Goal: Task Accomplishment & Management: Complete application form

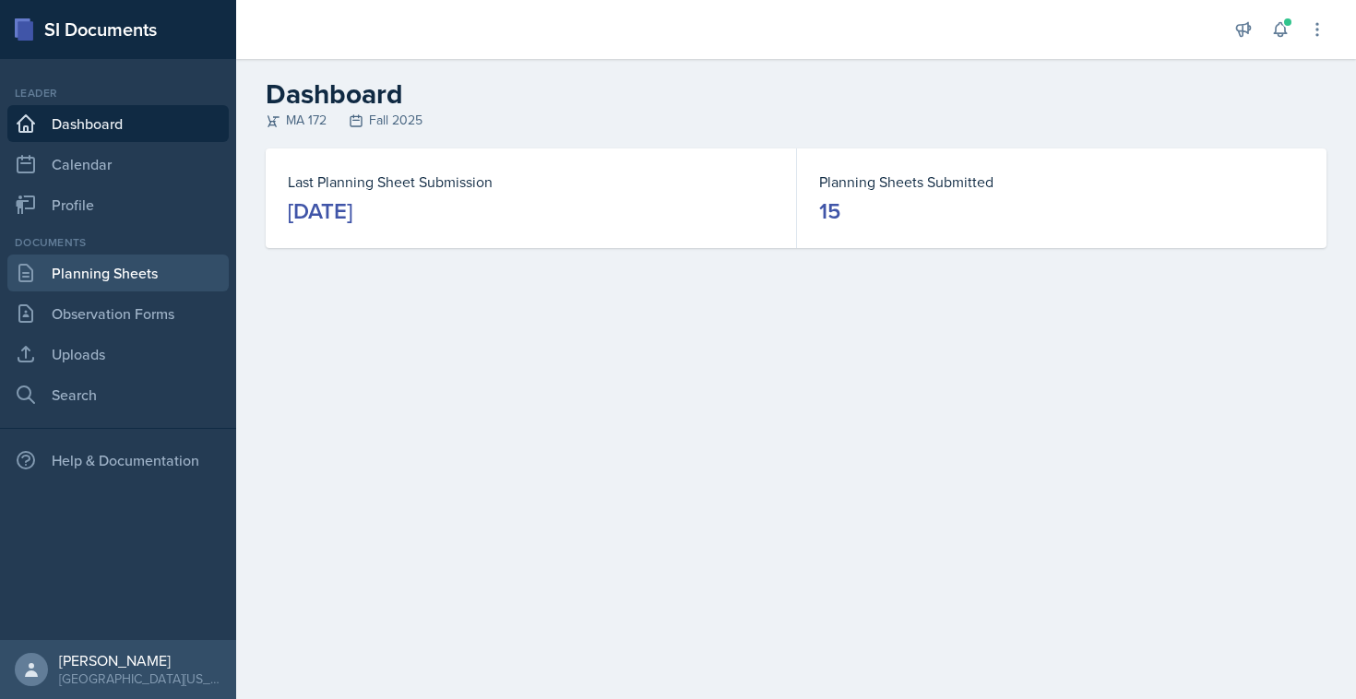
click at [109, 278] on link "Planning Sheets" at bounding box center [117, 273] width 221 height 37
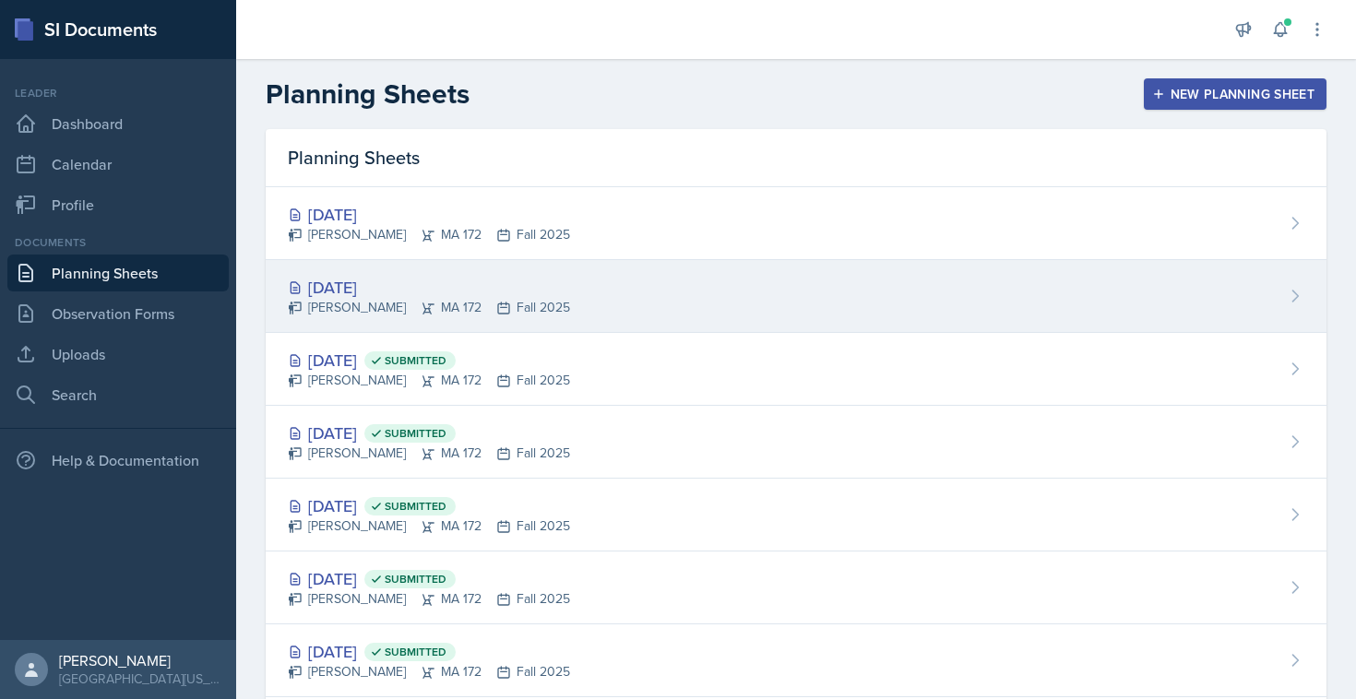
click at [375, 290] on div "[DATE]" at bounding box center [429, 287] width 282 height 25
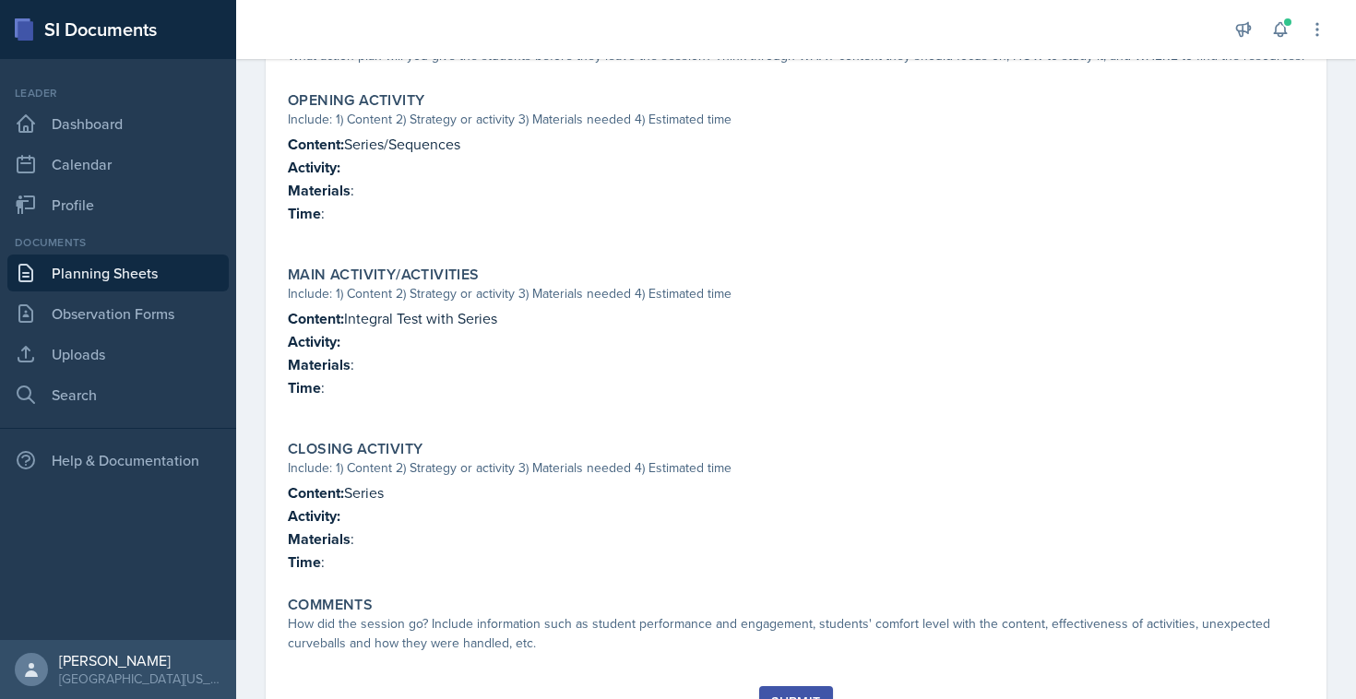
scroll to position [481, 0]
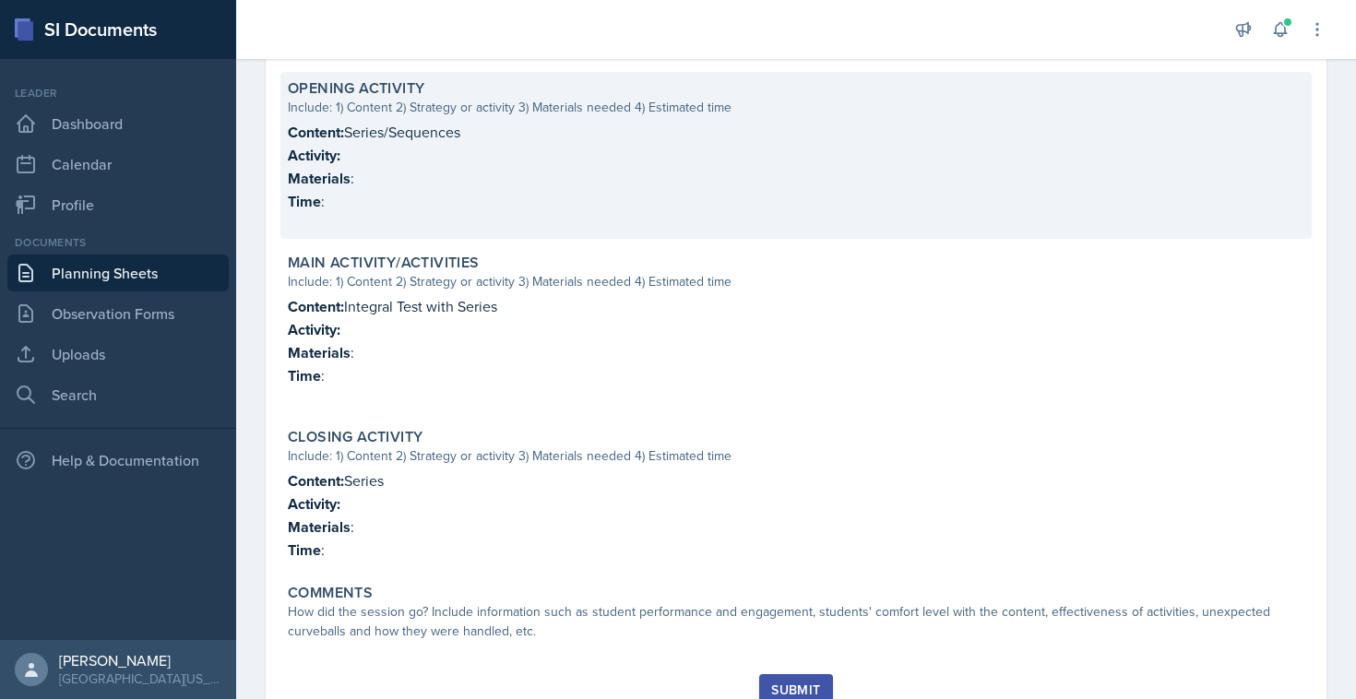
click at [355, 131] on p "Content: Series/Sequences" at bounding box center [796, 132] width 1016 height 23
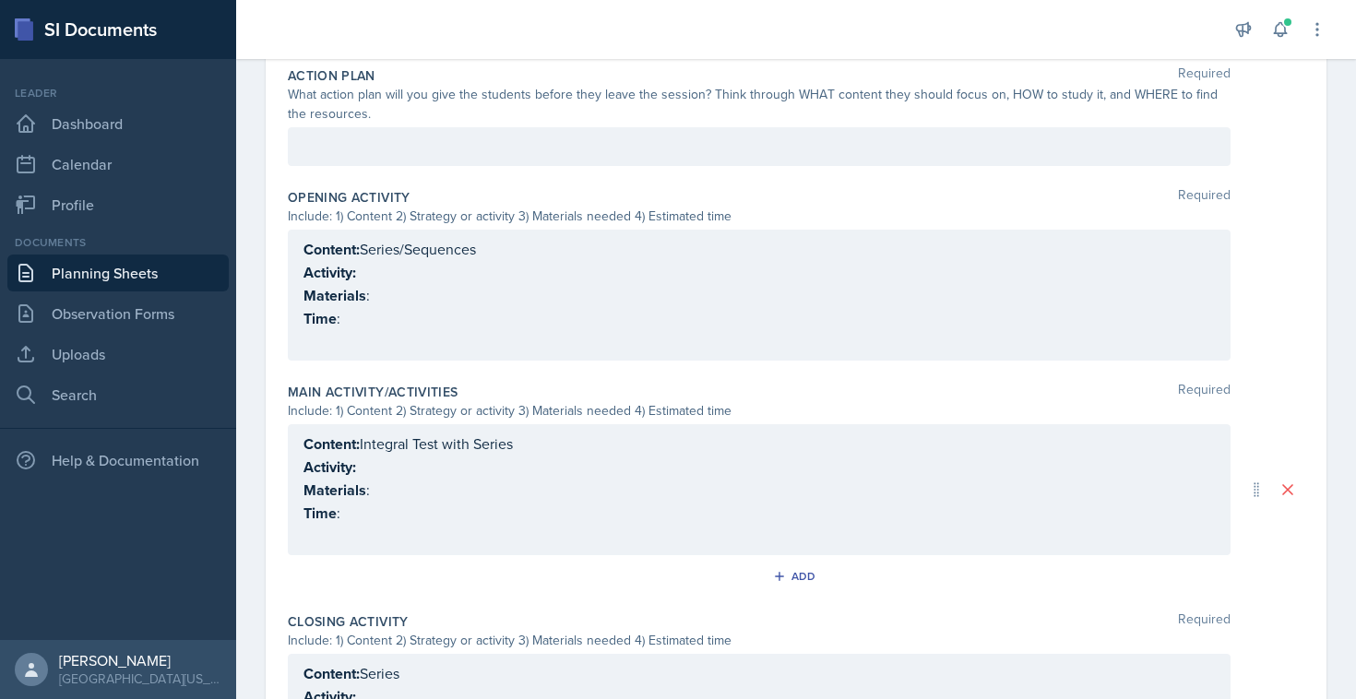
scroll to position [502, 0]
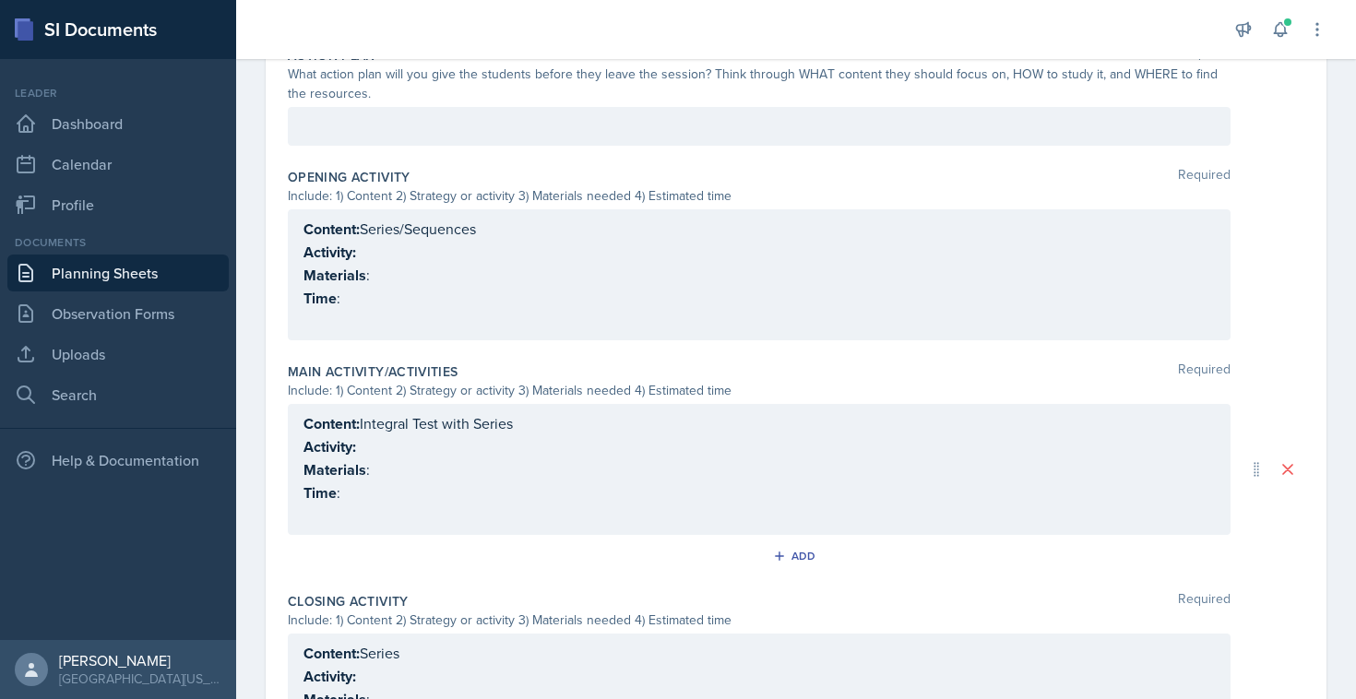
click at [382, 250] on div "Content: Series/Sequences Activity: Materials : Time :" at bounding box center [758, 275] width 911 height 114
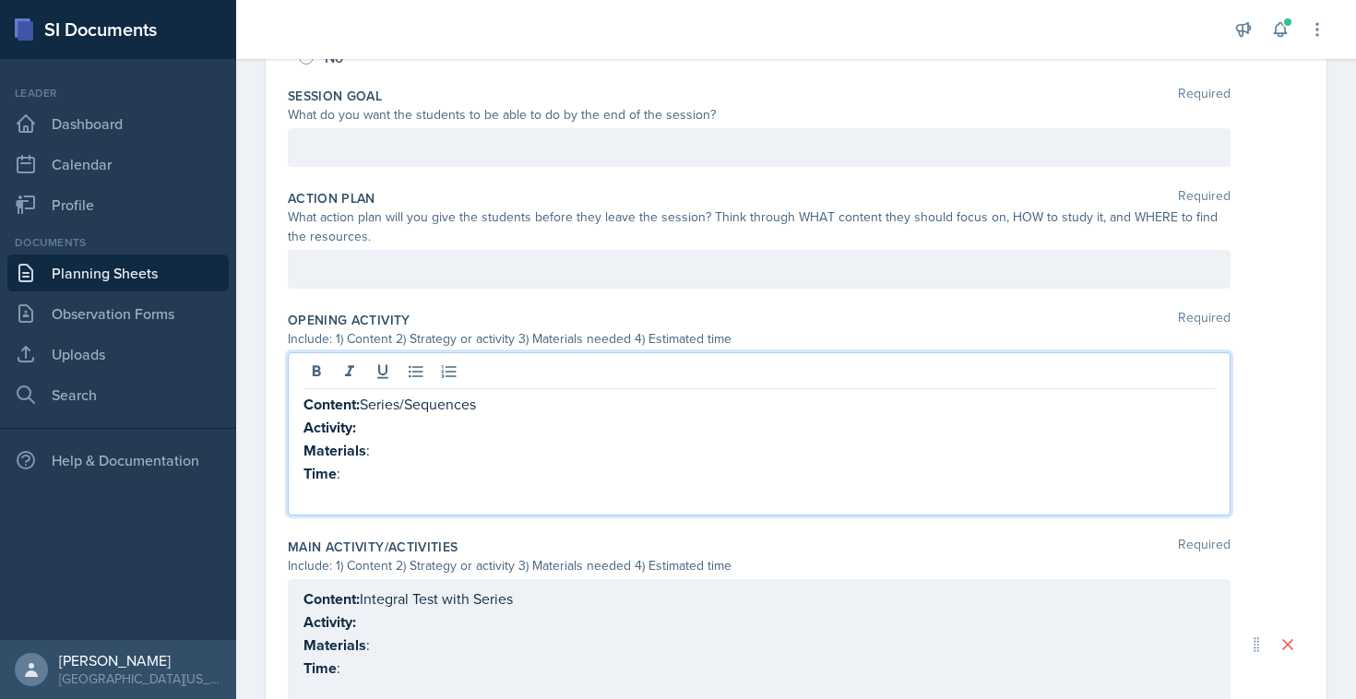
scroll to position [358, 0]
click at [400, 451] on p "Materials :" at bounding box center [758, 451] width 911 height 23
click at [409, 491] on p at bounding box center [758, 497] width 911 height 22
click at [402, 477] on p "Time :" at bounding box center [758, 474] width 911 height 23
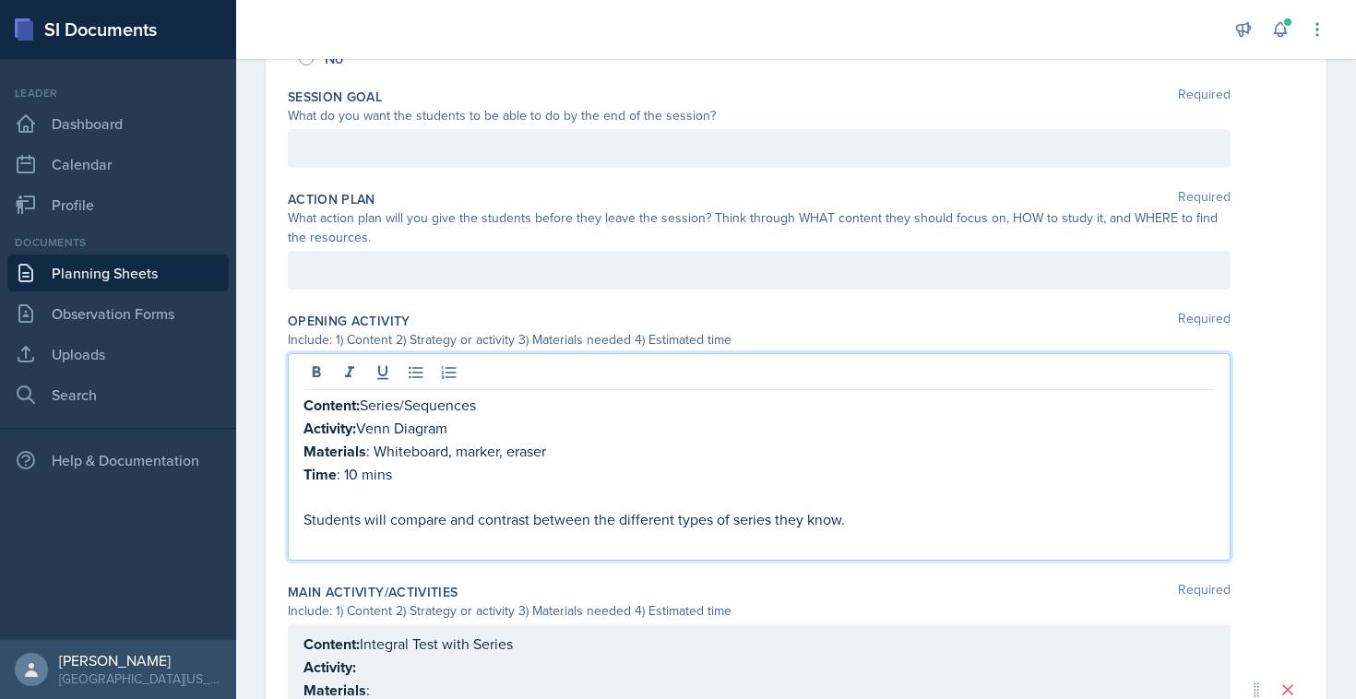
click at [362, 547] on p at bounding box center [758, 541] width 911 height 22
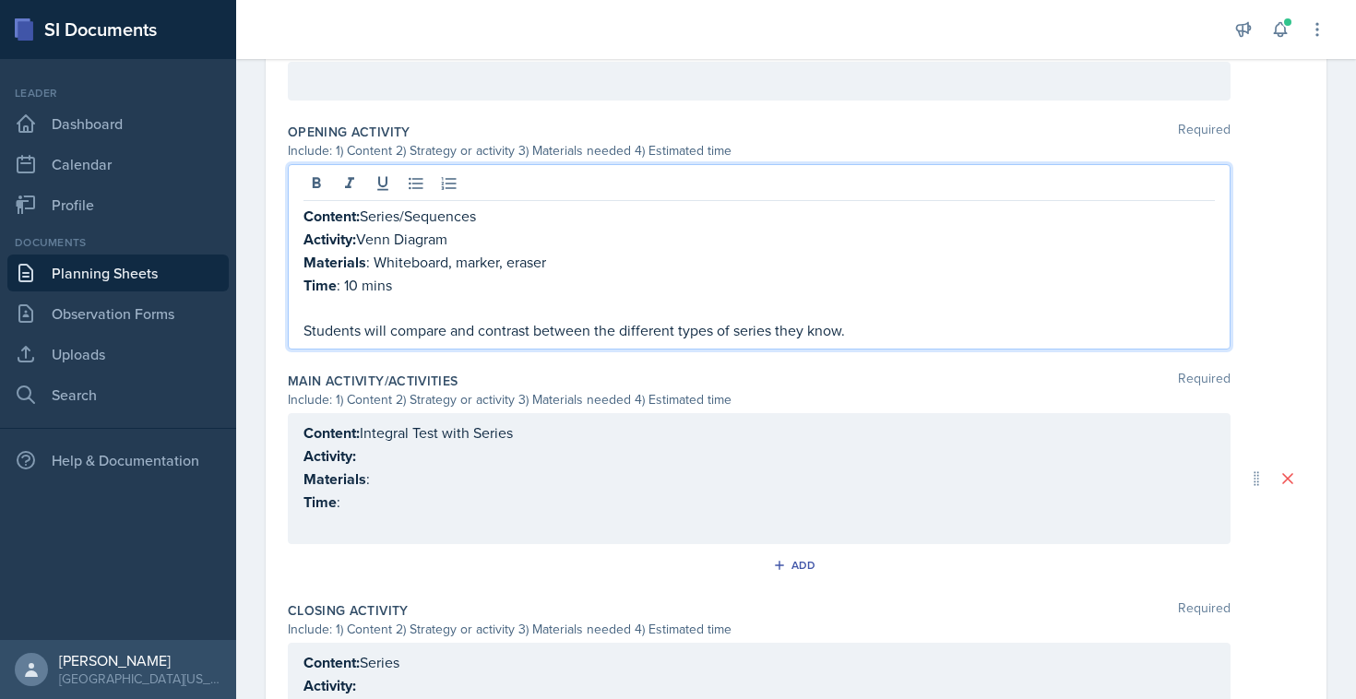
click at [392, 452] on p "Activity:" at bounding box center [758, 455] width 911 height 23
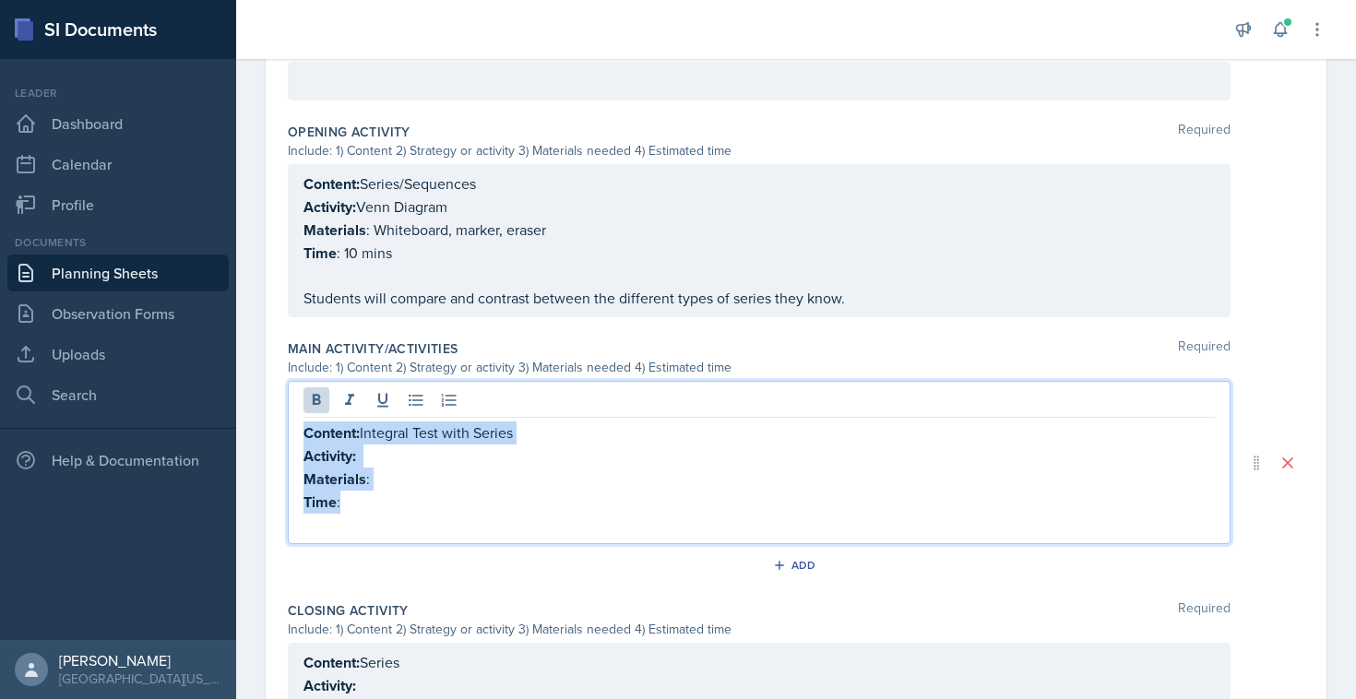
drag, startPoint x: 341, startPoint y: 504, endPoint x: 245, endPoint y: 421, distance: 126.8
click at [245, 421] on div "Date [DATE] [DATE] 28 29 30 1 2 3 4 5 6 7 8 9 10 11 12 13 14 15 16 17 18 19 20 …" at bounding box center [796, 277] width 1120 height 1358
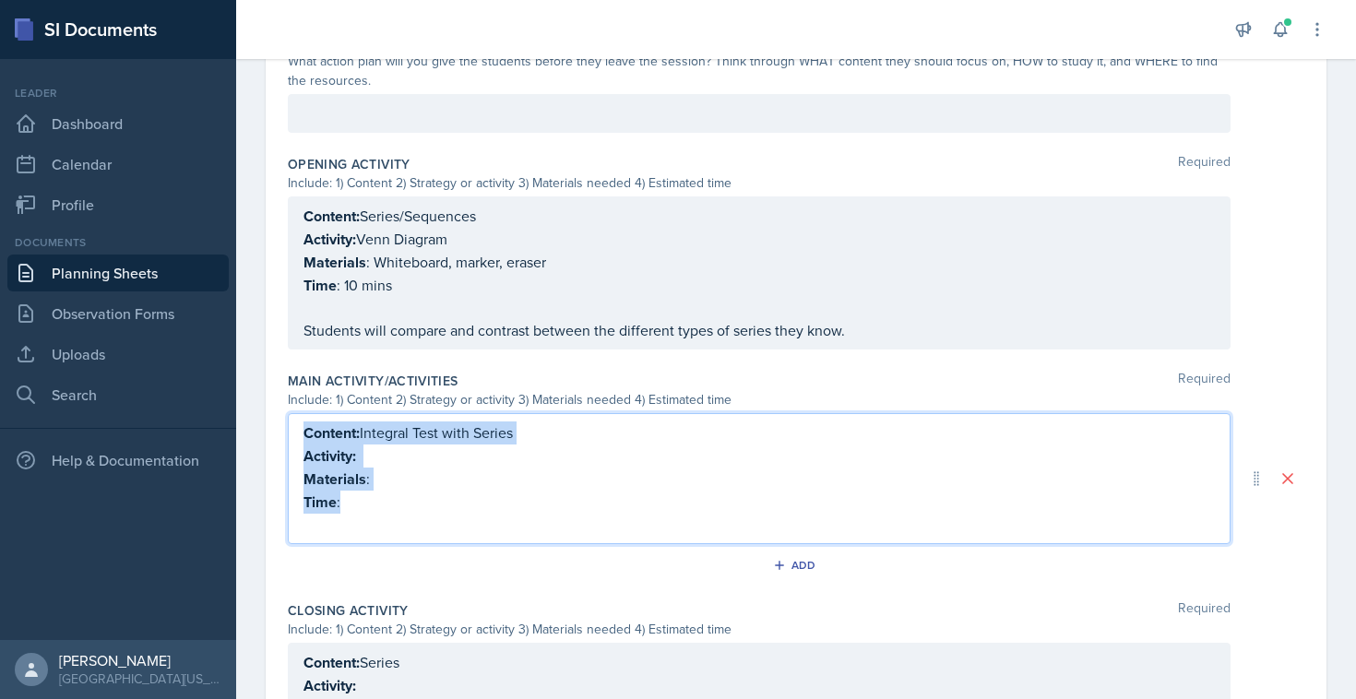
copy div "Content: Integral Test with Series Activity: Materials : Time :"
click at [501, 453] on p "Activity:" at bounding box center [758, 455] width 911 height 23
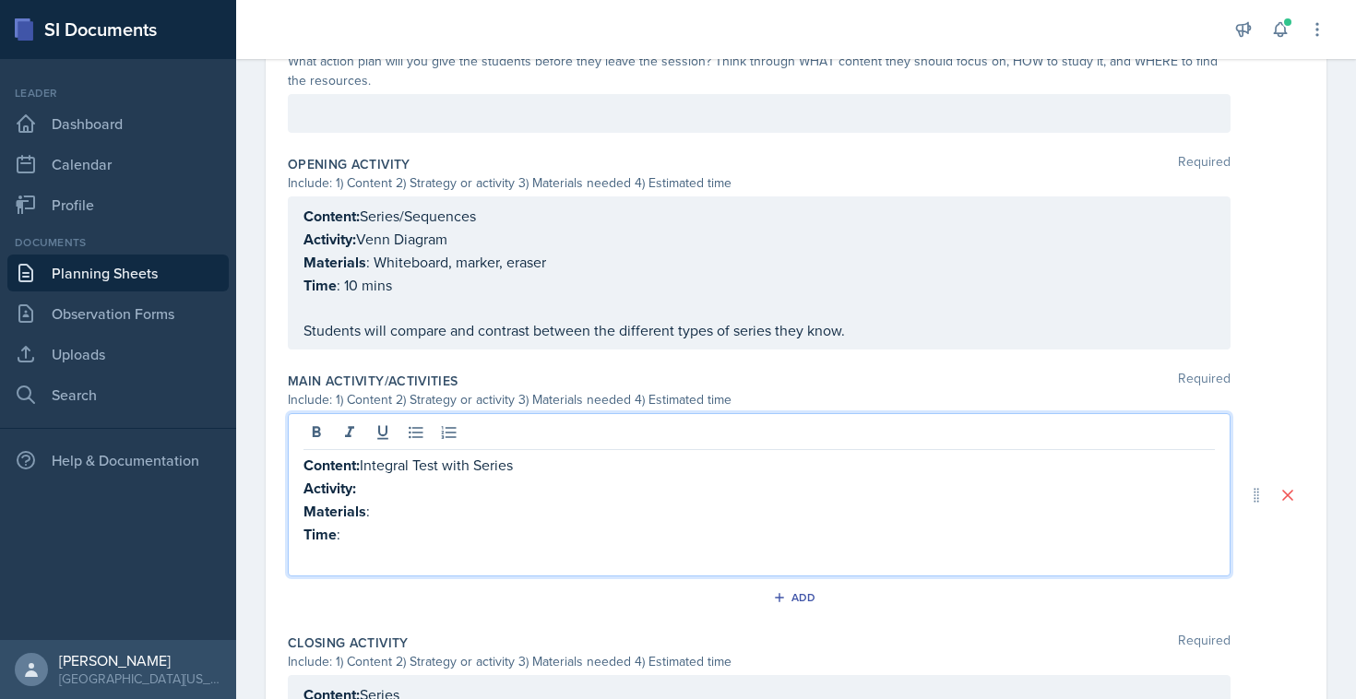
scroll to position [547, 0]
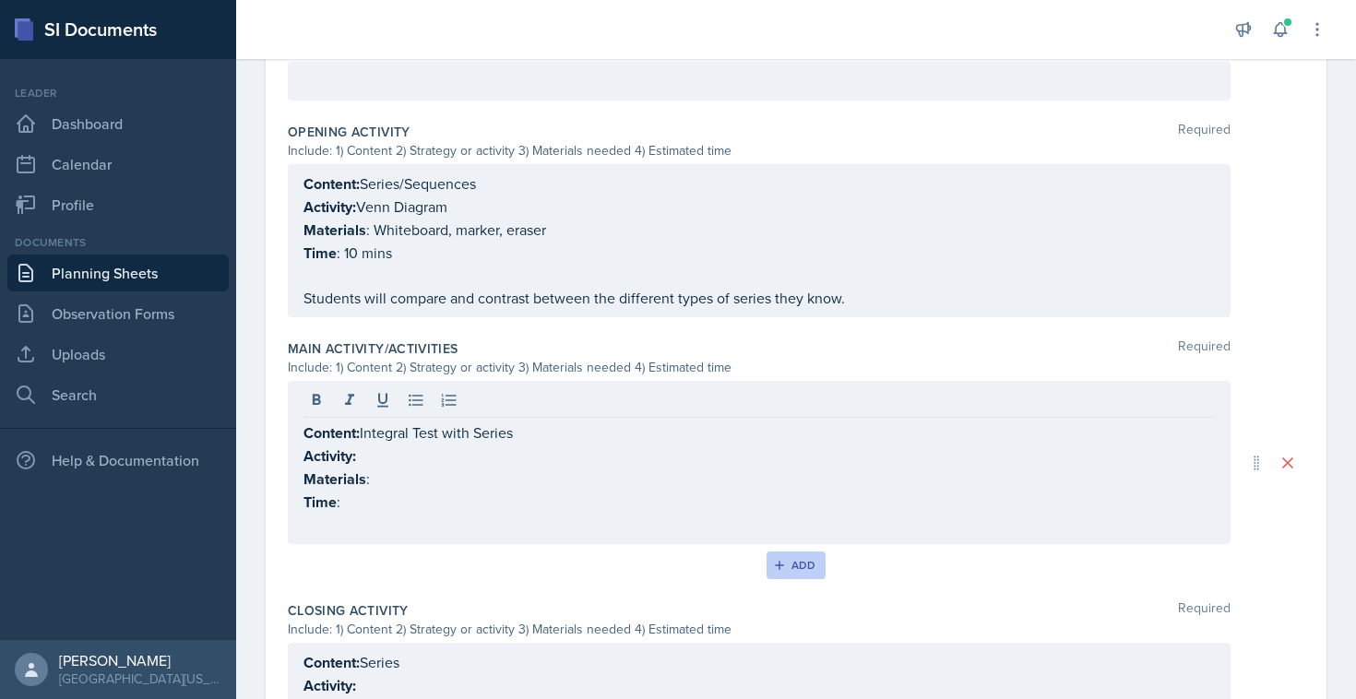
click at [782, 570] on button "Add" at bounding box center [796, 565] width 60 height 28
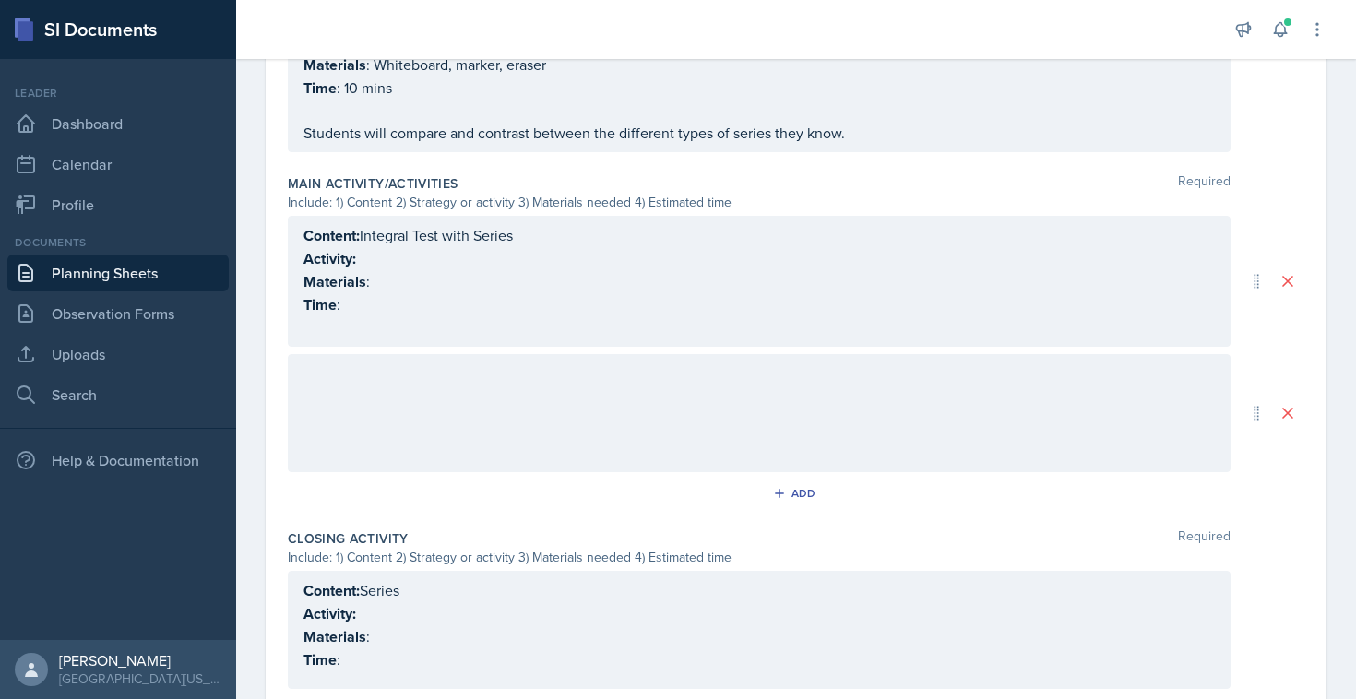
click at [390, 472] on div "Main Activity/Activities Required Include: 1) Content 2) Strategy or activity 3…" at bounding box center [796, 344] width 1016 height 355
click at [394, 433] on div at bounding box center [759, 413] width 942 height 118
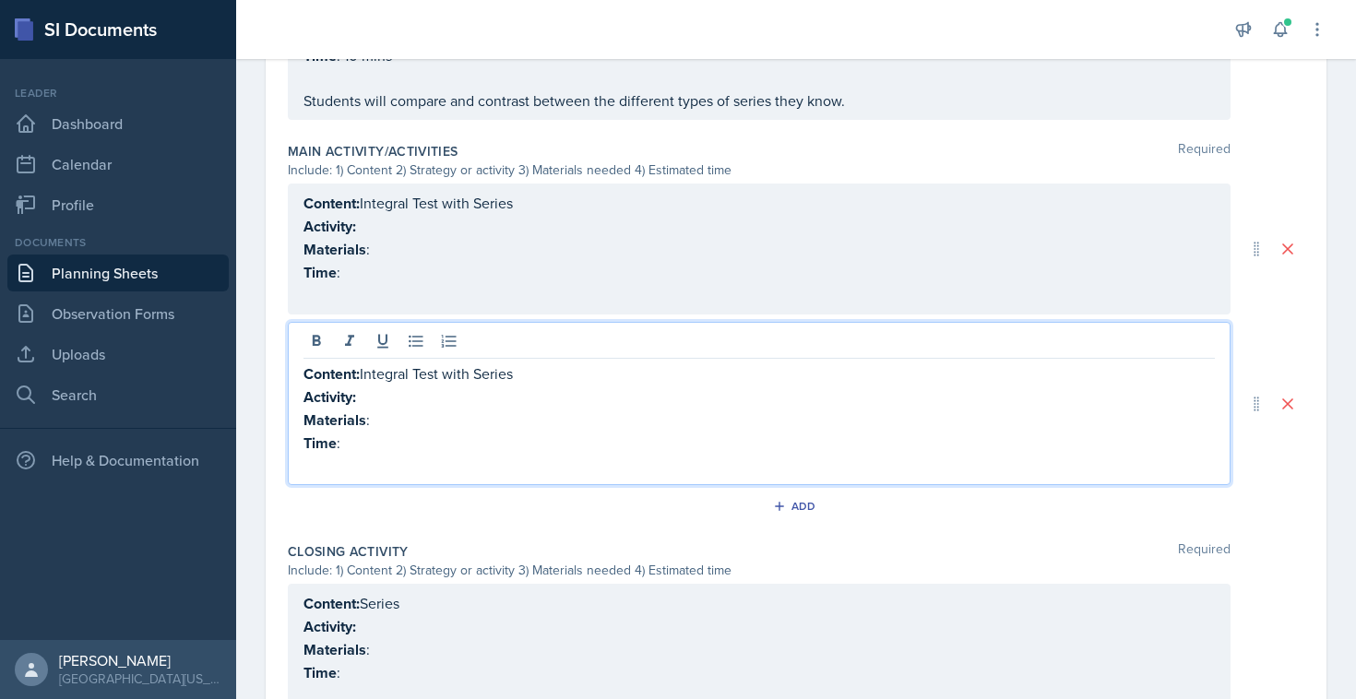
scroll to position [776, 0]
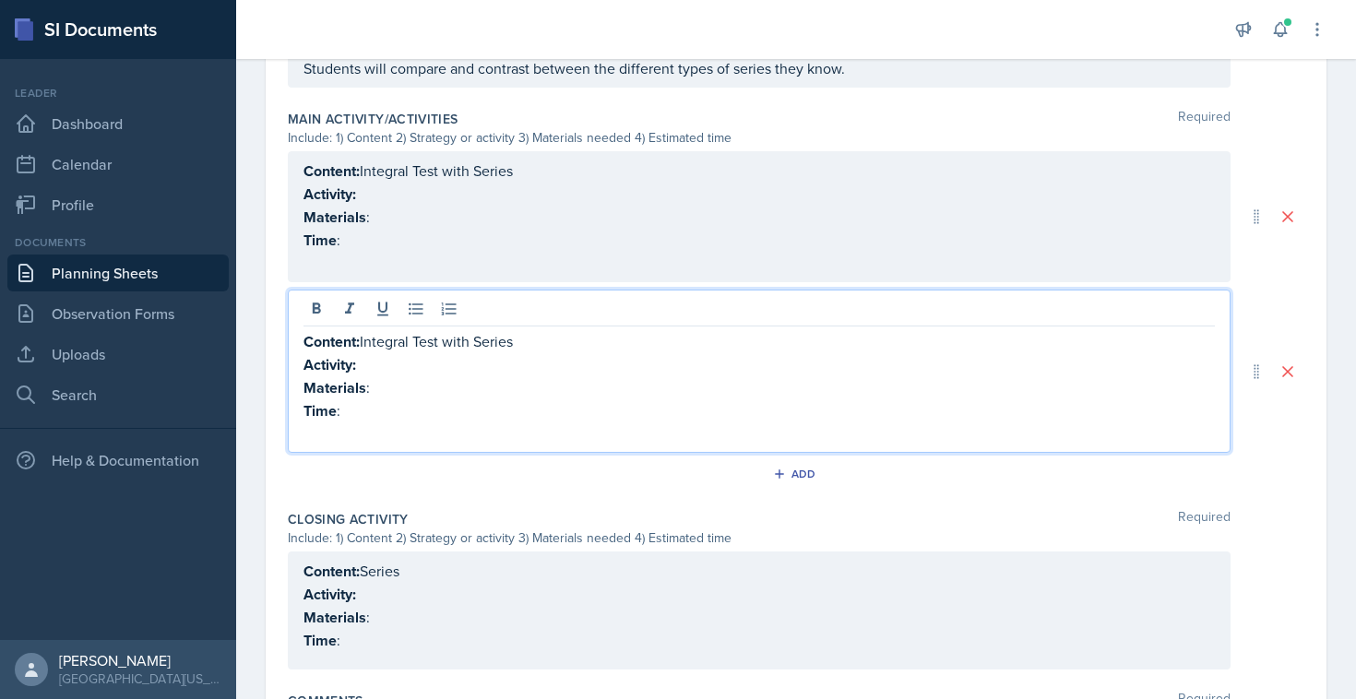
click at [542, 183] on p "Content: Integral Test with Series" at bounding box center [758, 171] width 911 height 23
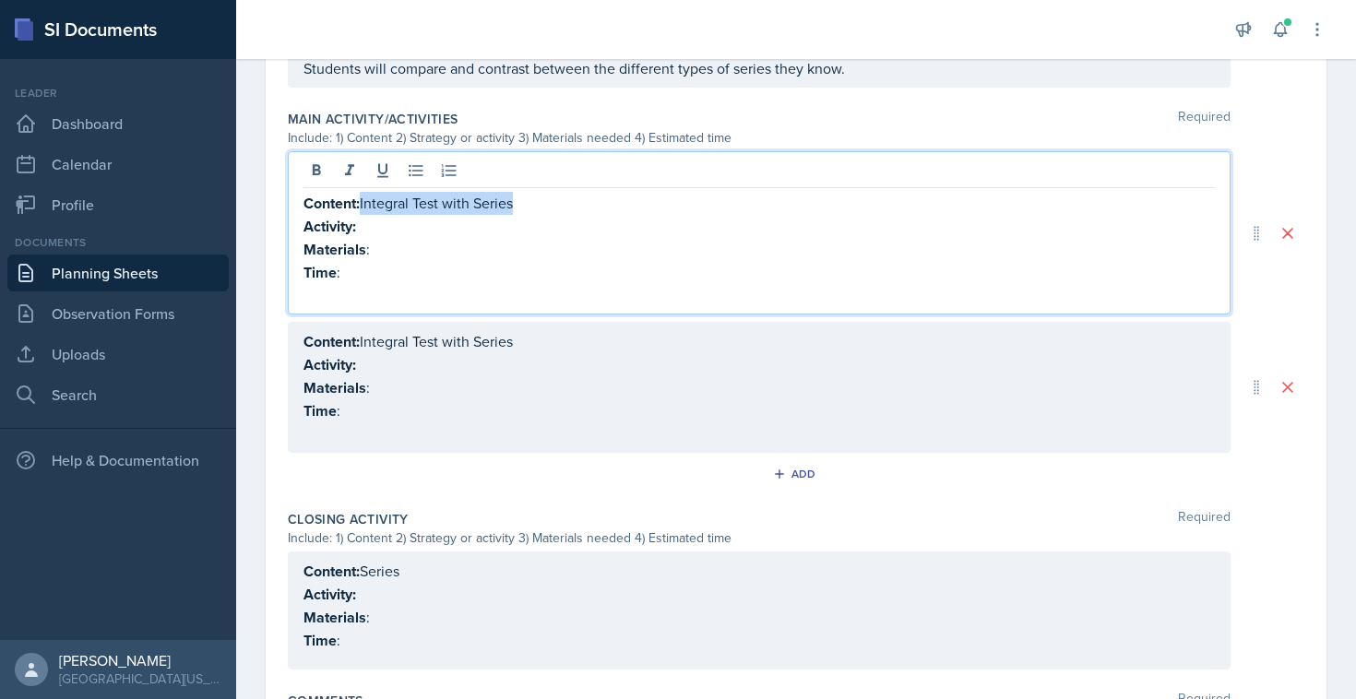
drag, startPoint x: 542, startPoint y: 207, endPoint x: 383, endPoint y: 207, distance: 159.5
click at [383, 207] on p "Content: Integral Test with Series" at bounding box center [758, 203] width 911 height 23
click at [413, 196] on p "Content: P-S" at bounding box center [758, 203] width 911 height 23
click at [388, 218] on p "Activity:" at bounding box center [758, 226] width 911 height 23
click at [395, 240] on p "Materials :" at bounding box center [758, 249] width 911 height 23
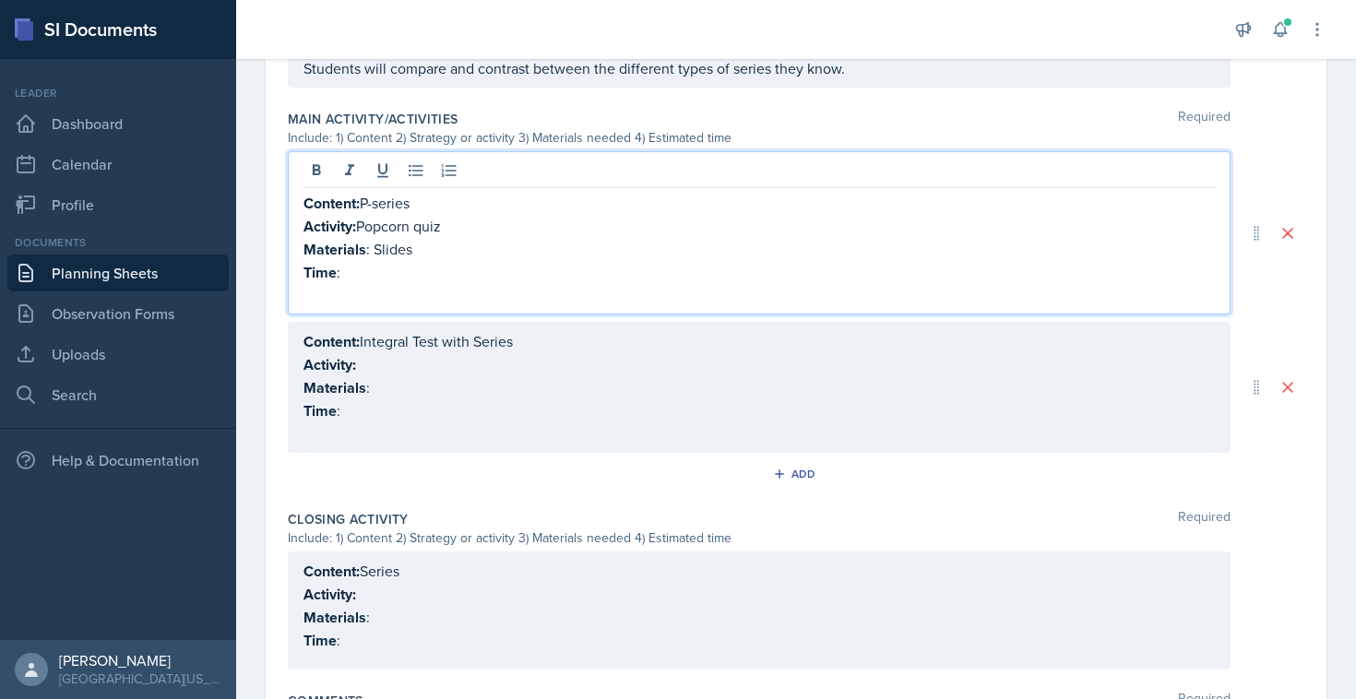
click at [411, 268] on p "Time :" at bounding box center [758, 272] width 911 height 23
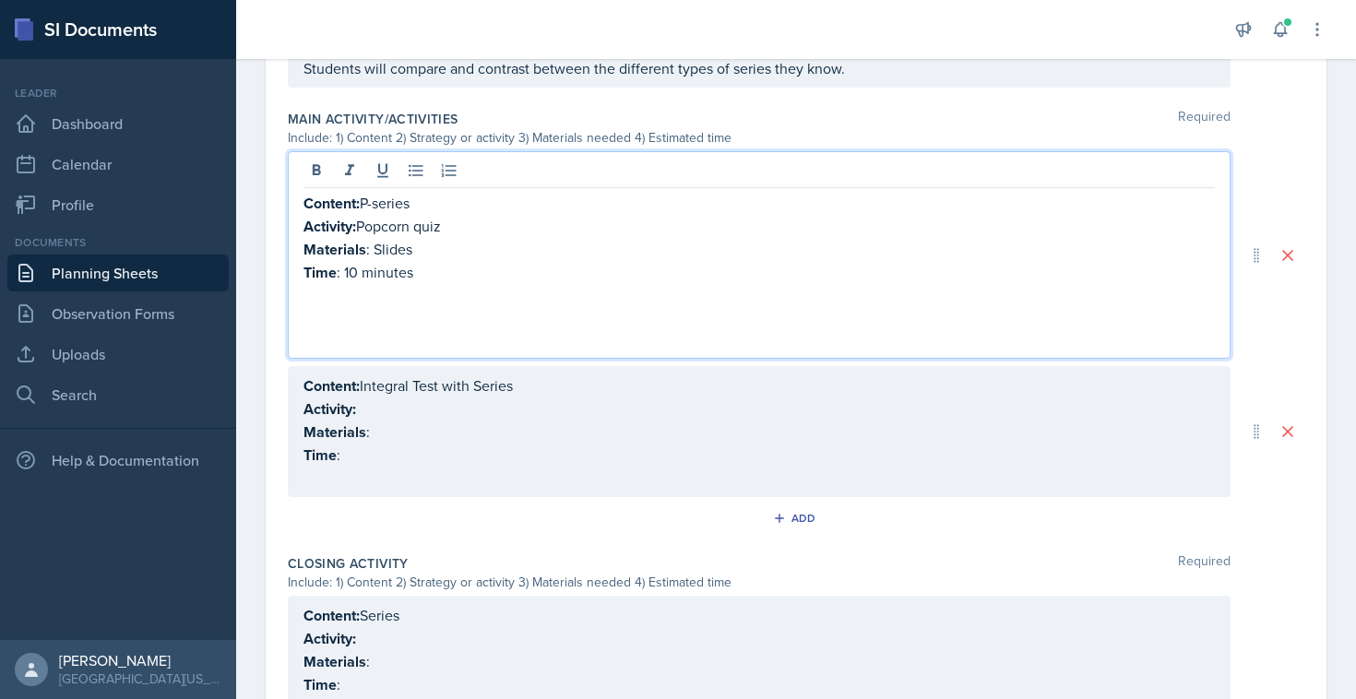
click at [452, 408] on div "Content: Integral Test with Series Activity: Materials : Time :" at bounding box center [758, 431] width 911 height 114
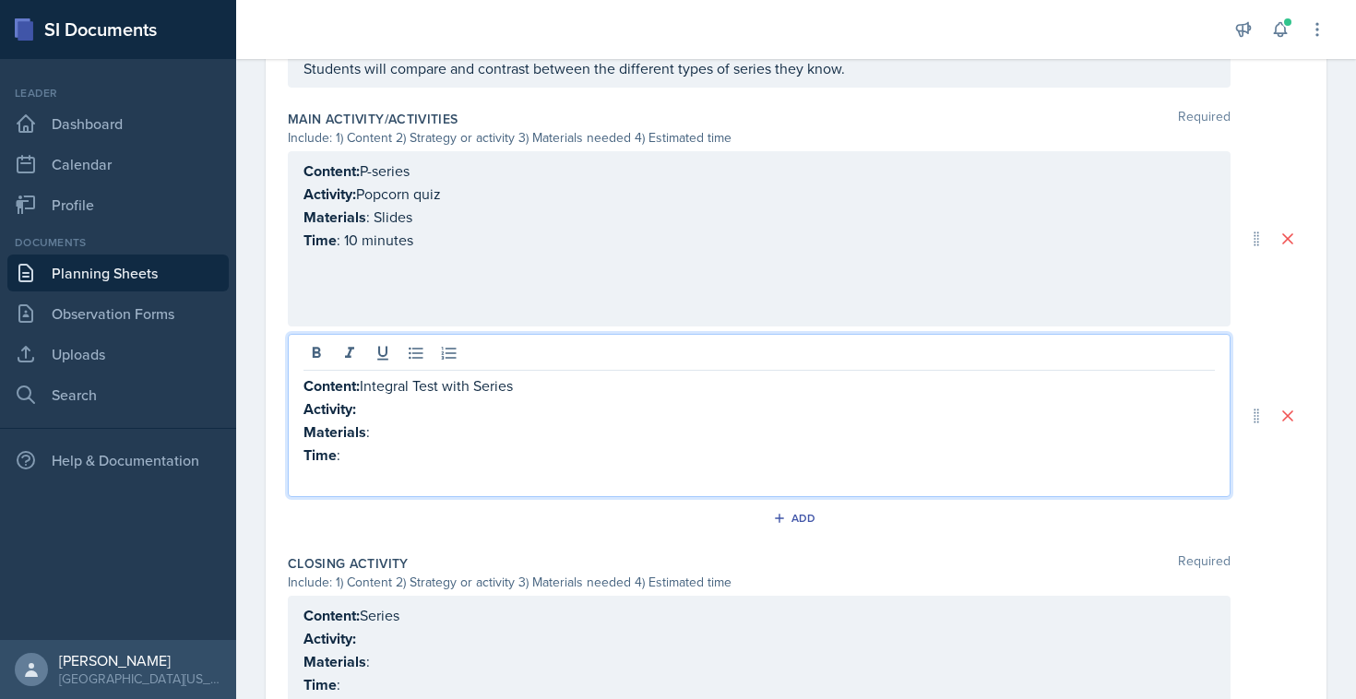
scroll to position [744, 0]
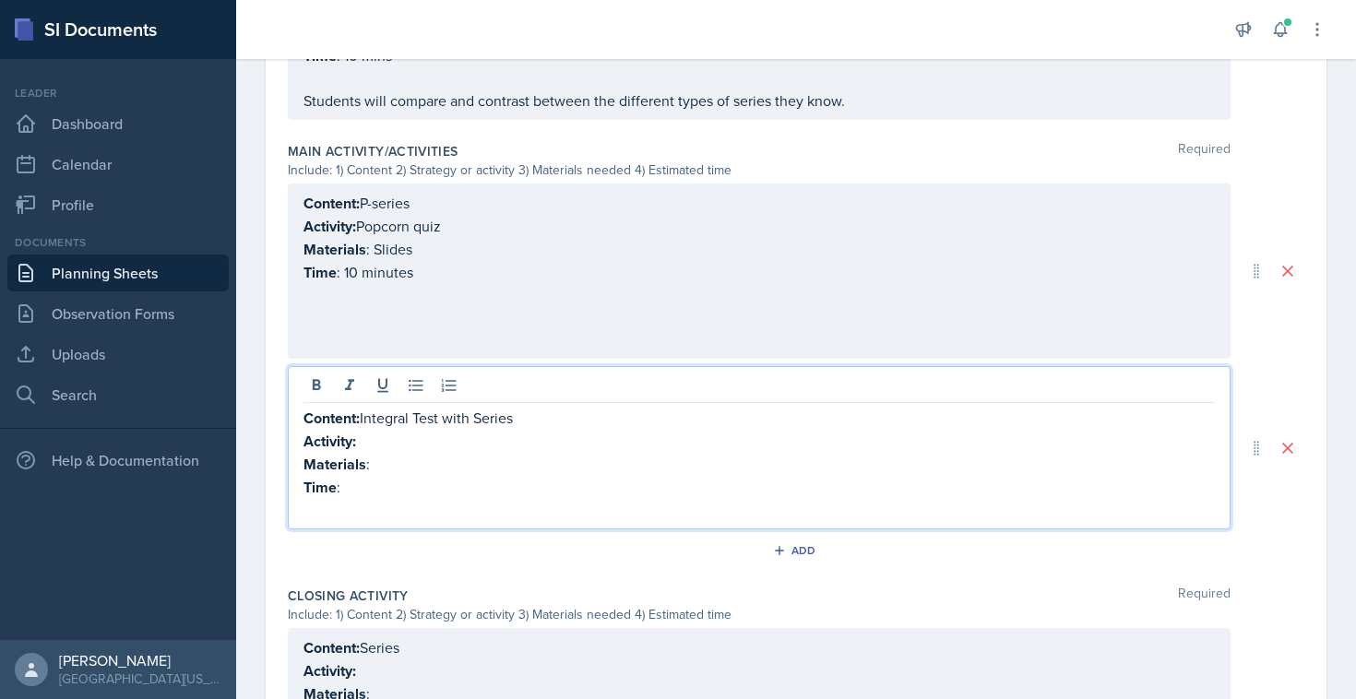
click at [420, 435] on p "Activity:" at bounding box center [758, 441] width 911 height 23
click at [390, 444] on p "Activity: Structuered" at bounding box center [758, 441] width 911 height 23
click at [448, 466] on p "Materials :" at bounding box center [758, 464] width 911 height 23
click at [371, 485] on p "Time :" at bounding box center [758, 487] width 911 height 23
click at [427, 458] on p "Materials : 30" at bounding box center [758, 464] width 911 height 23
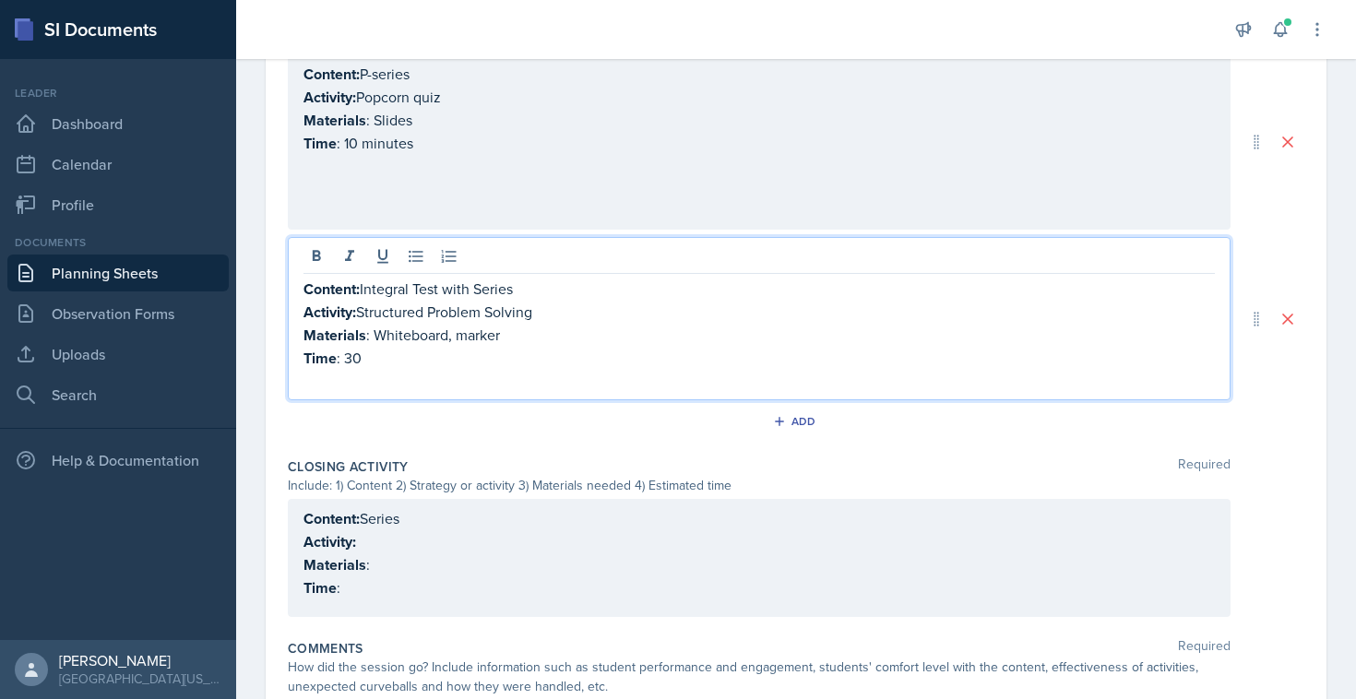
click at [412, 530] on p "Activity:" at bounding box center [758, 541] width 911 height 23
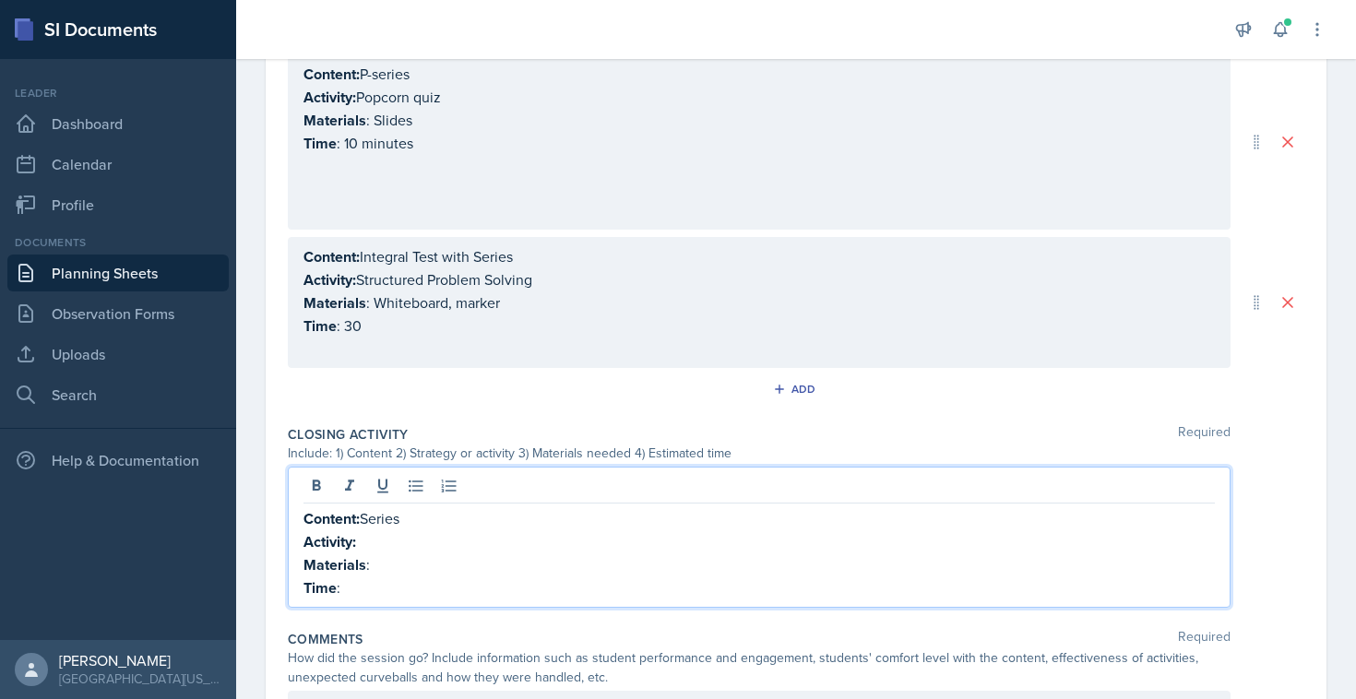
click at [373, 511] on p "Content: Series" at bounding box center [758, 518] width 911 height 23
click at [407, 539] on p "Activity:" at bounding box center [758, 541] width 911 height 23
click at [420, 555] on p "Materials :" at bounding box center [758, 564] width 911 height 23
click at [388, 583] on p "Time :" at bounding box center [758, 587] width 911 height 23
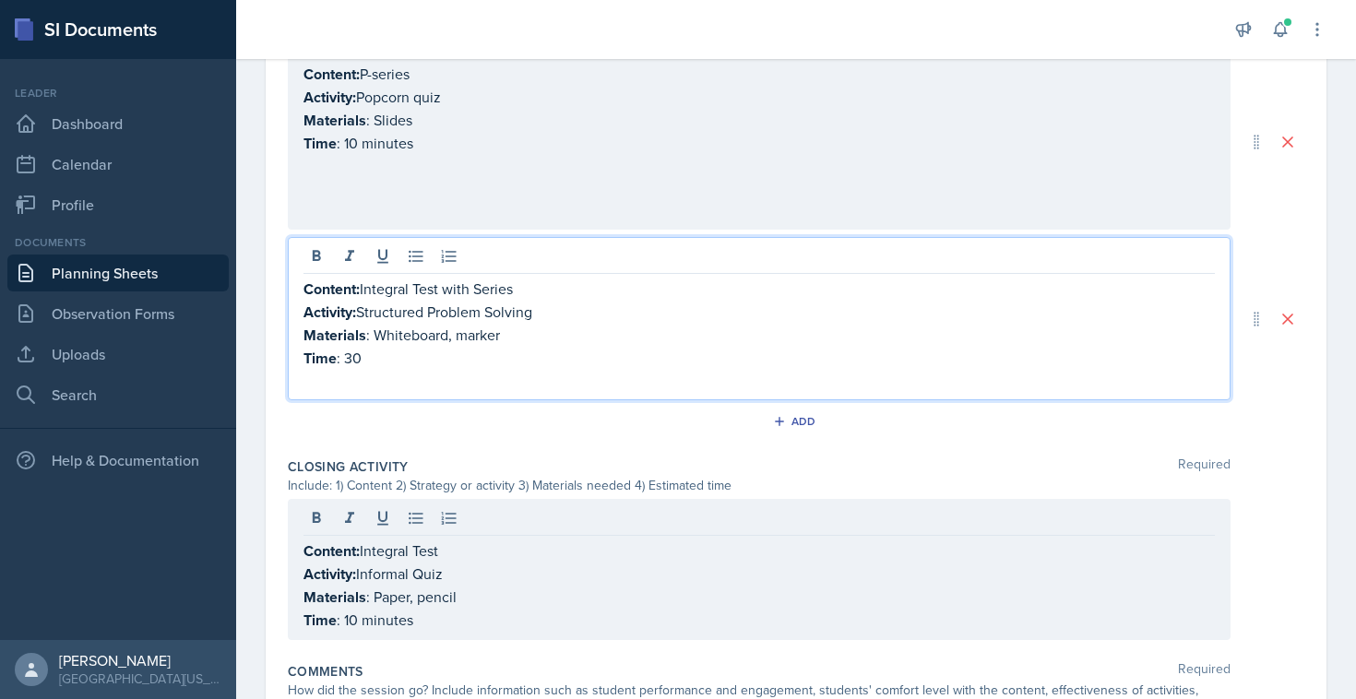
click at [378, 347] on p "Time : 30" at bounding box center [758, 358] width 911 height 23
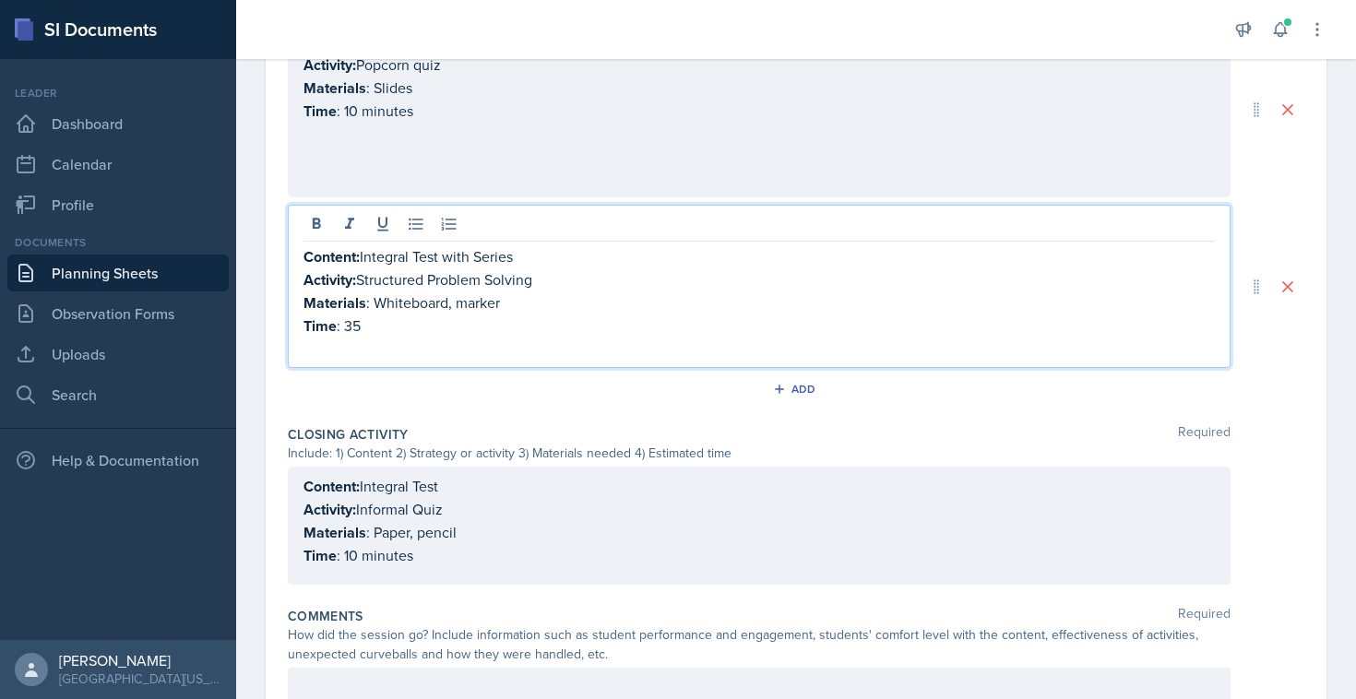
click at [354, 551] on div "Content: Integral Test Activity: Informal Quiz Materials : Paper, pencil Time :…" at bounding box center [758, 521] width 911 height 92
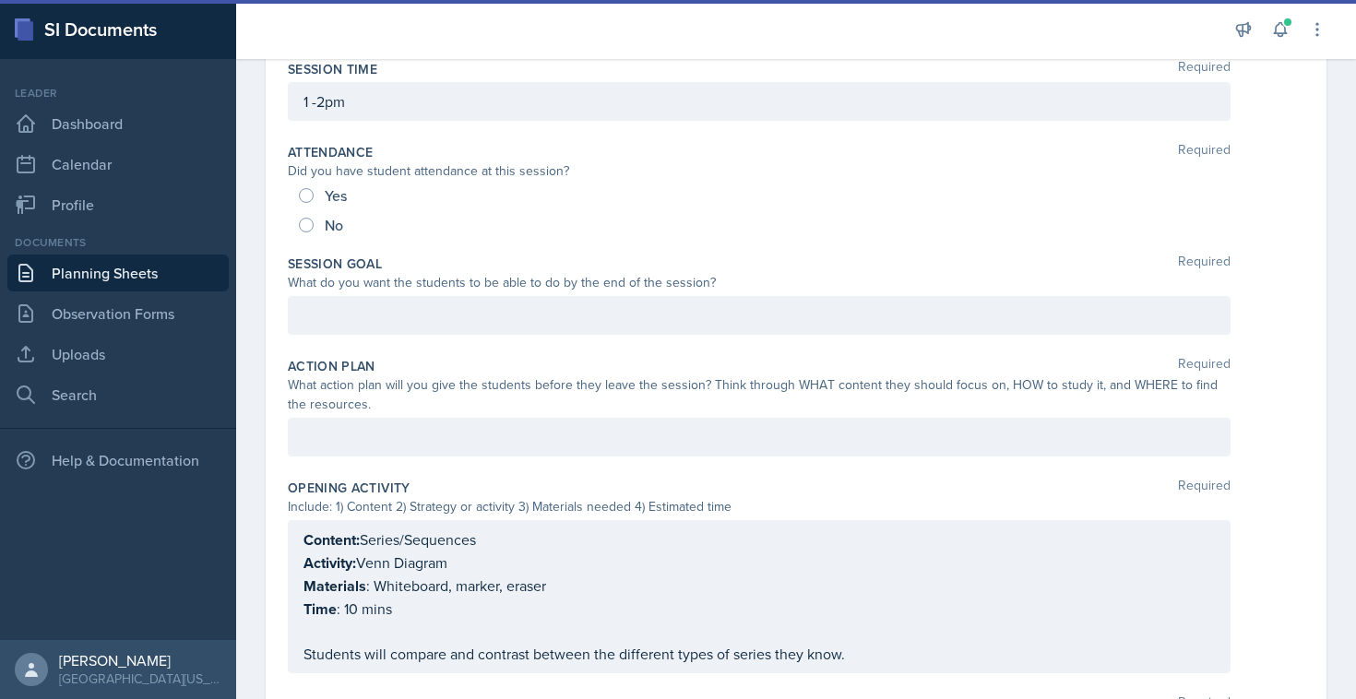
scroll to position [196, 0]
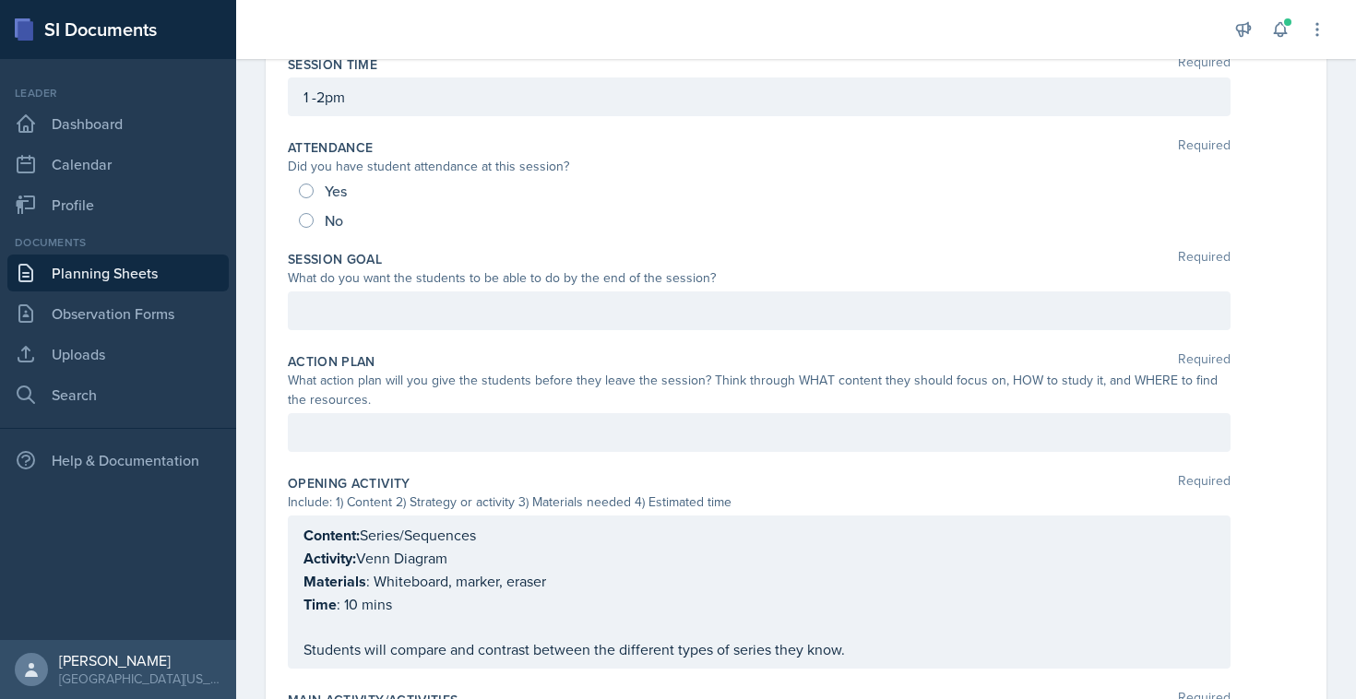
click at [485, 286] on div "What do you want the students to be able to do by the end of the session?" at bounding box center [759, 277] width 942 height 19
click at [481, 295] on div at bounding box center [759, 310] width 942 height 39
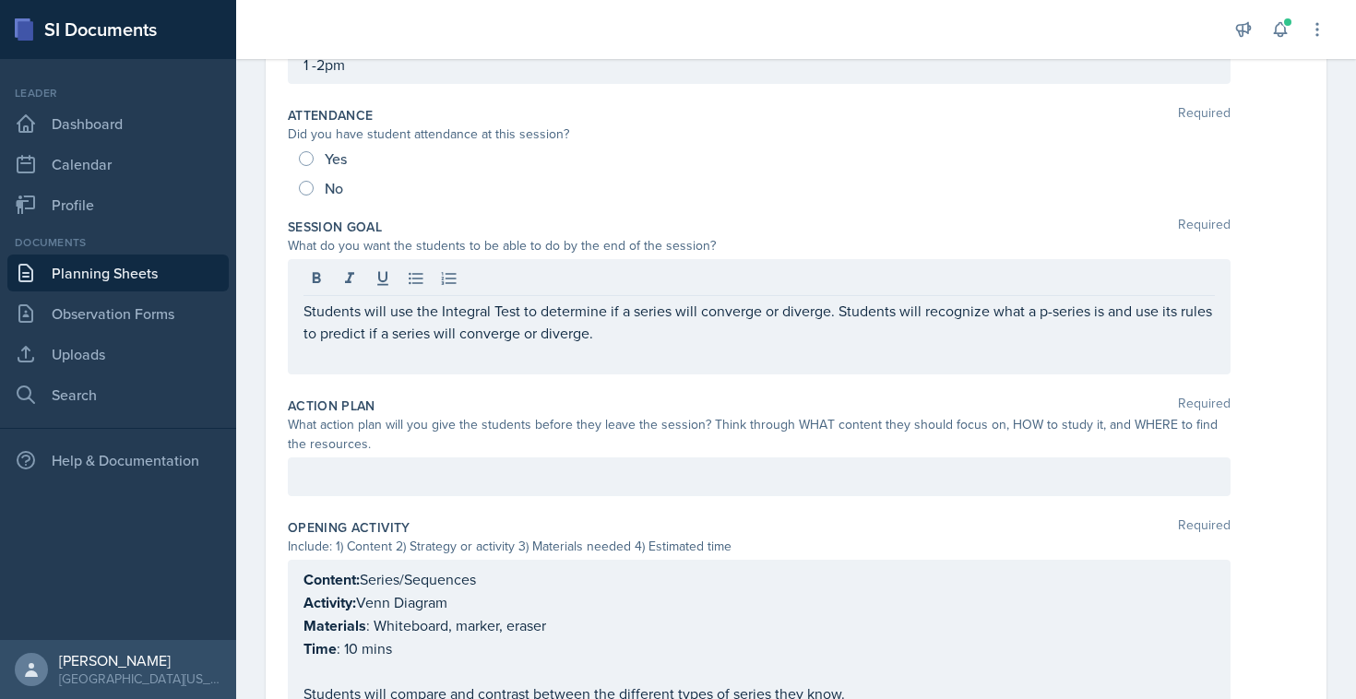
click at [345, 367] on div "Students will use the Integral Test to determine if a series will converge or d…" at bounding box center [759, 316] width 942 height 115
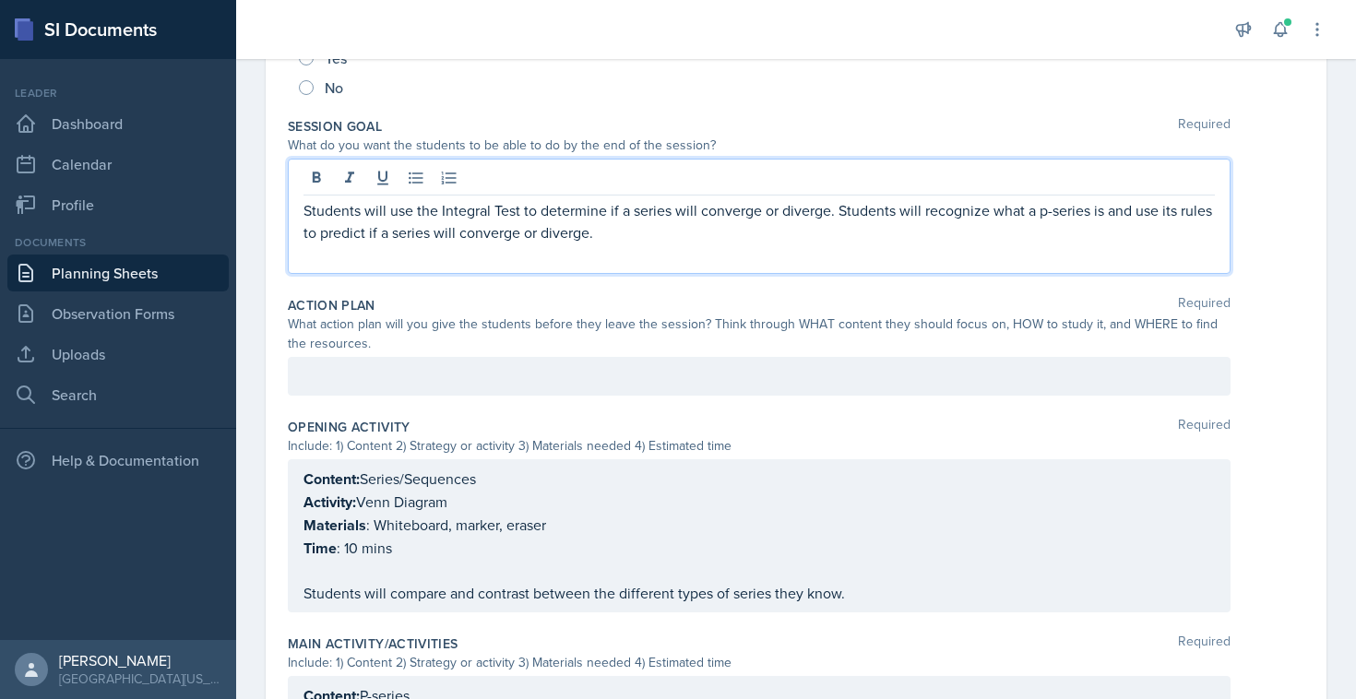
scroll to position [527, 0]
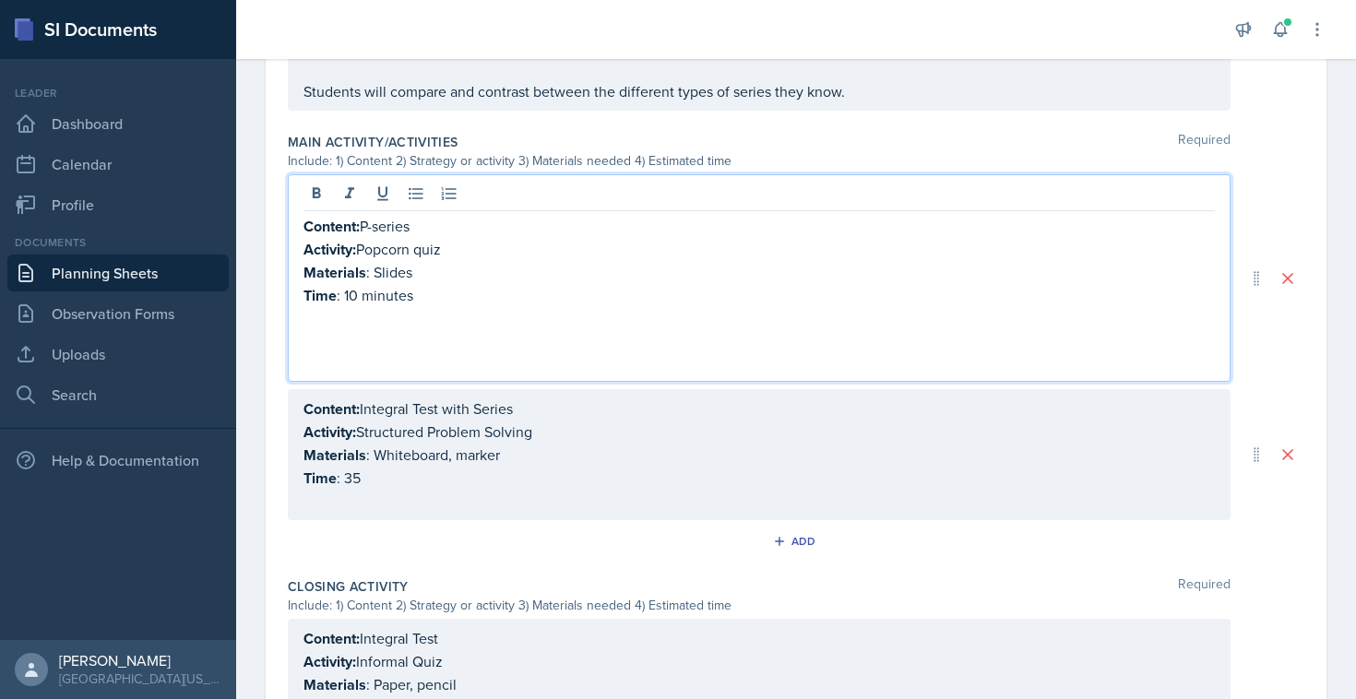
click at [438, 332] on p at bounding box center [758, 340] width 911 height 22
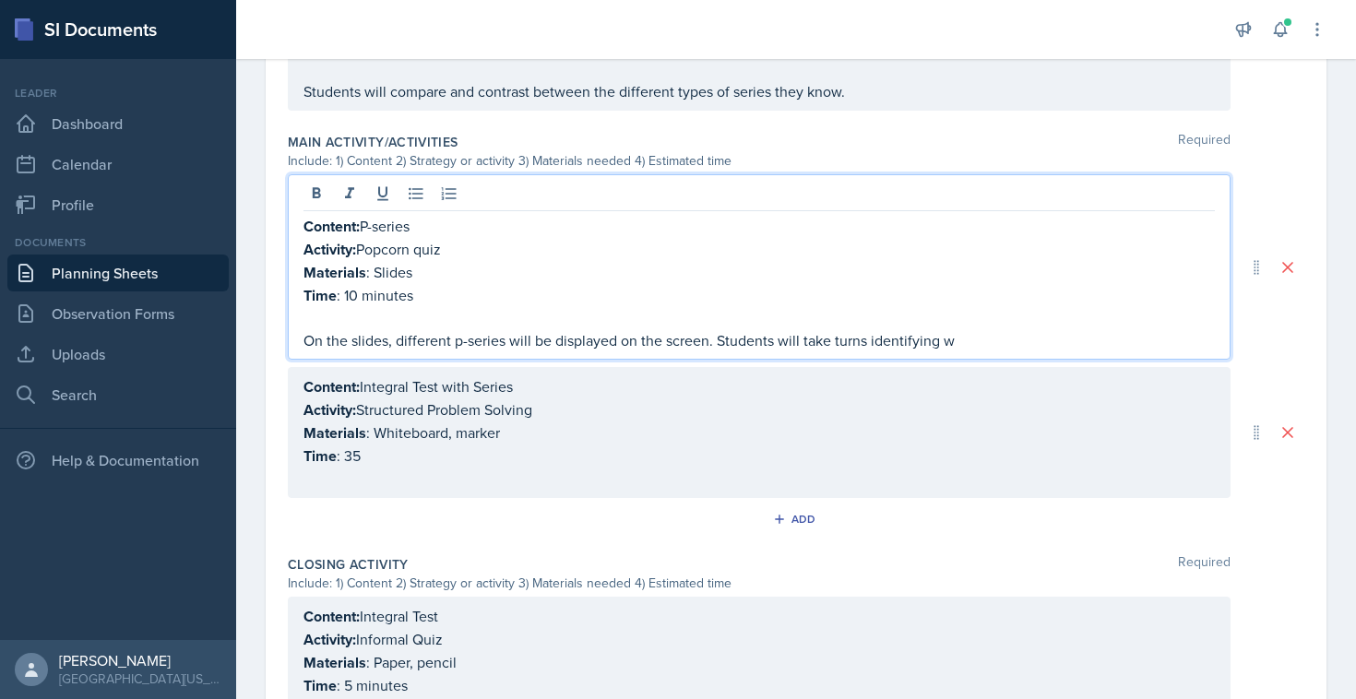
click at [947, 340] on p "On the slides, different p-series will be displayed on the screen. Students wil…" at bounding box center [758, 340] width 911 height 22
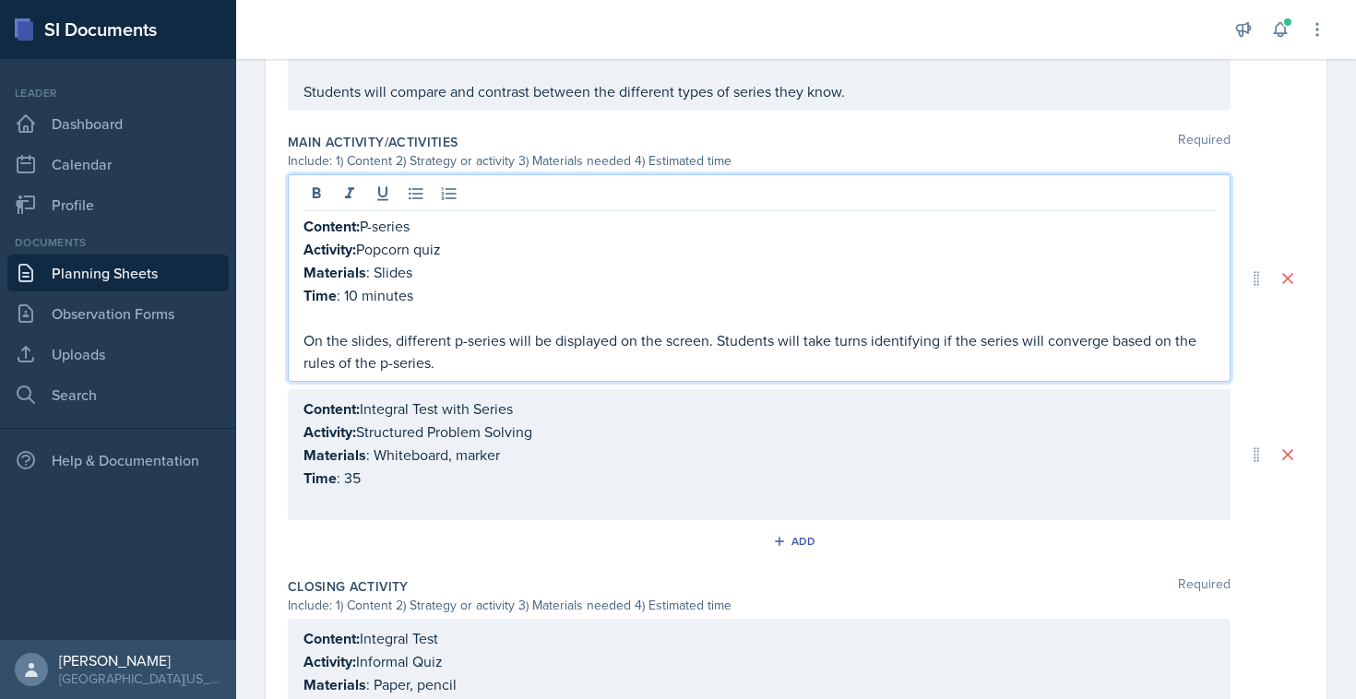
click at [512, 532] on div "Add" at bounding box center [796, 544] width 1016 height 35
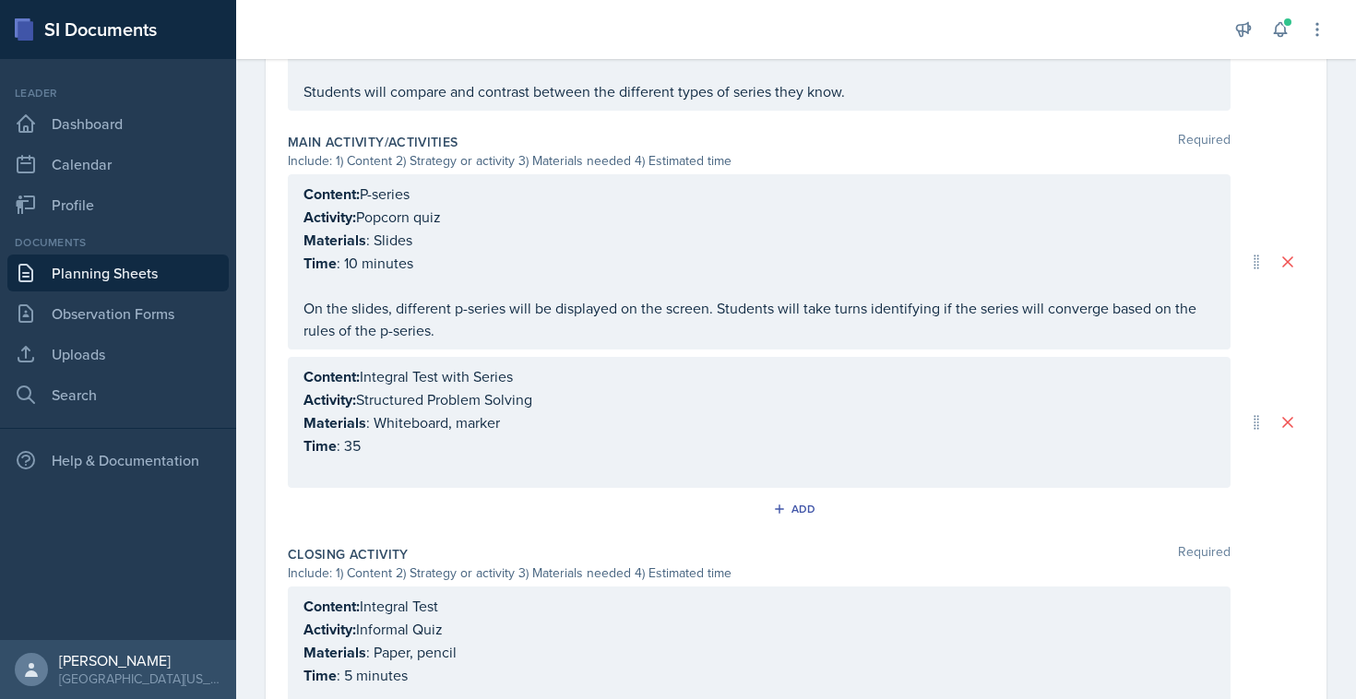
click at [442, 486] on div "Main Activity/Activities Required Include: 1) Content 2) Strategy or activity 3…" at bounding box center [796, 331] width 1016 height 412
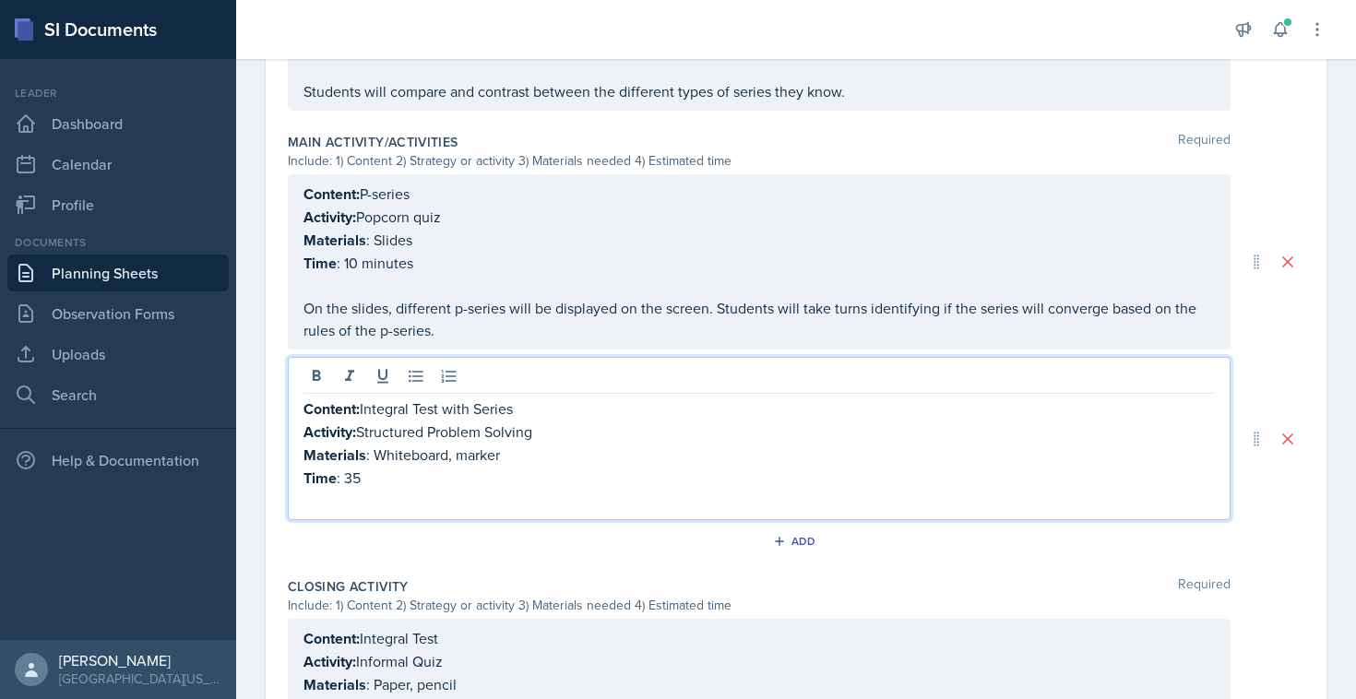
click at [429, 469] on div "Content: Integral Test with Series Activity: Structured Problem Solving Materia…" at bounding box center [758, 454] width 911 height 114
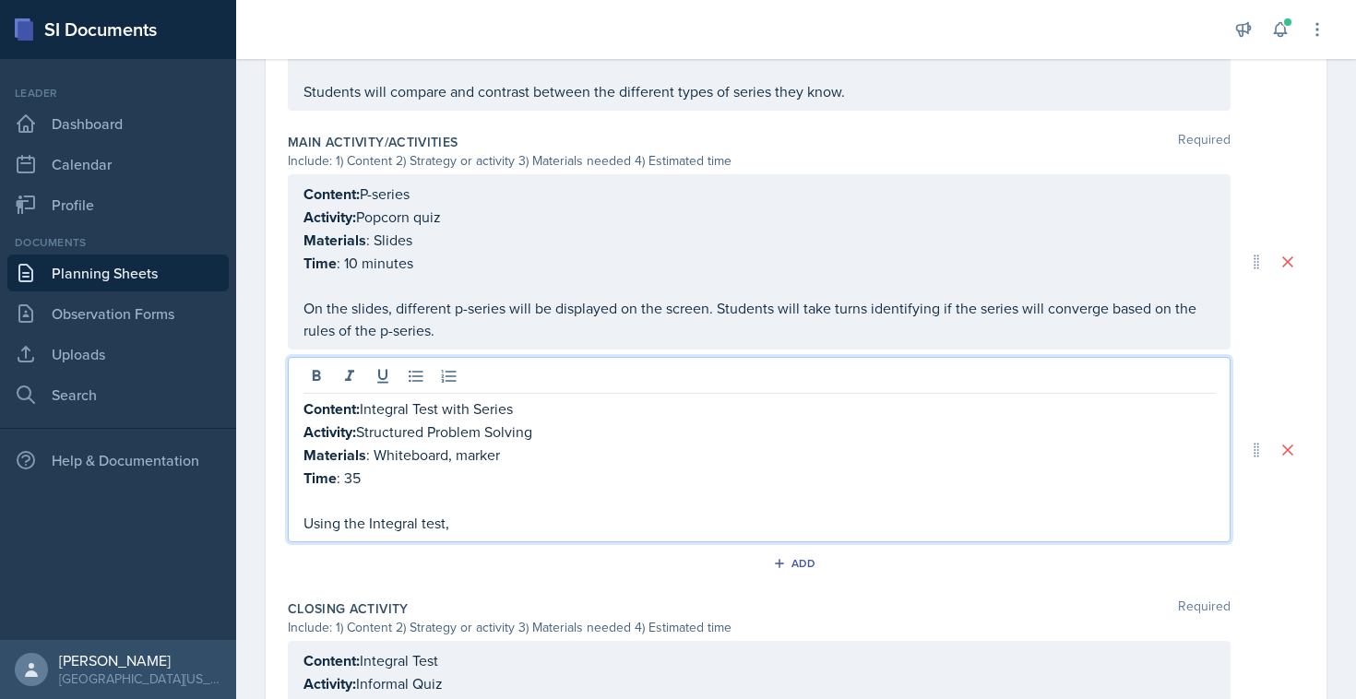
drag, startPoint x: 471, startPoint y: 519, endPoint x: 342, endPoint y: 516, distance: 129.1
click at [342, 516] on p "Using the Integral test," at bounding box center [758, 523] width 911 height 22
click at [450, 519] on p "Using the Integral test," at bounding box center [758, 523] width 911 height 22
drag, startPoint x: 457, startPoint y: 526, endPoint x: 275, endPoint y: 504, distance: 183.8
click at [275, 504] on div "Date [DATE] [DATE] 28 29 30 1 2 3 4 5 6 7 8 9 10 11 12 13 14 15 16 17 18 19 20 …" at bounding box center [796, 128] width 1061 height 1563
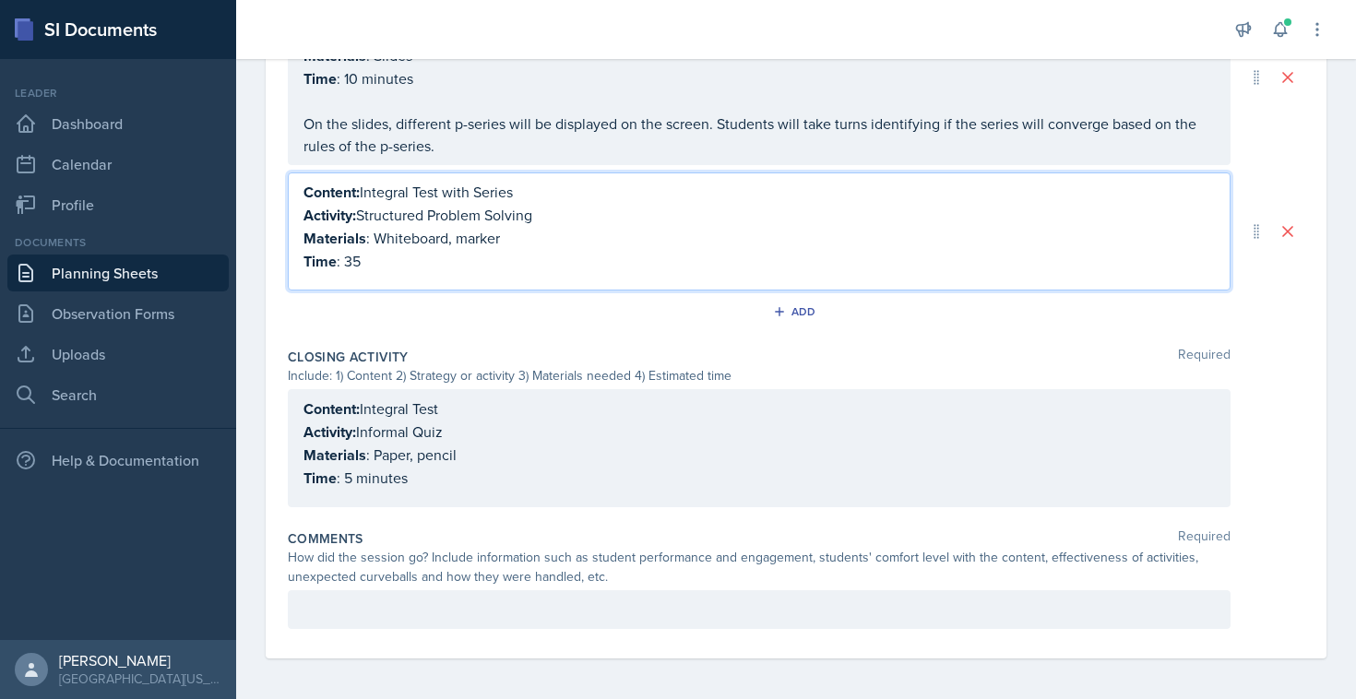
scroll to position [0, 0]
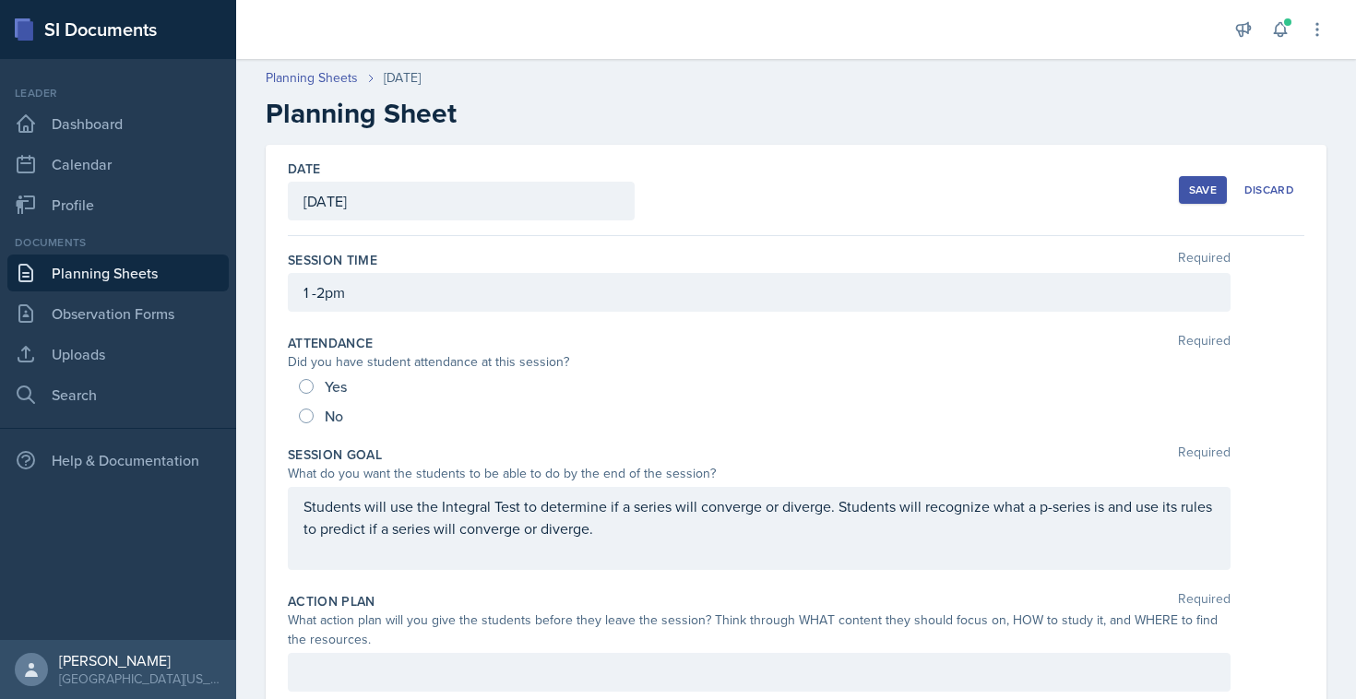
click at [1196, 192] on div "Save" at bounding box center [1203, 190] width 28 height 15
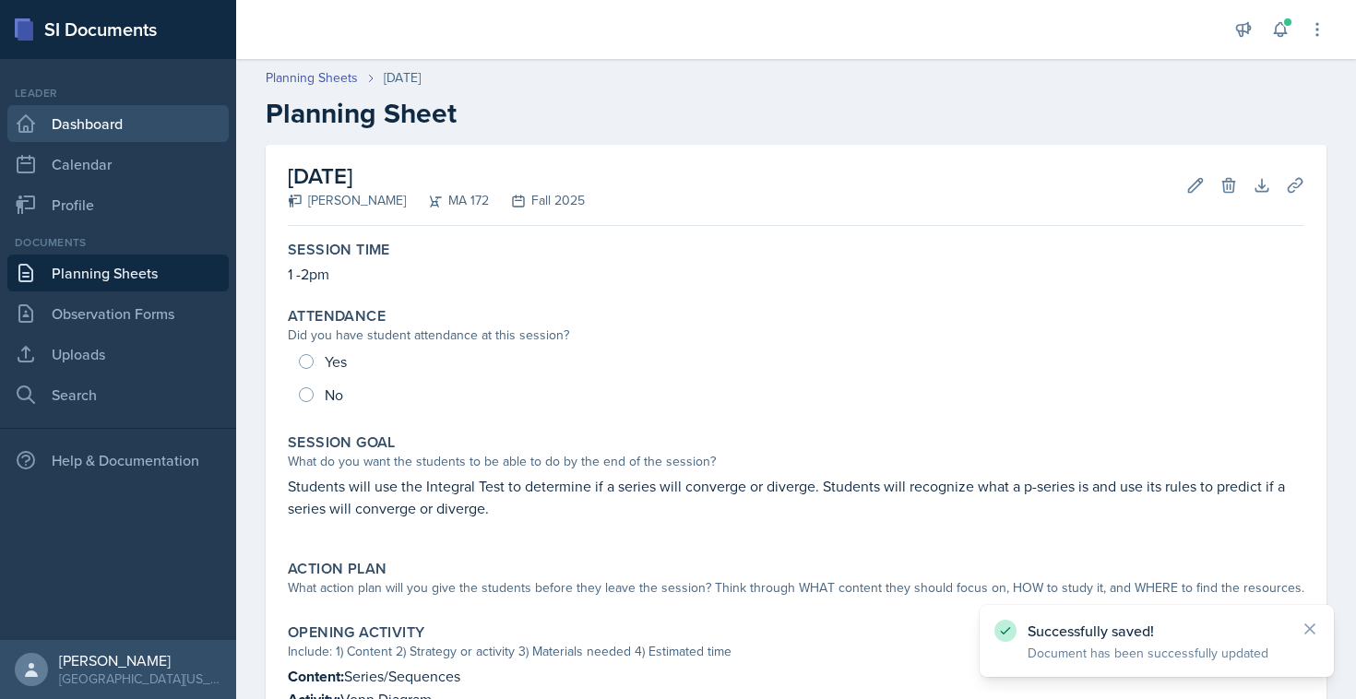
click at [89, 120] on link "Dashboard" at bounding box center [117, 123] width 221 height 37
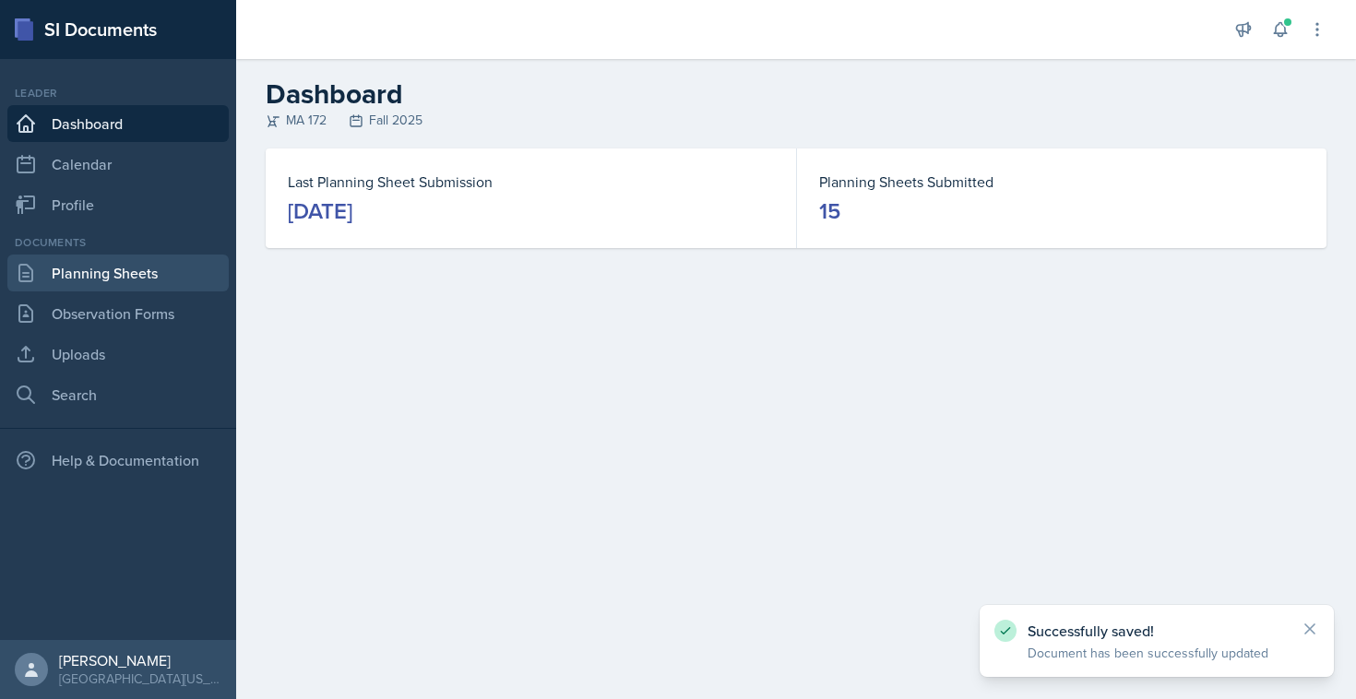
click at [116, 274] on link "Planning Sheets" at bounding box center [117, 273] width 221 height 37
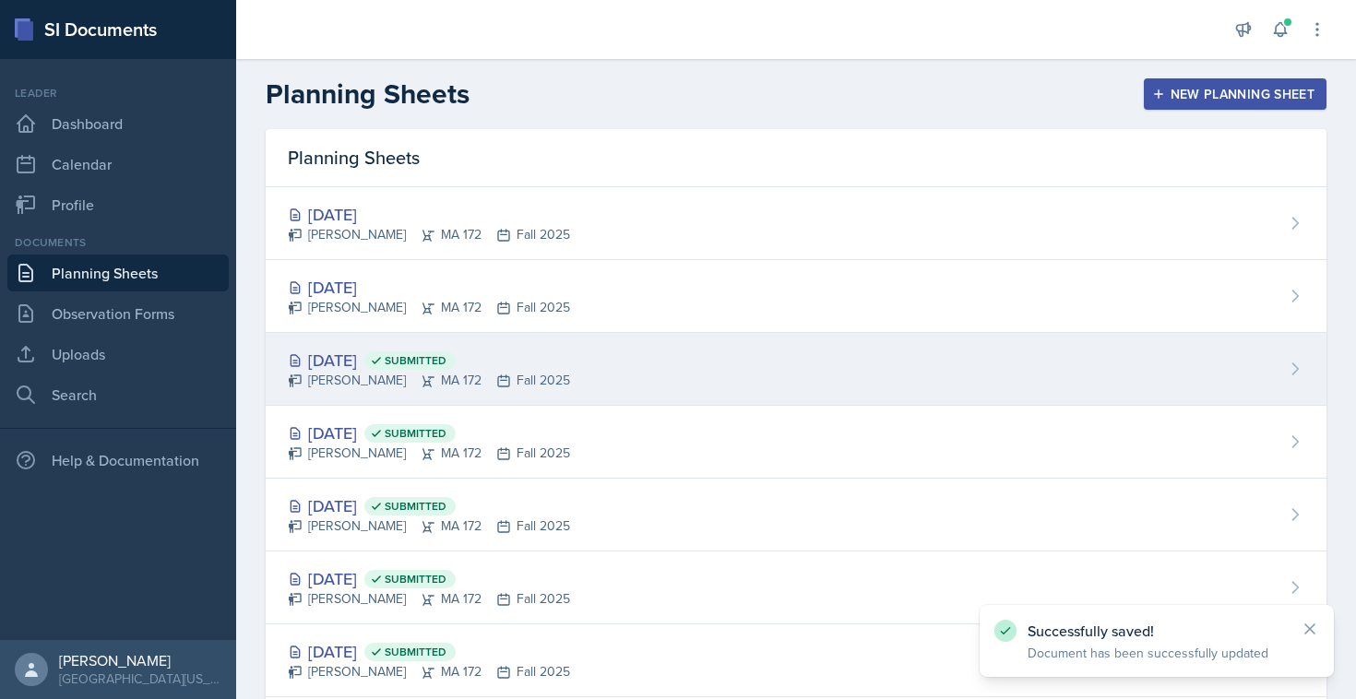
click at [352, 381] on div "[PERSON_NAME] MA 172 Fall 2025" at bounding box center [429, 380] width 282 height 19
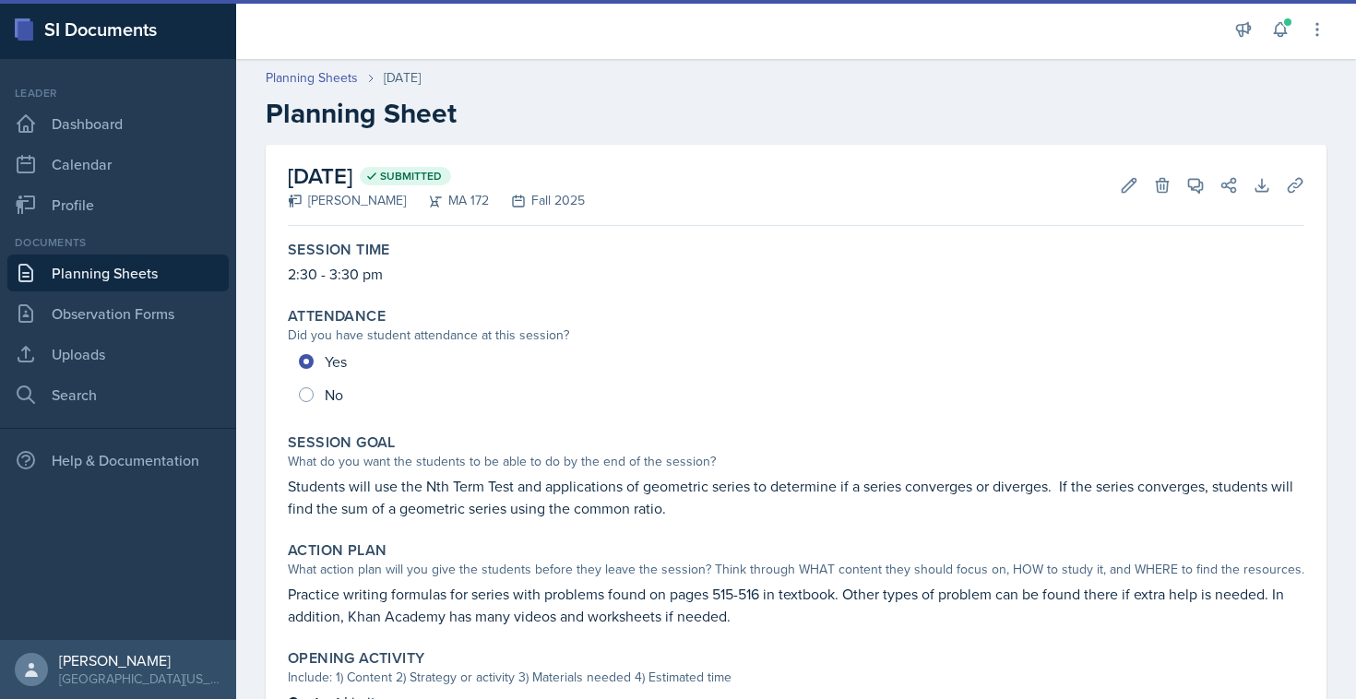
scroll to position [717, 0]
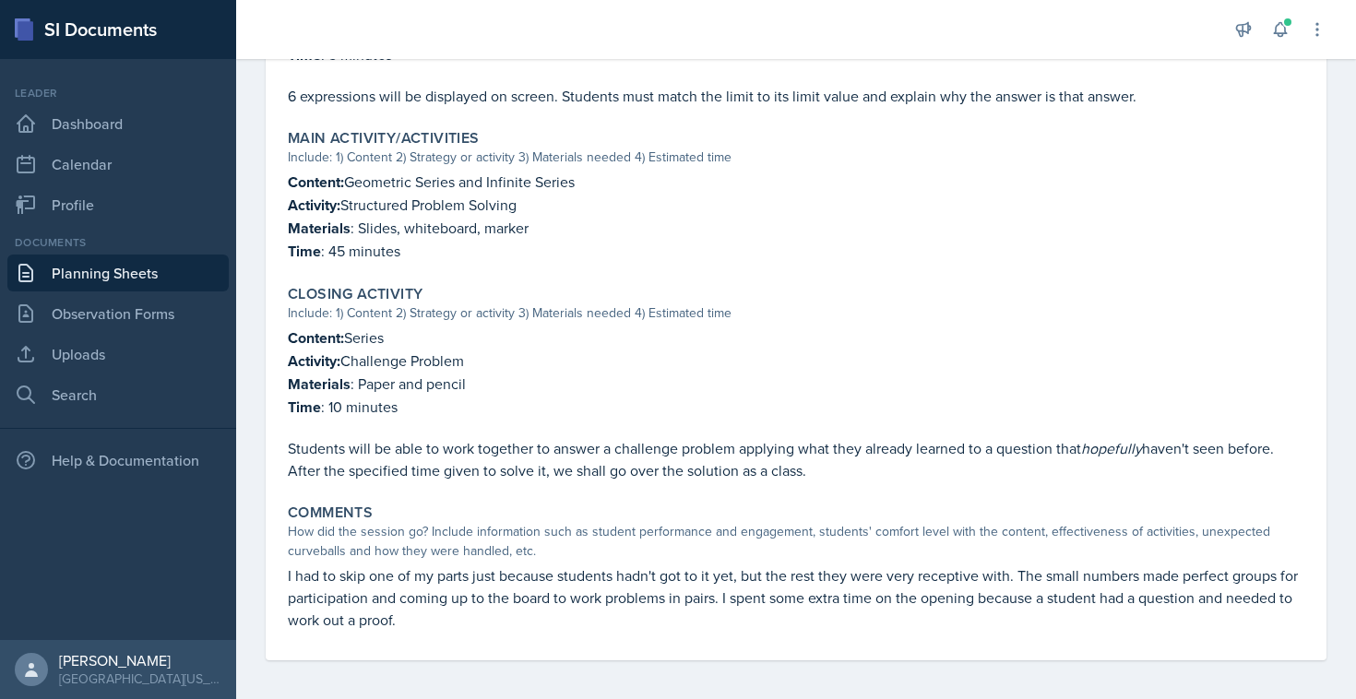
click at [136, 271] on link "Planning Sheets" at bounding box center [117, 273] width 221 height 37
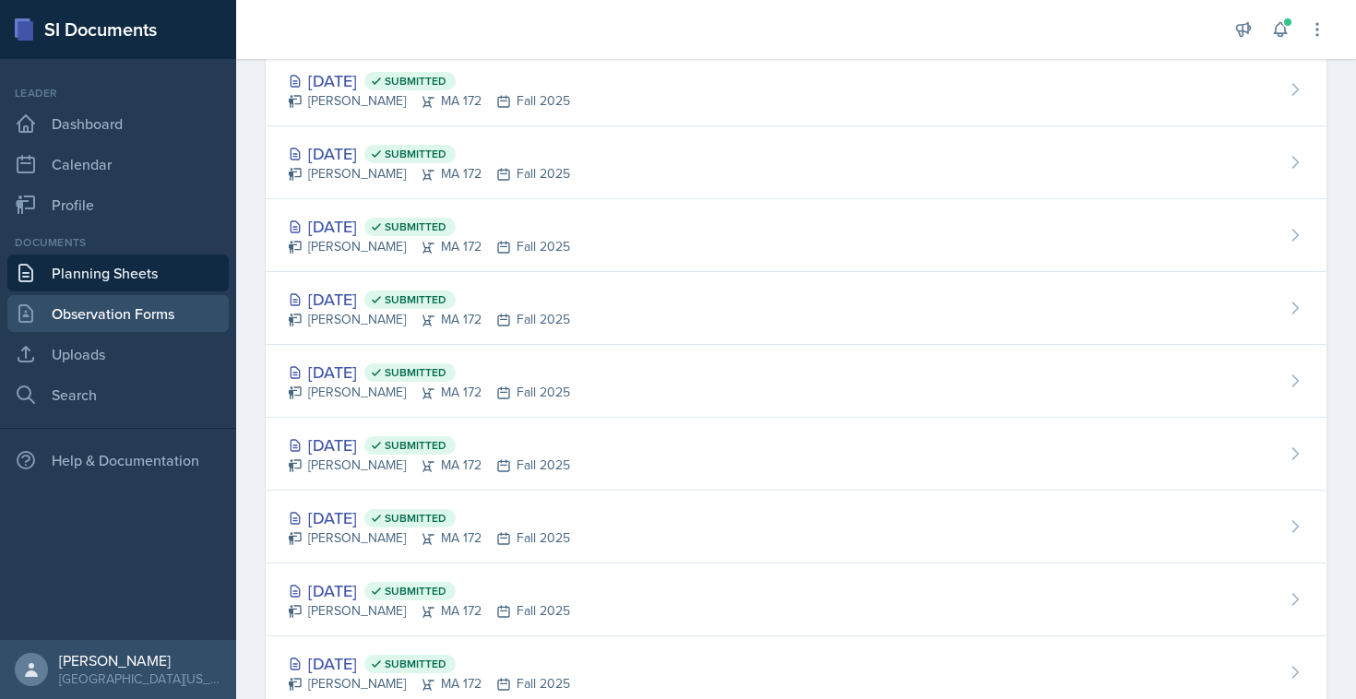
click at [110, 321] on link "Observation Forms" at bounding box center [117, 313] width 221 height 37
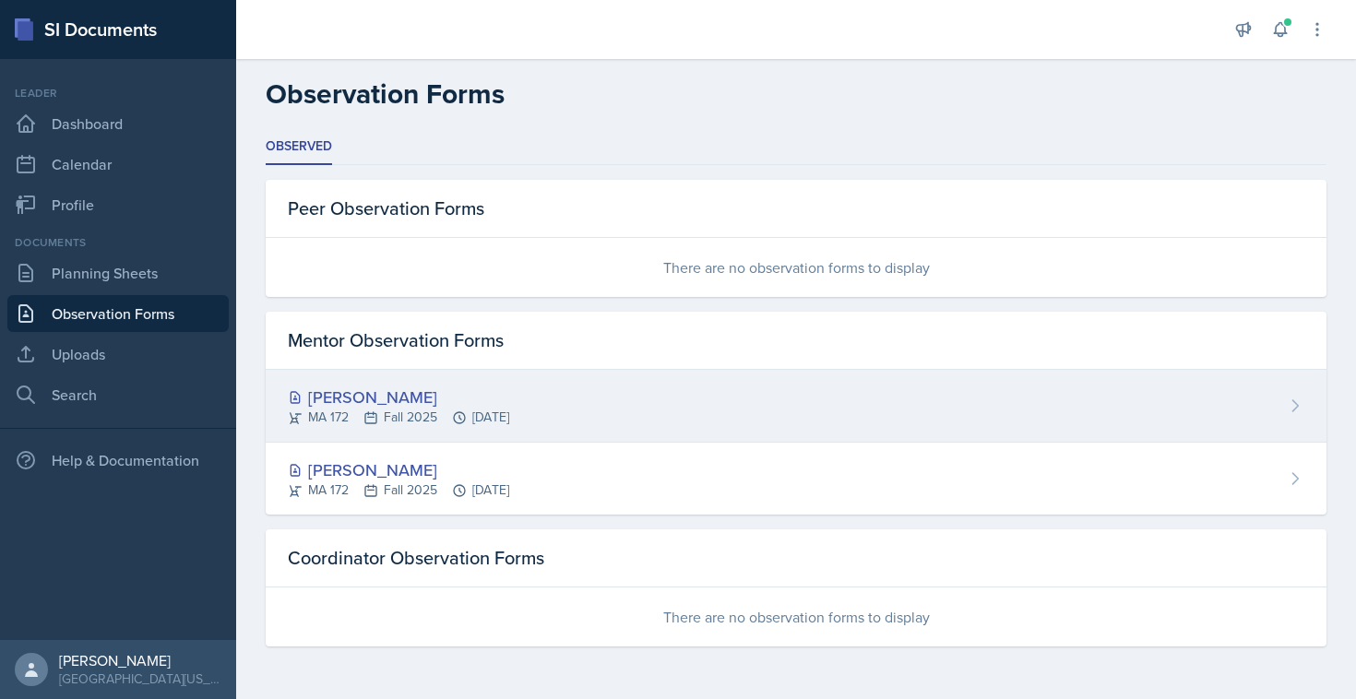
click at [329, 397] on div "[PERSON_NAME]" at bounding box center [398, 397] width 221 height 25
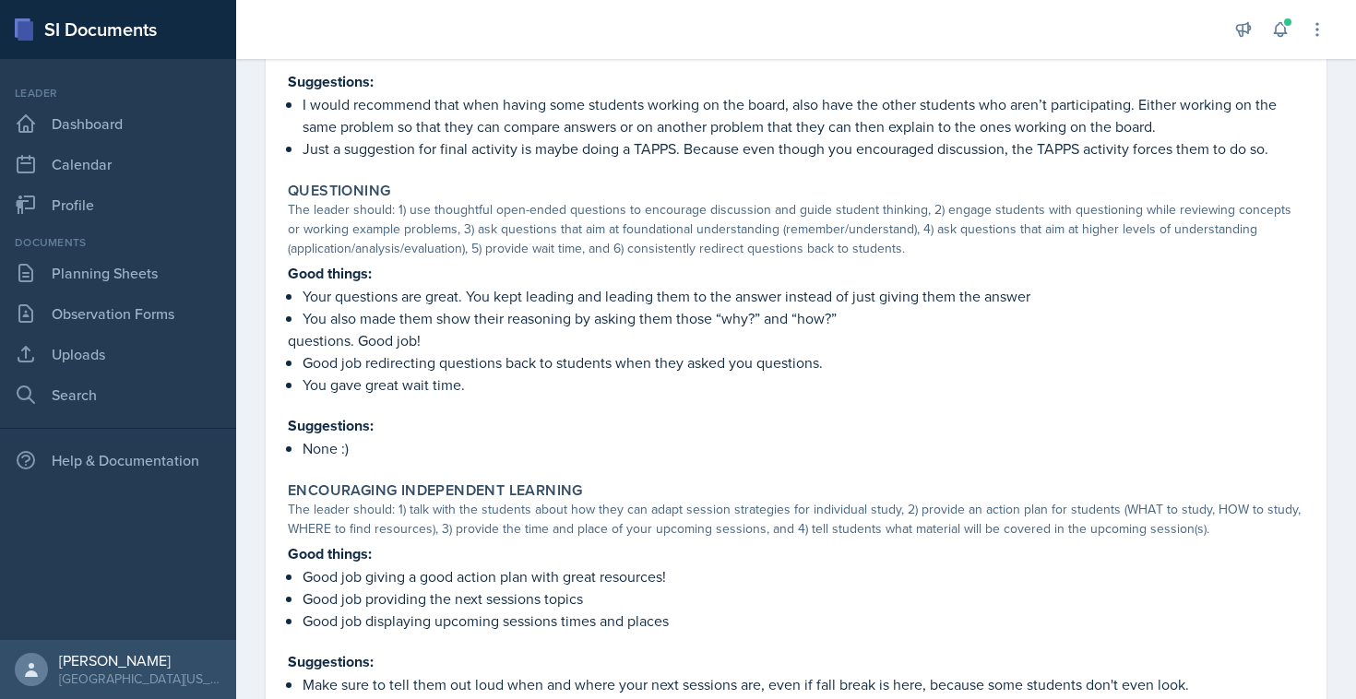
scroll to position [1238, 0]
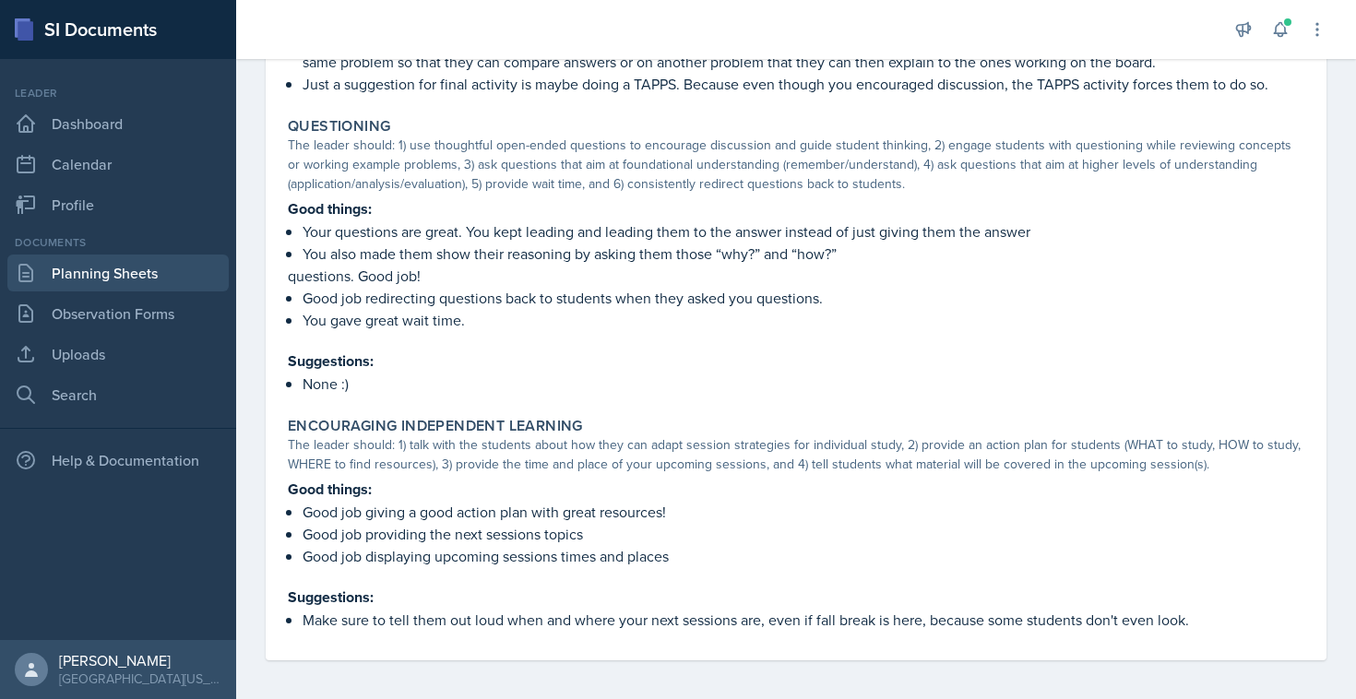
click at [143, 276] on link "Planning Sheets" at bounding box center [117, 273] width 221 height 37
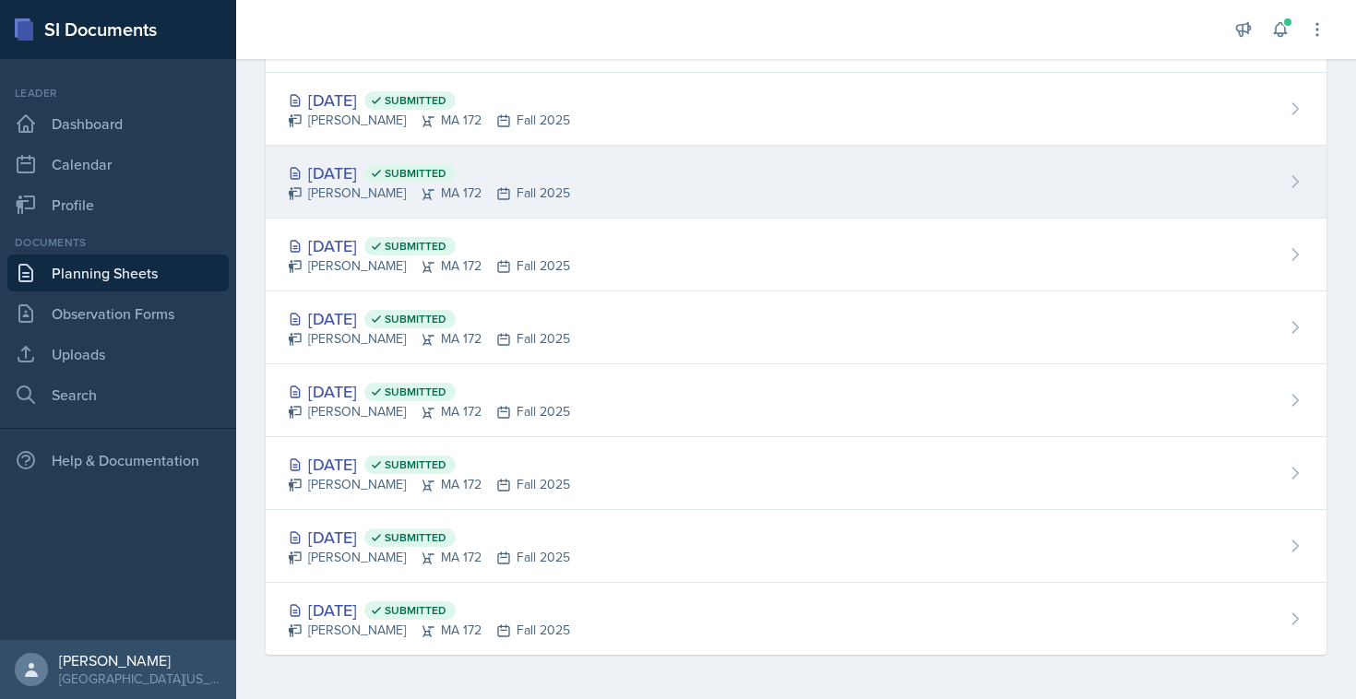
scroll to position [492, 0]
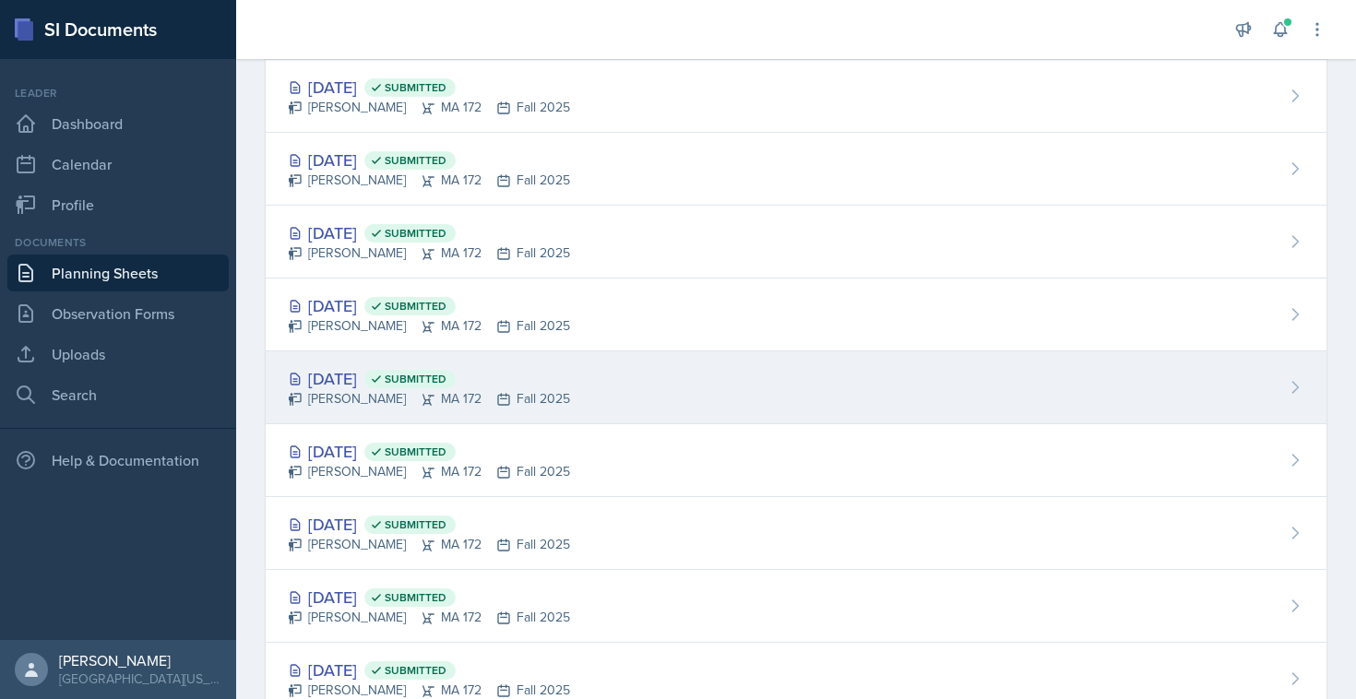
click at [356, 369] on div "[DATE] Submitted" at bounding box center [429, 378] width 282 height 25
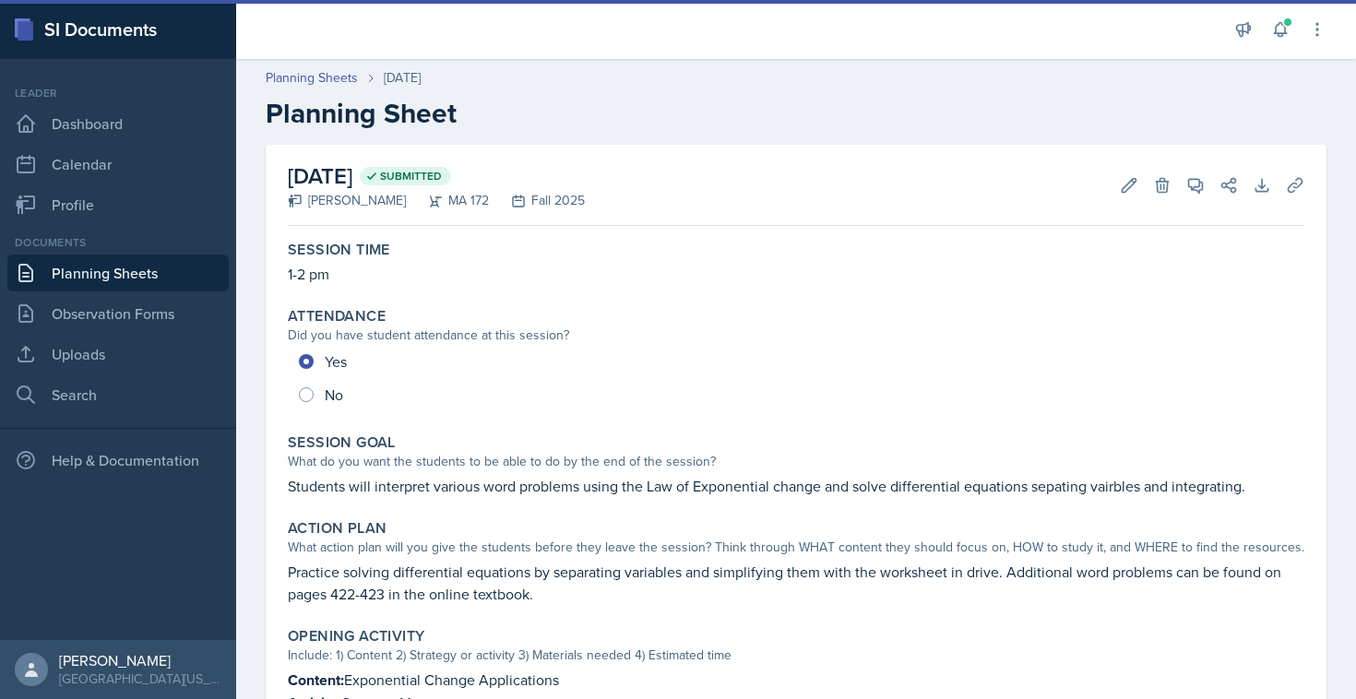
scroll to position [883, 0]
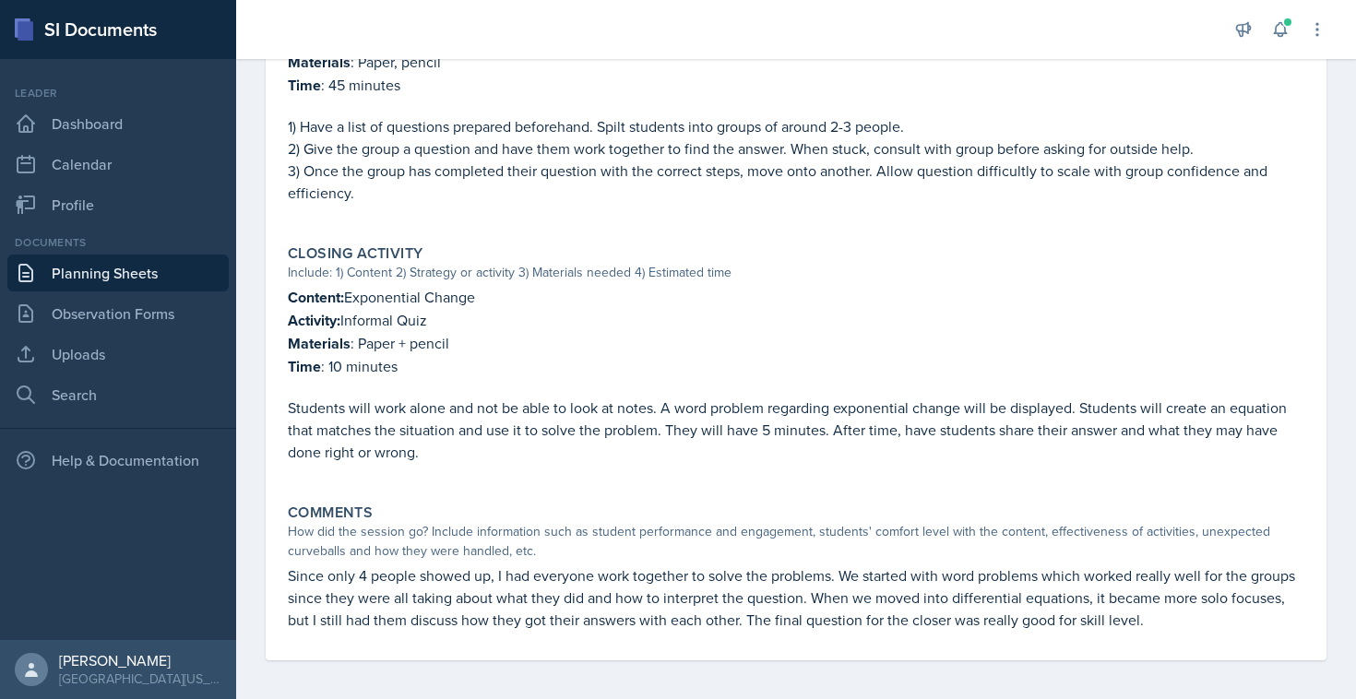
click at [366, 399] on p "Students will work alone and not be able to look at notes. A word problem regar…" at bounding box center [796, 430] width 1016 height 66
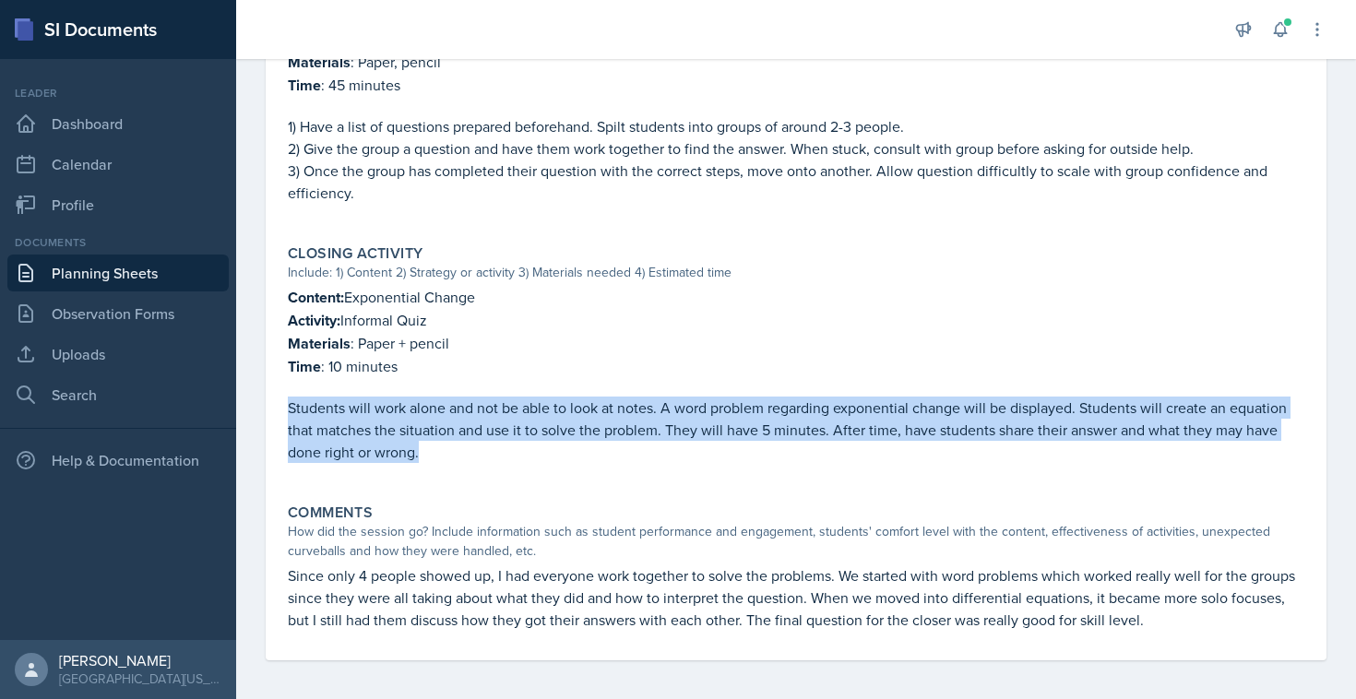
drag, startPoint x: 425, startPoint y: 448, endPoint x: 250, endPoint y: 407, distance: 180.1
copy p "Students will work alone and not be able to look at notes. A word problem regar…"
click at [101, 141] on link "Dashboard" at bounding box center [117, 123] width 221 height 37
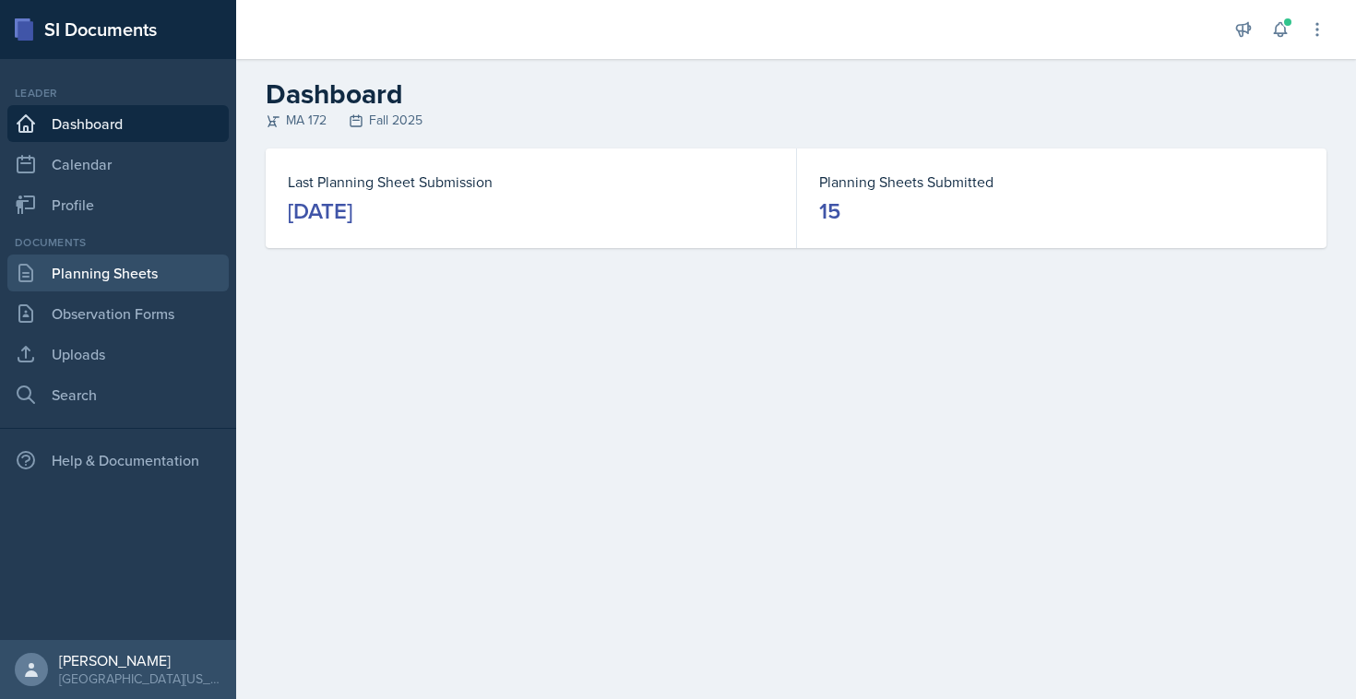
click at [137, 272] on link "Planning Sheets" at bounding box center [117, 273] width 221 height 37
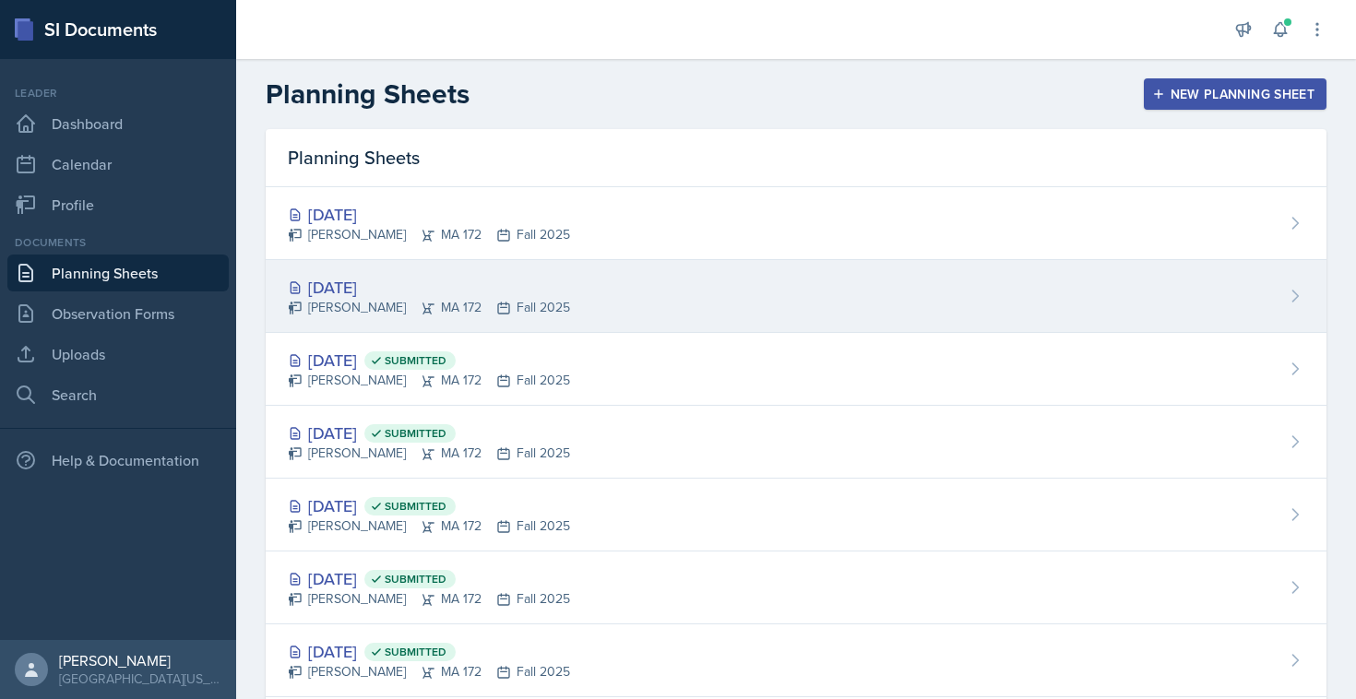
click at [369, 287] on div "[DATE]" at bounding box center [429, 287] width 282 height 25
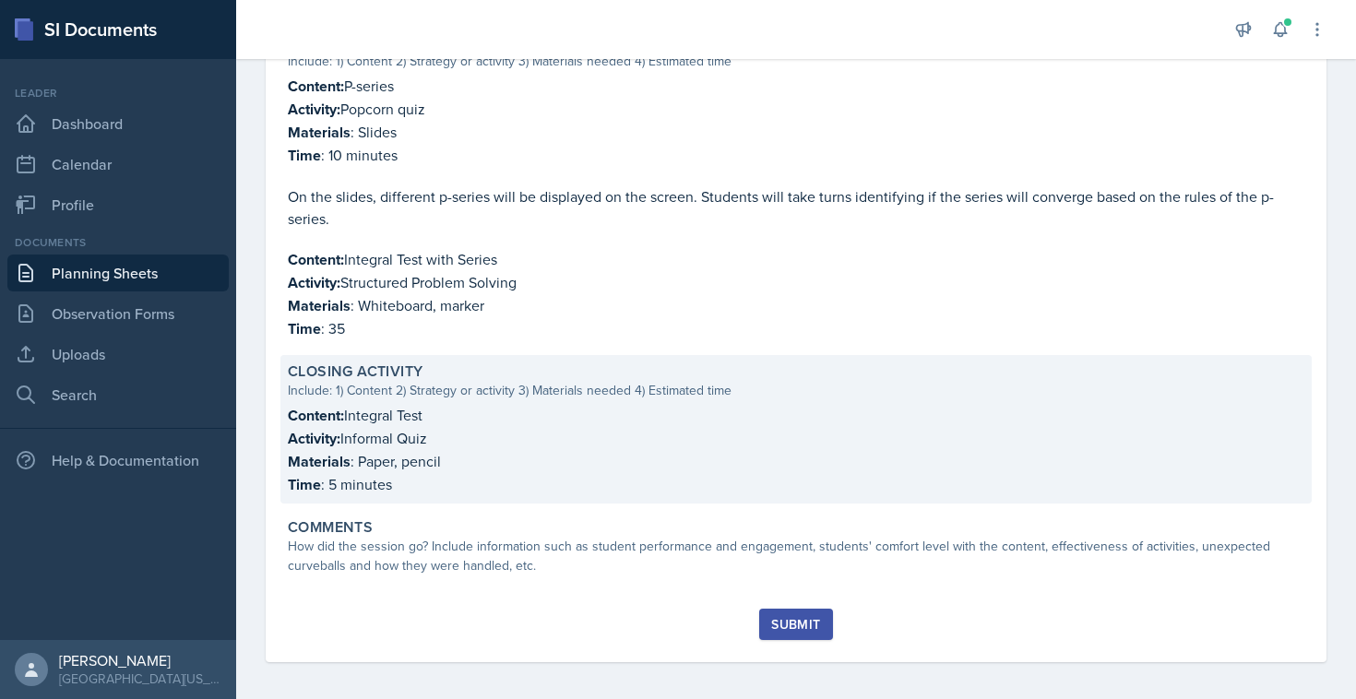
click at [458, 427] on p "Activity: Informal Quiz" at bounding box center [796, 438] width 1016 height 23
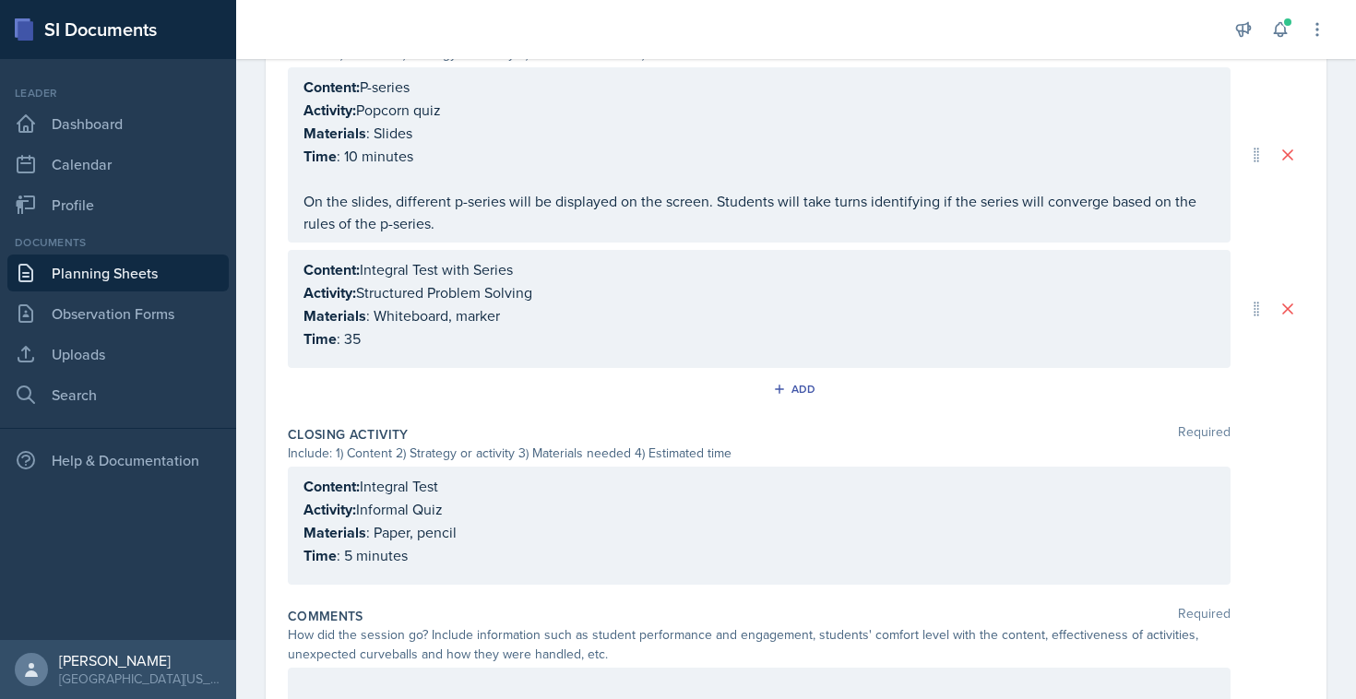
click at [440, 567] on div "Content: Integral Test Activity: Informal Quiz Materials : Paper, pencil Time :…" at bounding box center [759, 526] width 942 height 118
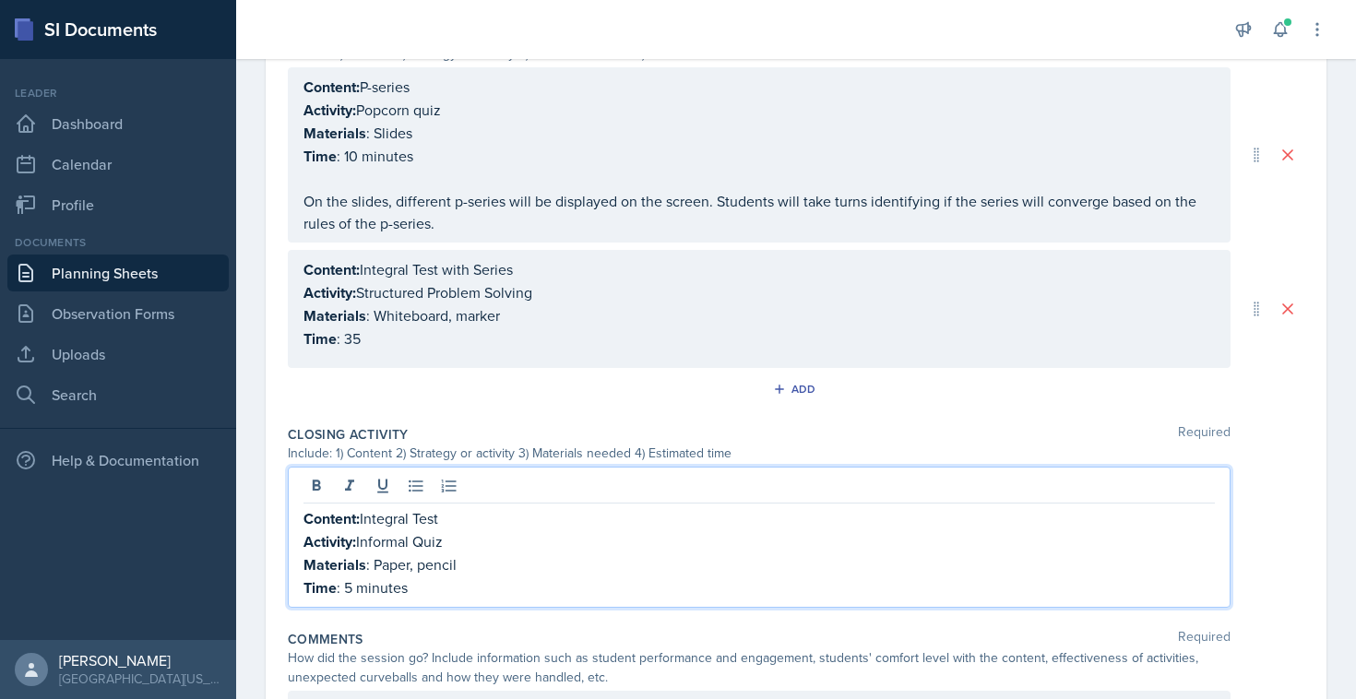
scroll to position [937, 0]
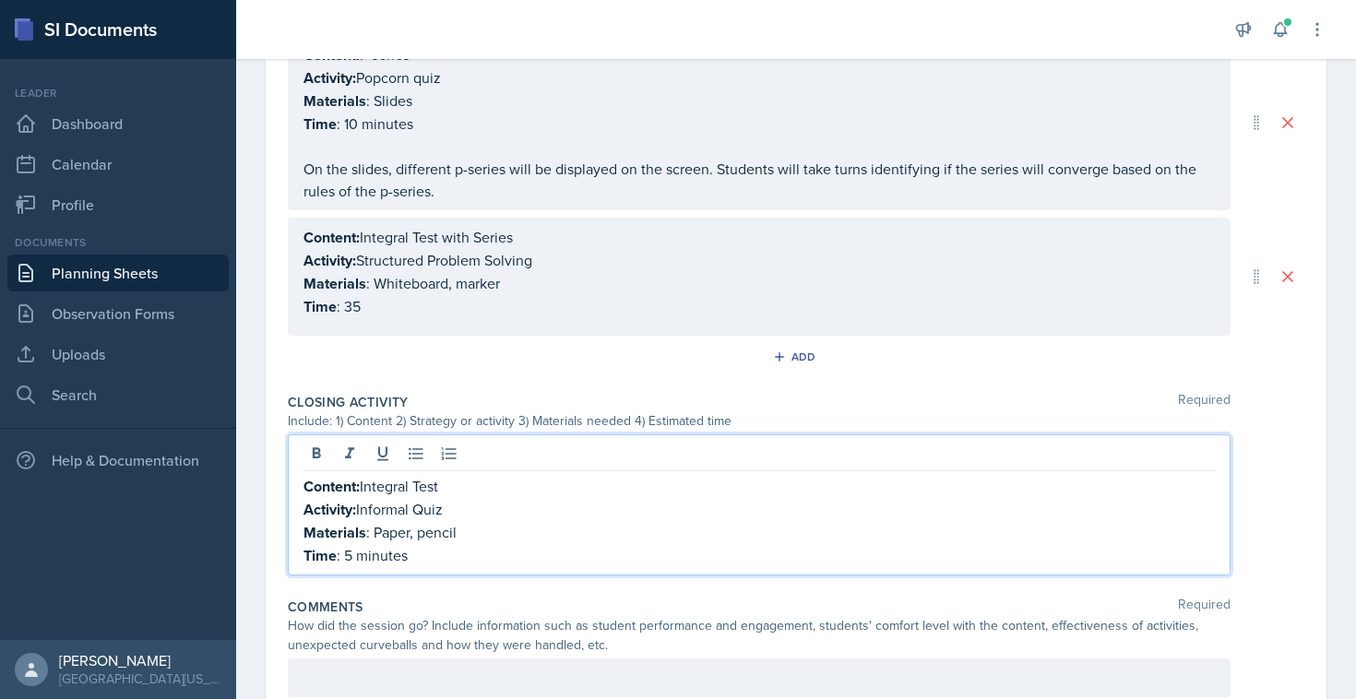
click at [433, 552] on p "Time : 5 minutes" at bounding box center [758, 555] width 911 height 23
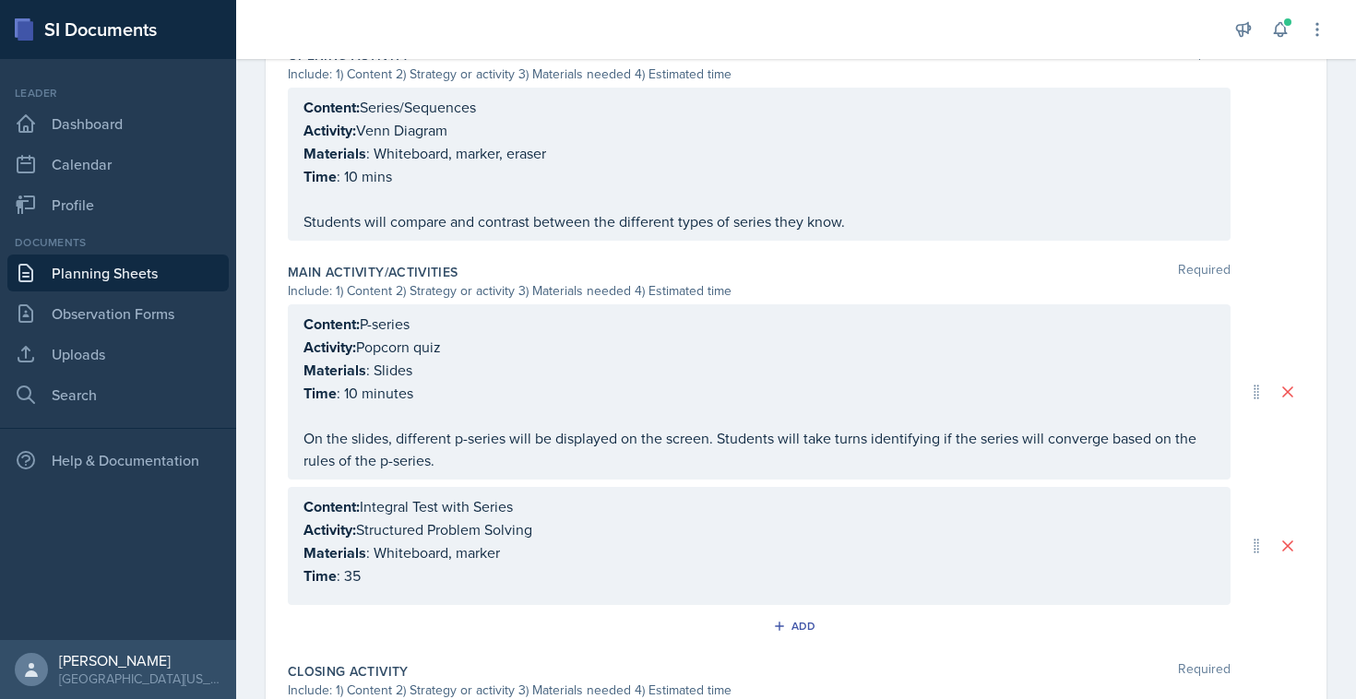
scroll to position [1092, 0]
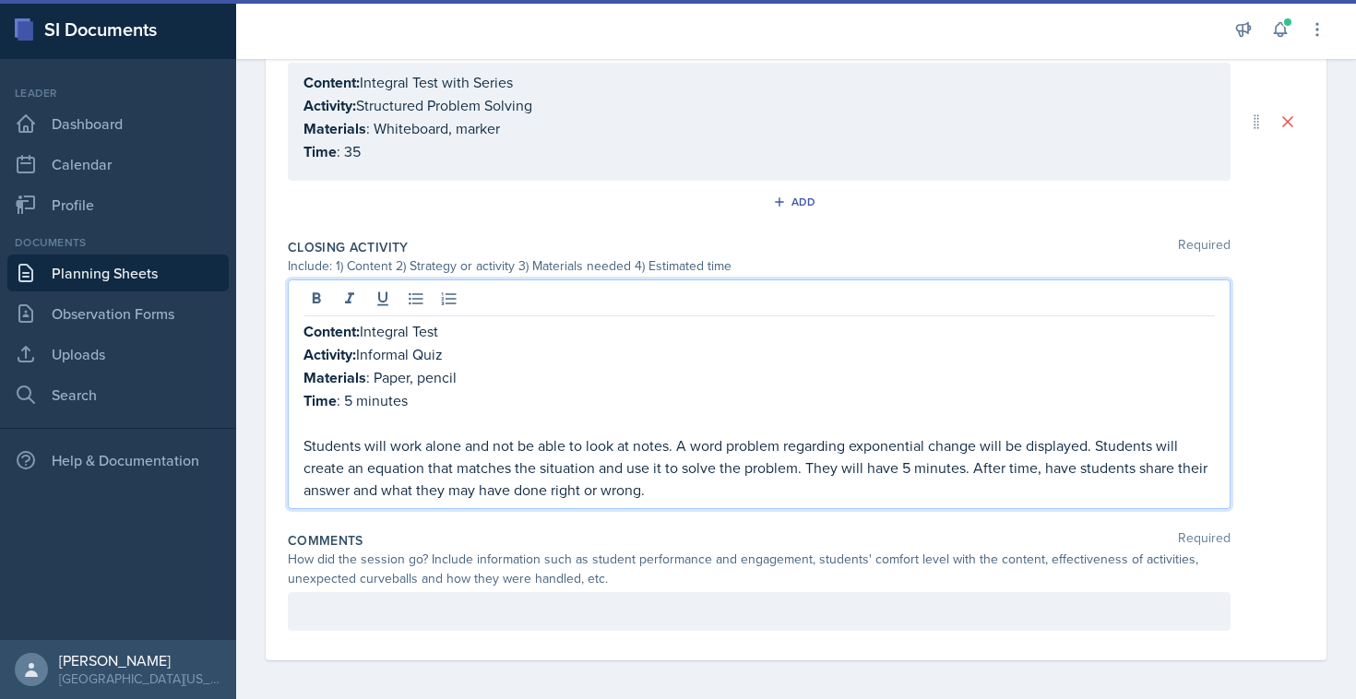
click at [658, 456] on p "Students will work alone and not be able to look at notes. A word problem regar…" at bounding box center [758, 467] width 911 height 66
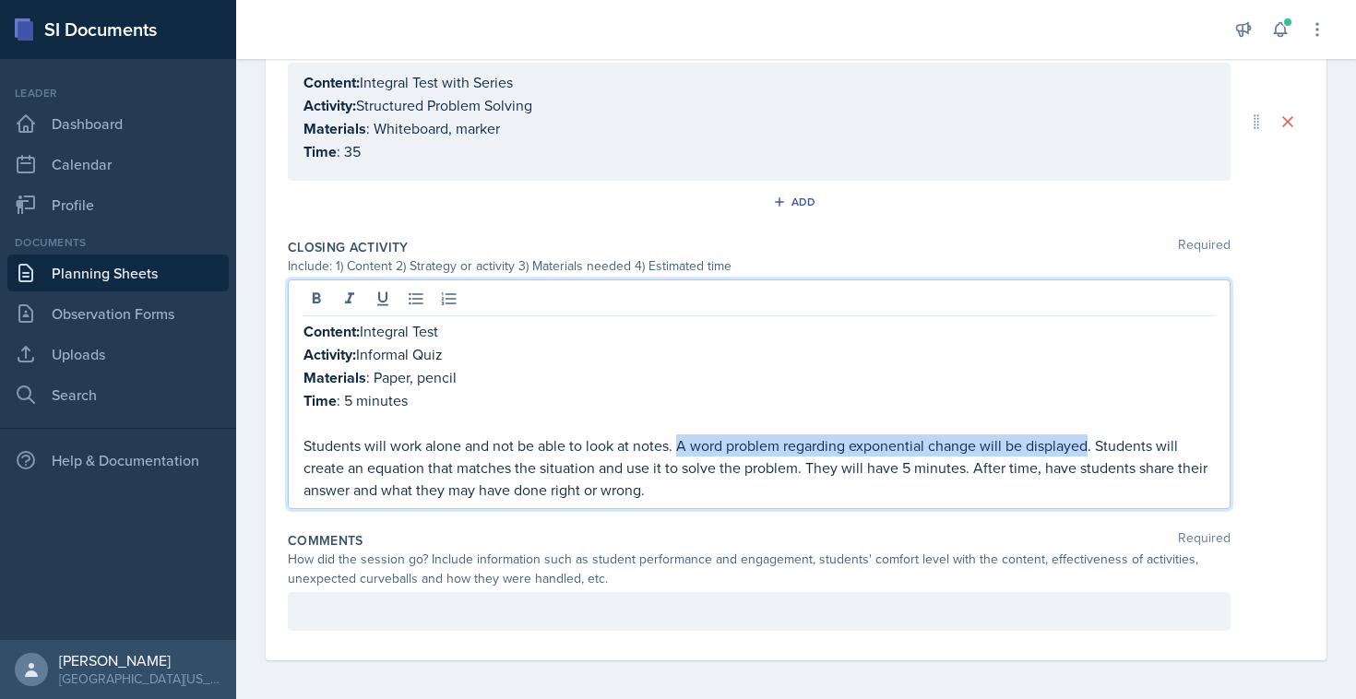
drag, startPoint x: 679, startPoint y: 441, endPoint x: 1090, endPoint y: 436, distance: 411.3
click at [1090, 436] on p "Students will work alone and not be able to look at notes. A word problem regar…" at bounding box center [758, 467] width 911 height 66
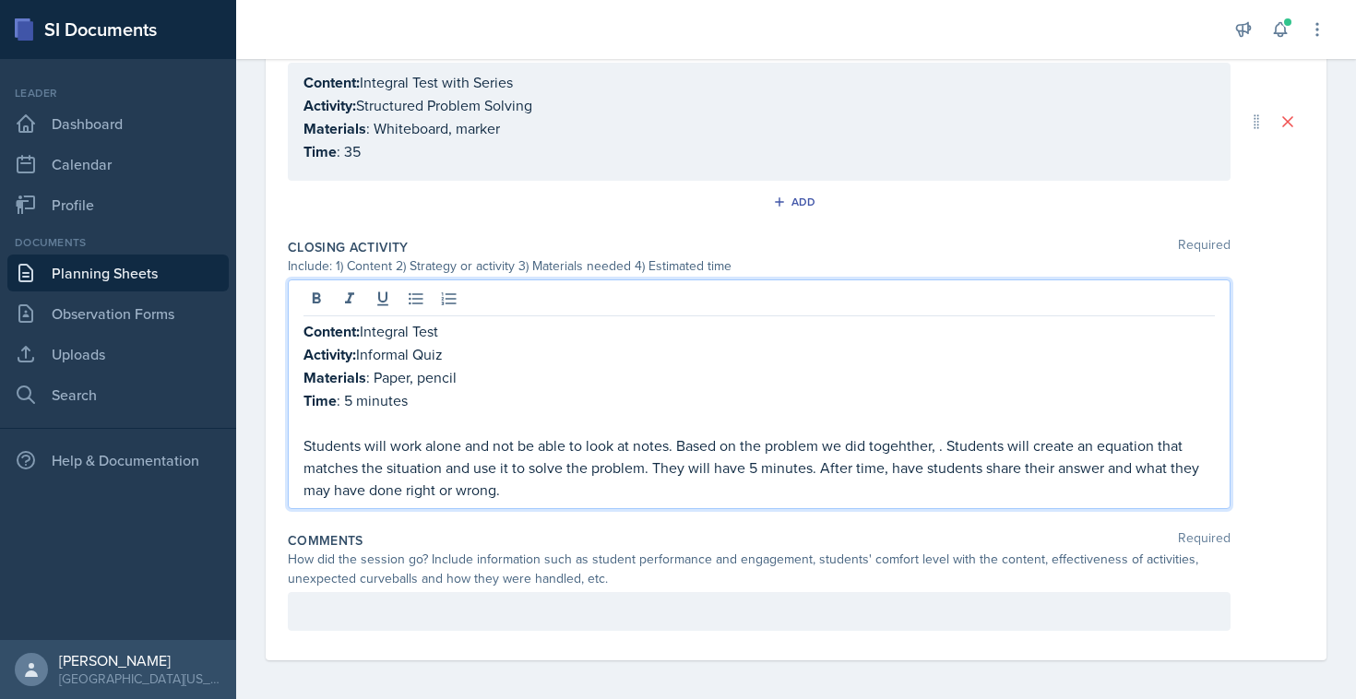
click at [899, 434] on p "Students will work alone and not be able to look at notes. Based on the problem…" at bounding box center [758, 467] width 911 height 66
click at [935, 442] on p "Students will work alone and not be able to look at notes. Based on the problem…" at bounding box center [758, 467] width 911 height 66
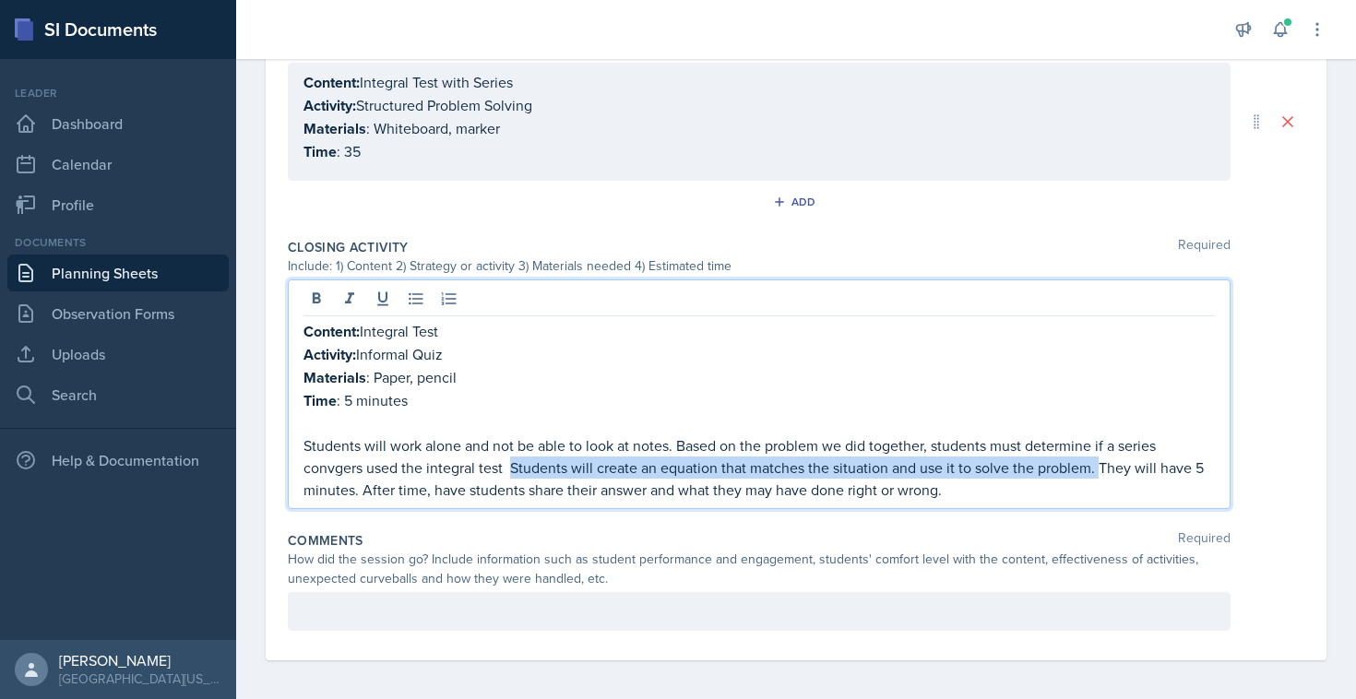
drag, startPoint x: 1099, startPoint y: 465, endPoint x: 511, endPoint y: 468, distance: 588.4
click at [511, 468] on p "Students will work alone and not be able to look at notes. Based on the problem…" at bounding box center [758, 467] width 911 height 66
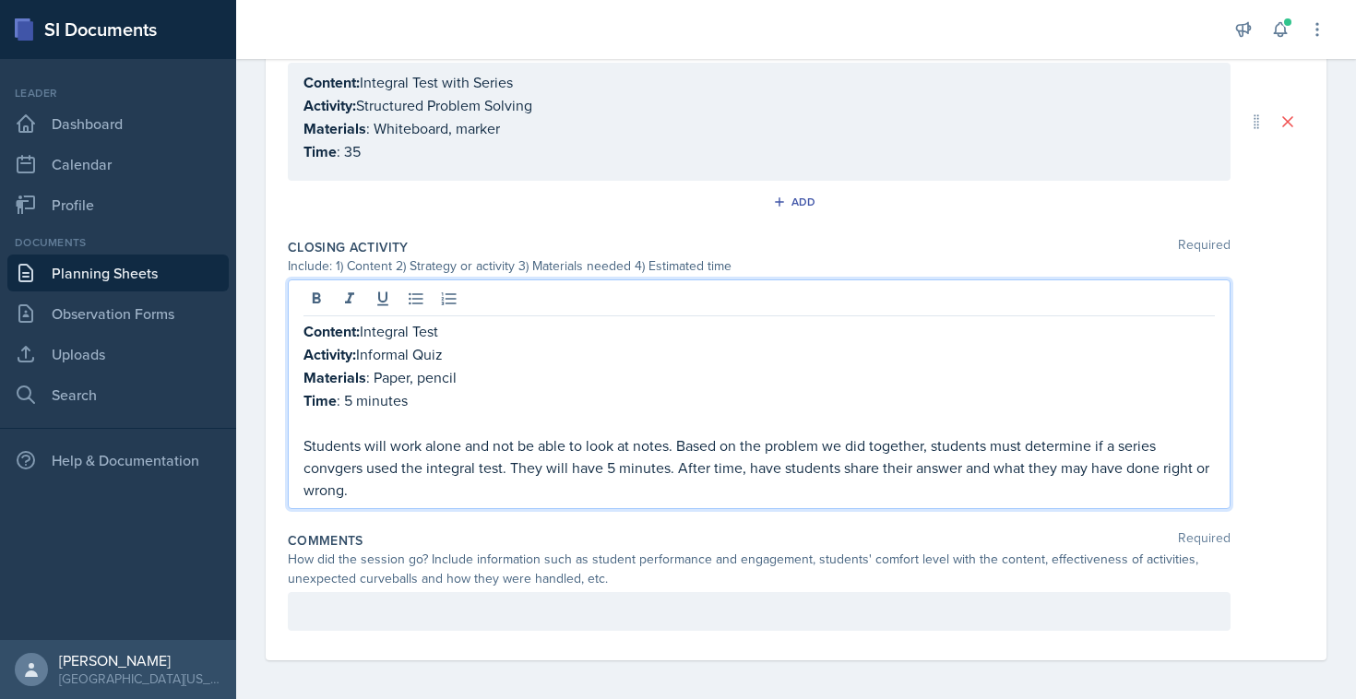
click at [573, 465] on p "Students will work alone and not be able to look at notes. Based on the problem…" at bounding box center [758, 467] width 911 height 66
click at [353, 394] on p "Time : 5 minutes" at bounding box center [758, 400] width 911 height 23
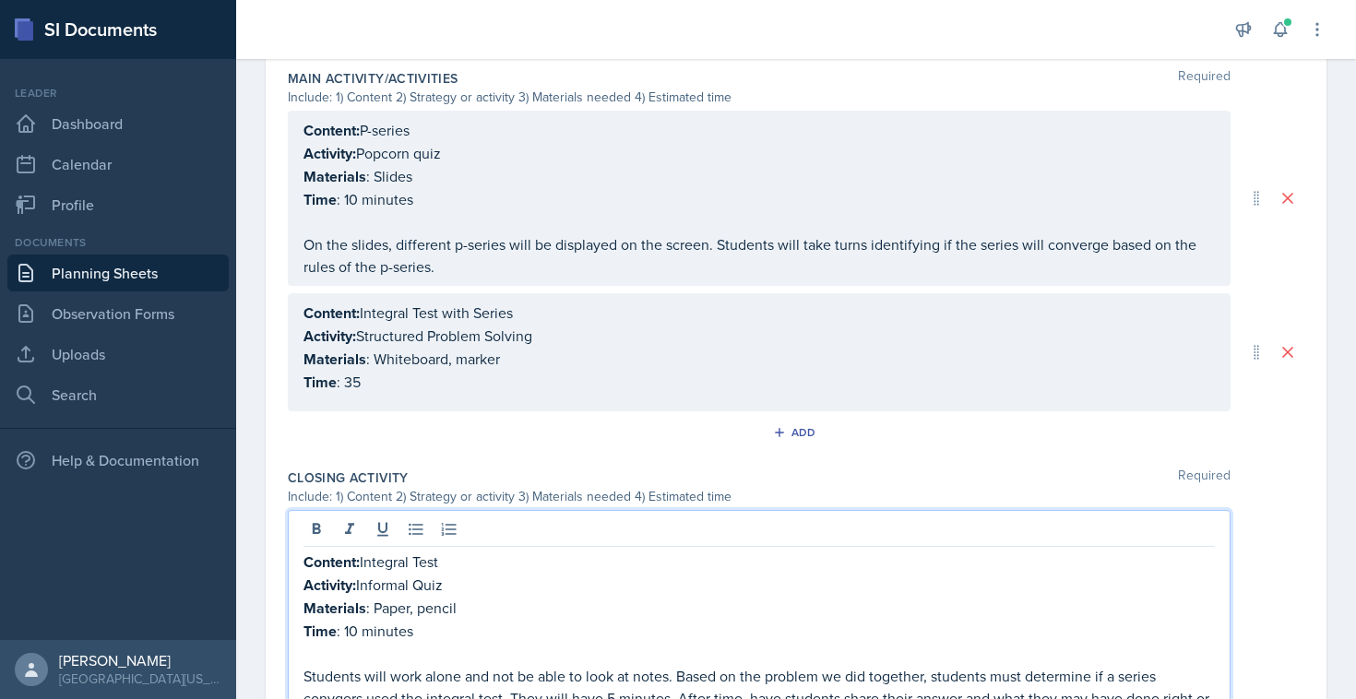
click at [362, 375] on p "Time : 35" at bounding box center [758, 382] width 911 height 23
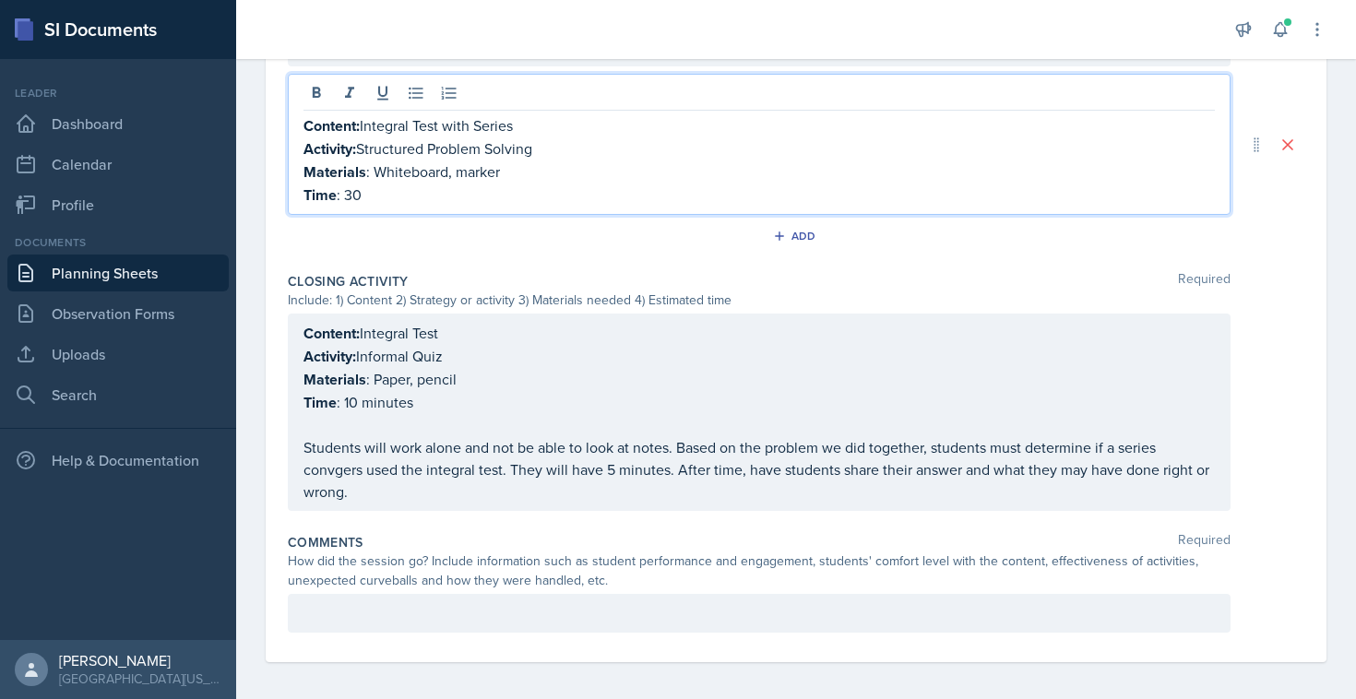
click at [595, 456] on p "Students will work alone and not be able to look at notes. Based on the problem…" at bounding box center [758, 469] width 911 height 66
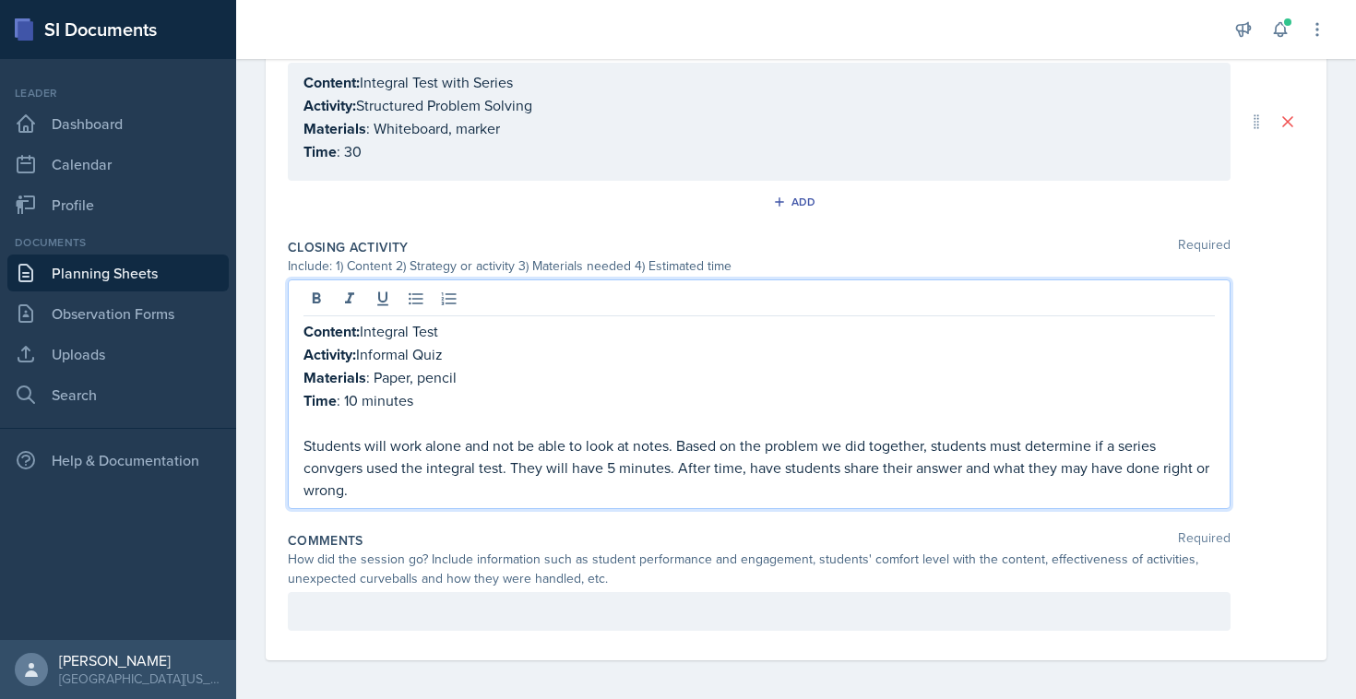
click at [626, 478] on p "Students will work alone and not be able to look at notes. Based on the problem…" at bounding box center [758, 467] width 911 height 66
click at [326, 459] on p "Students will work alone and not be able to look at notes. Based on the problem…" at bounding box center [758, 467] width 911 height 66
click at [350, 461] on p "Students will work alone and not be able to look at notes. Based on the problem…" at bounding box center [758, 467] width 911 height 66
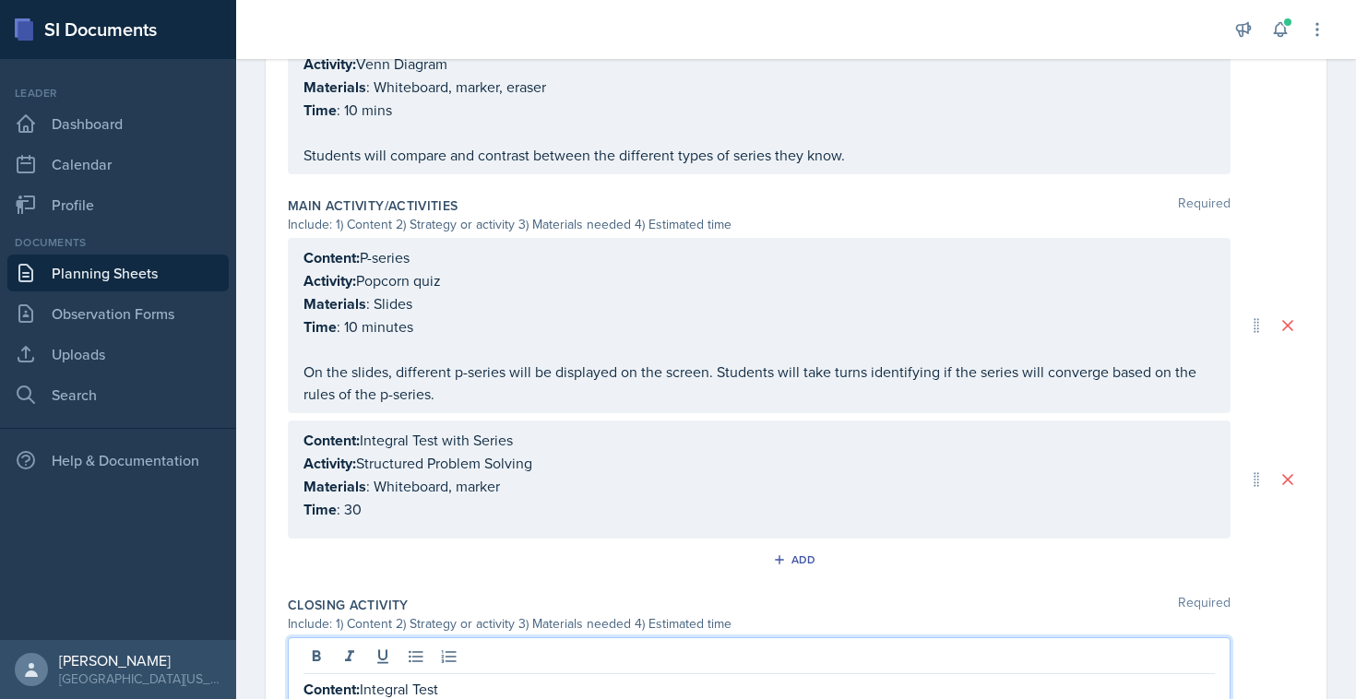
click at [442, 385] on p "On the slides, different p-series will be displayed on the screen. Students wil…" at bounding box center [758, 383] width 911 height 44
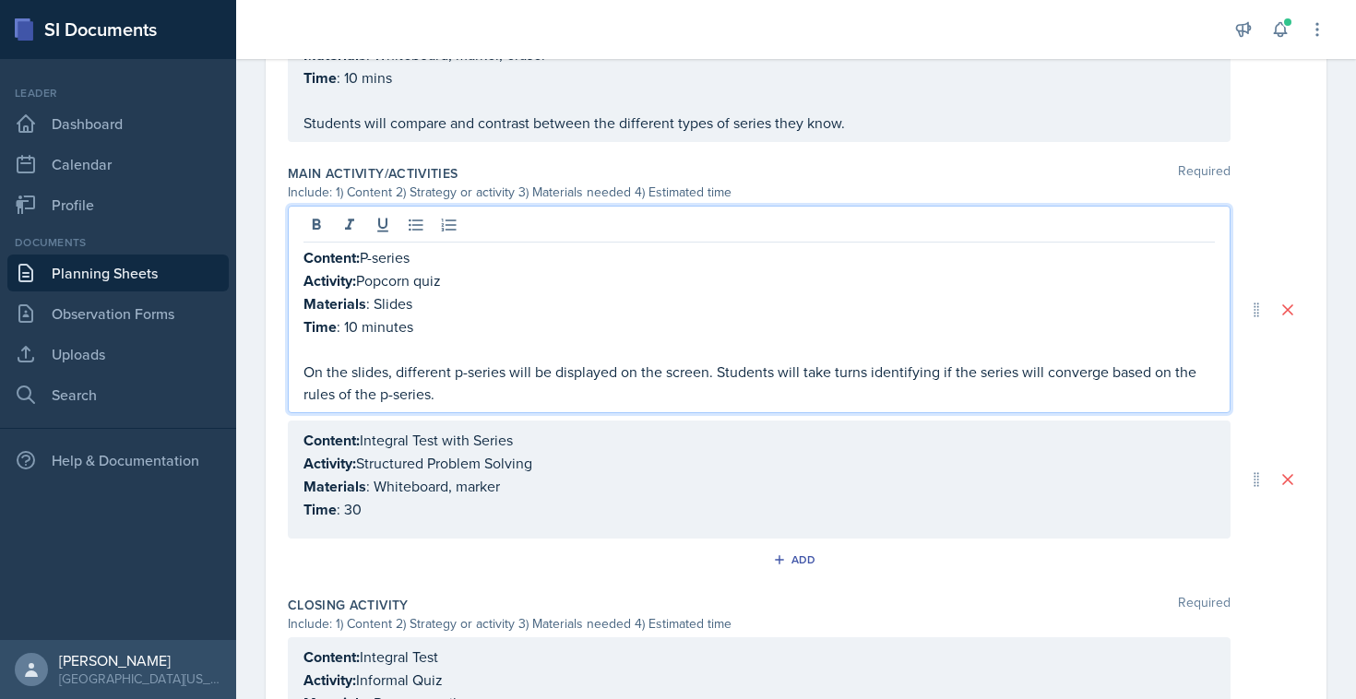
click at [448, 503] on div "Content: Integral Test with Series Activity: Structured Problem Solving Materia…" at bounding box center [758, 475] width 911 height 92
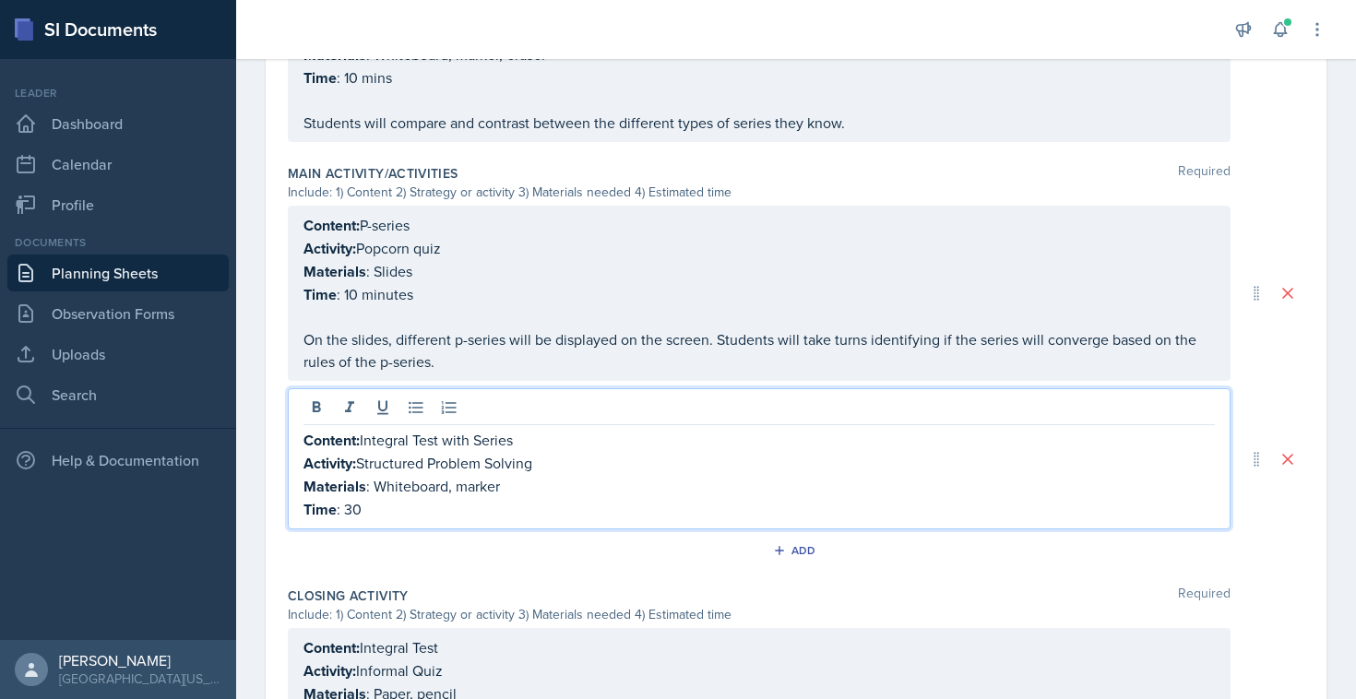
scroll to position [734, 0]
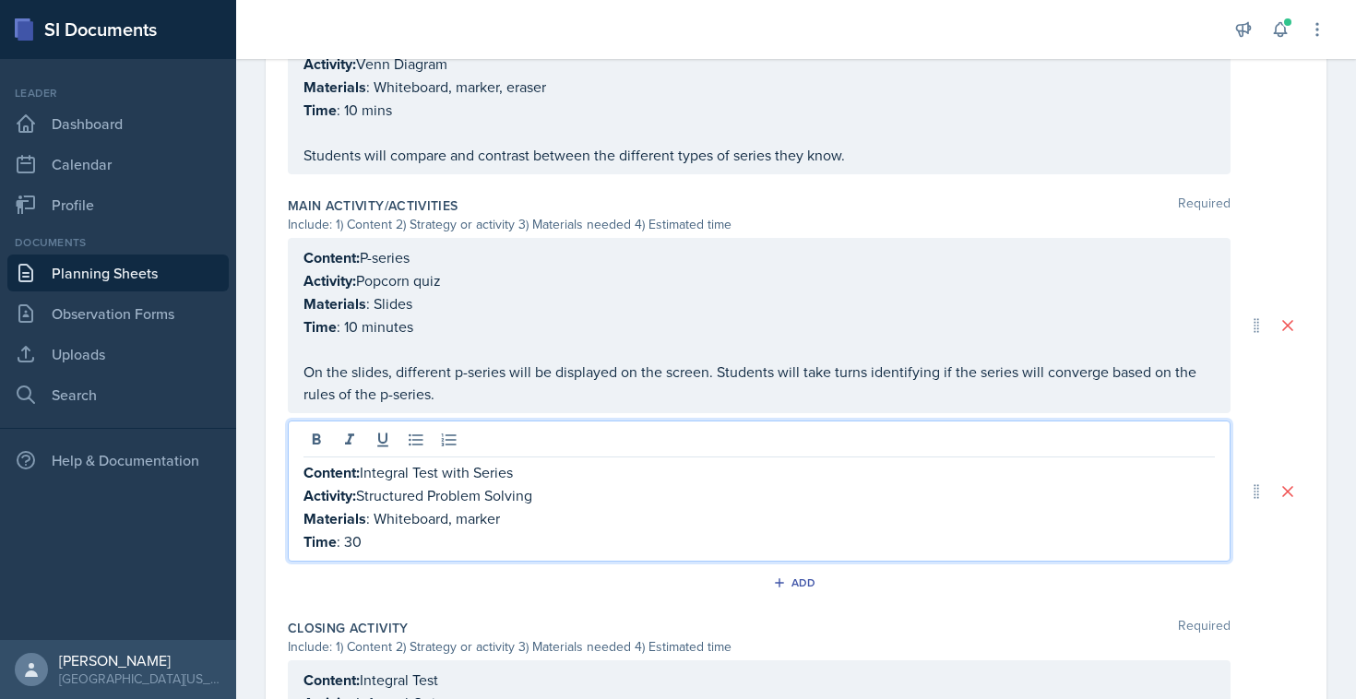
click at [419, 553] on div "Content: Integral Test with Series Activity: Structured Problem Solving Materia…" at bounding box center [759, 491] width 942 height 141
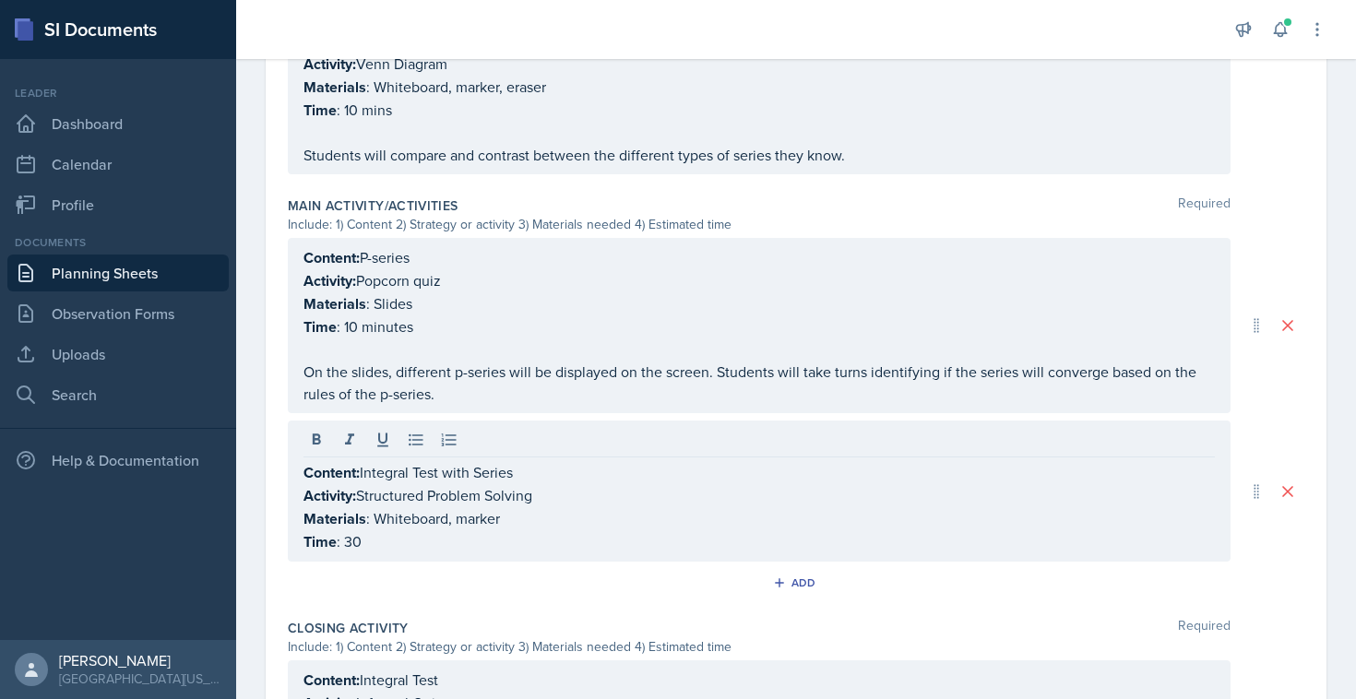
click at [419, 553] on div "Content: Integral Test with Series Activity: Structured Problem Solving Materia…" at bounding box center [759, 491] width 942 height 141
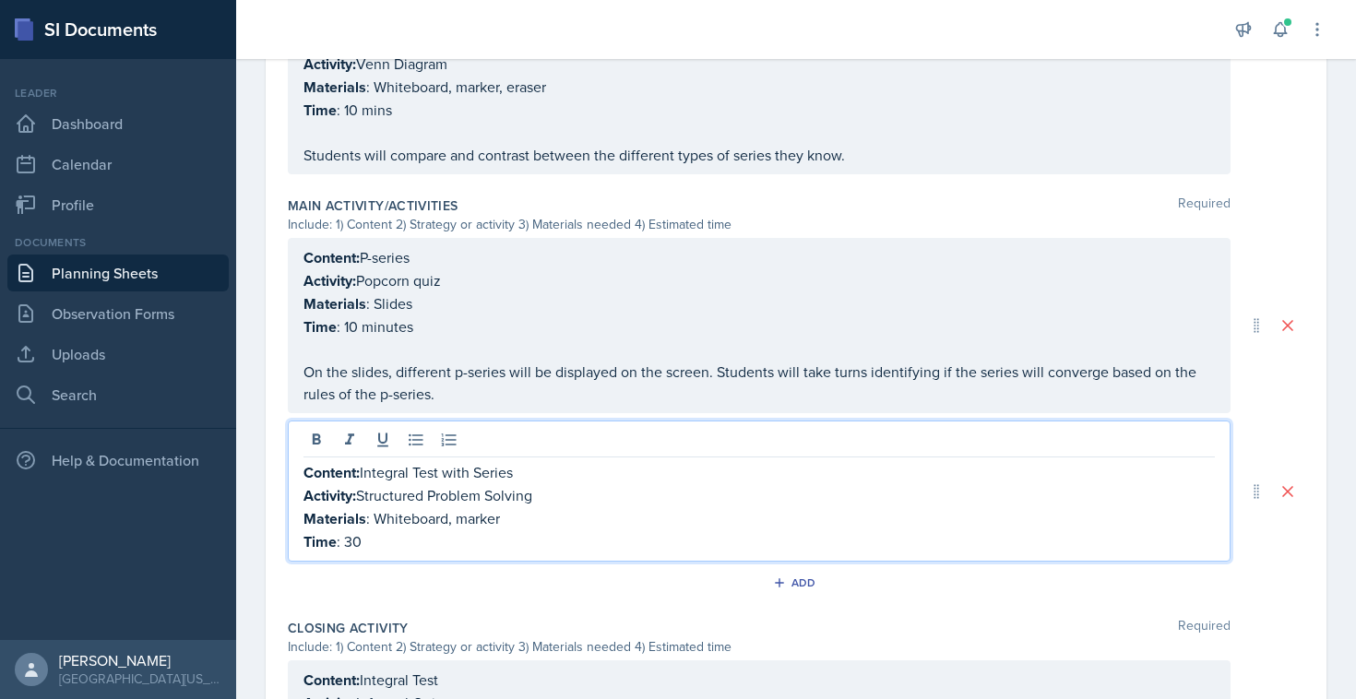
click at [405, 540] on p "Time : 30" at bounding box center [758, 541] width 911 height 23
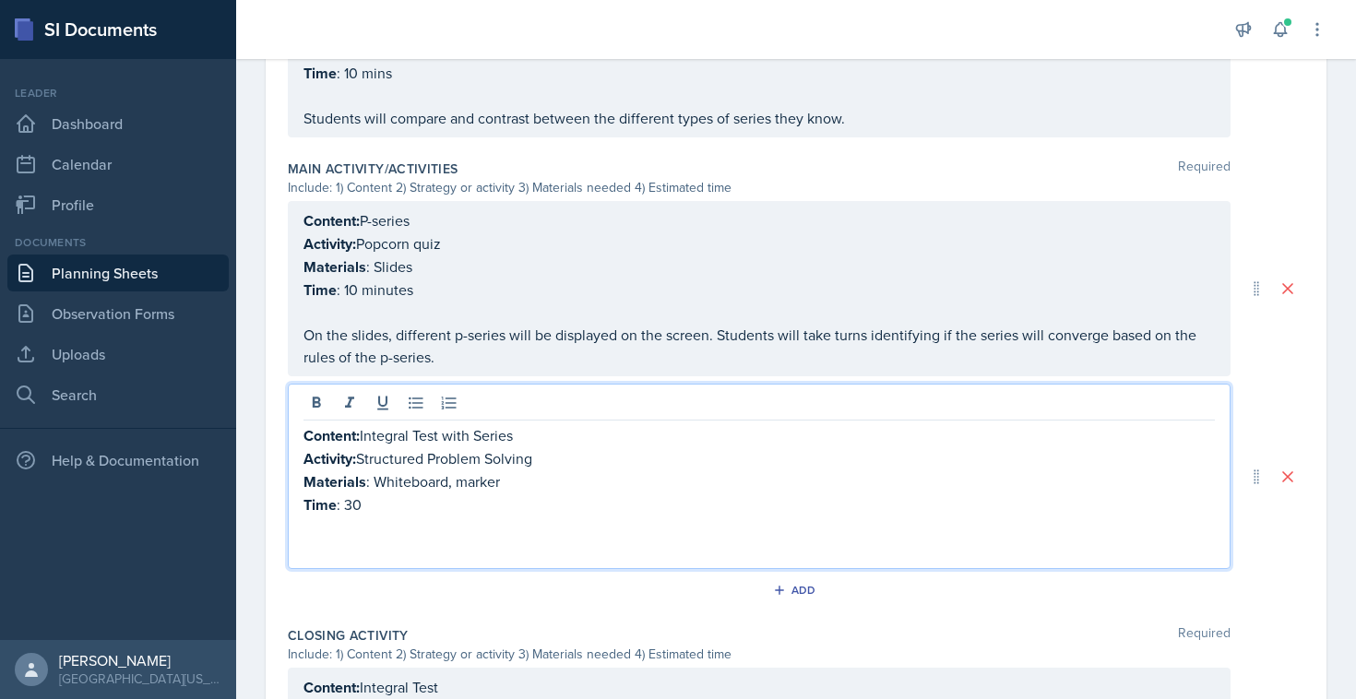
scroll to position [774, 0]
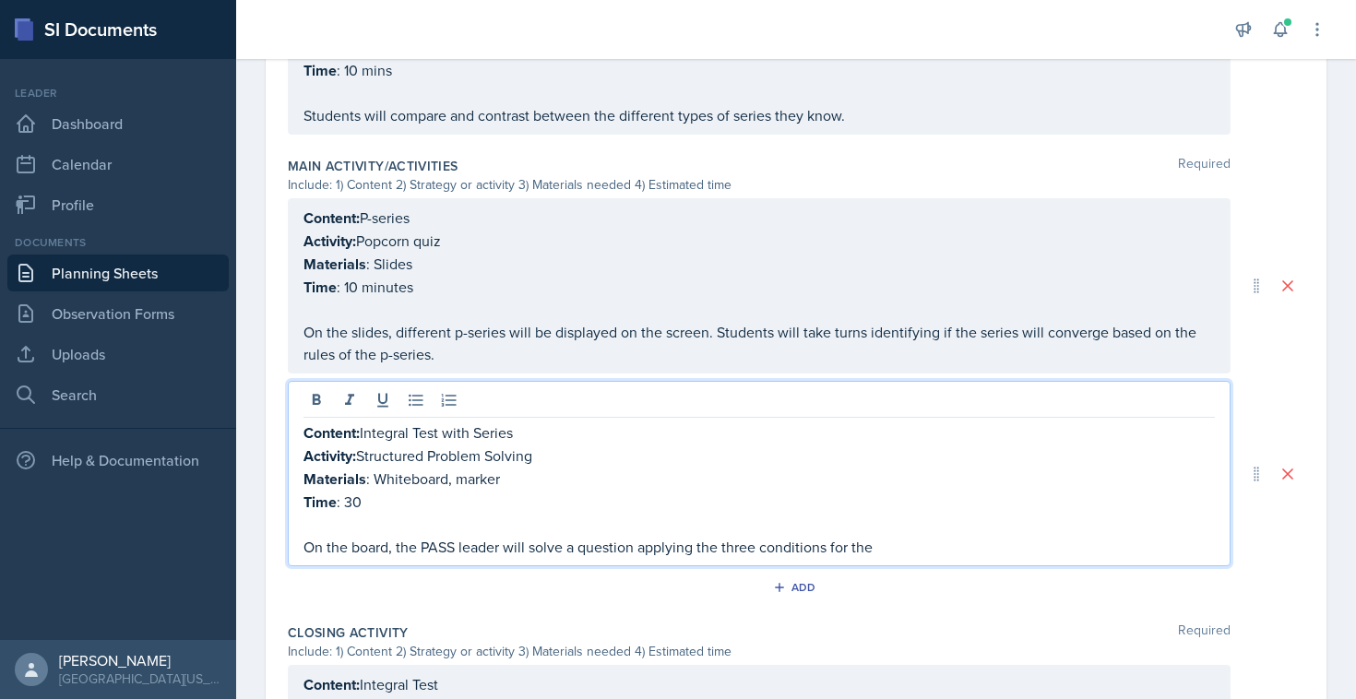
click at [660, 542] on p "On the board, the PASS leader will solve a question applying the three conditio…" at bounding box center [758, 547] width 911 height 22
click at [996, 536] on p "On the board, the PASS leader will solve a question proving the series meets th…" at bounding box center [758, 547] width 911 height 22
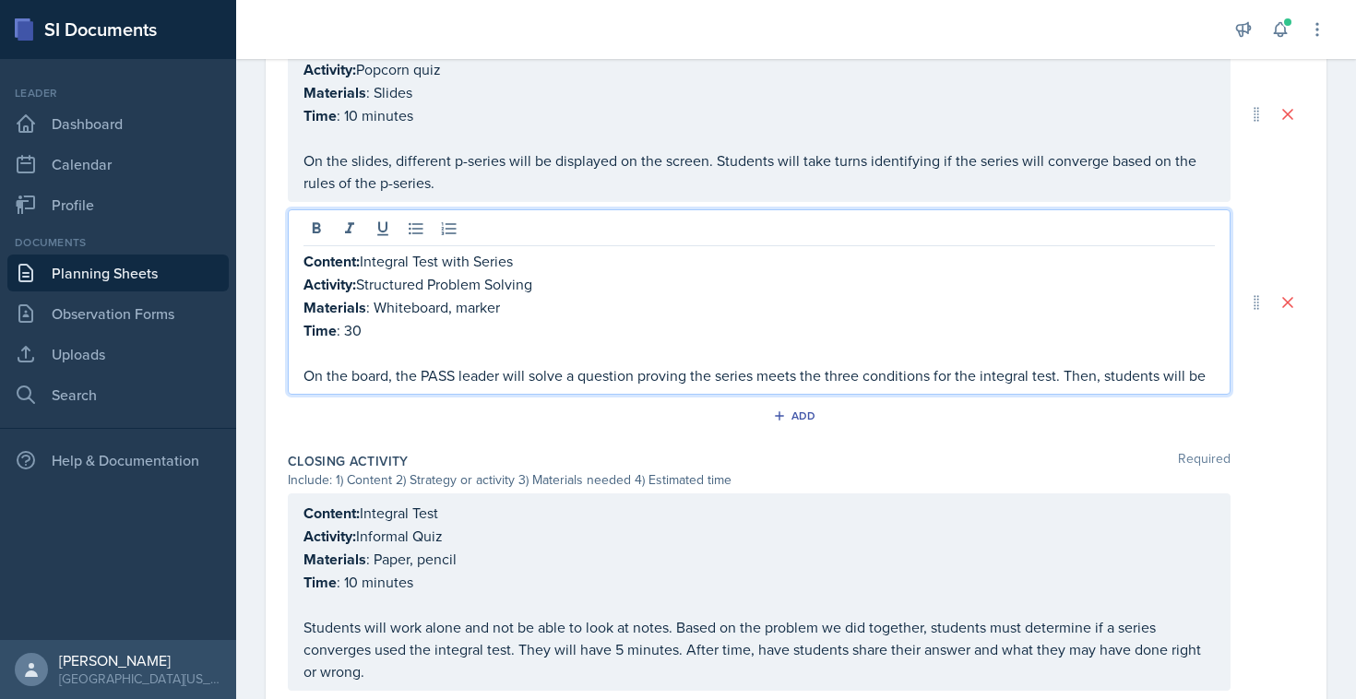
scroll to position [977, 0]
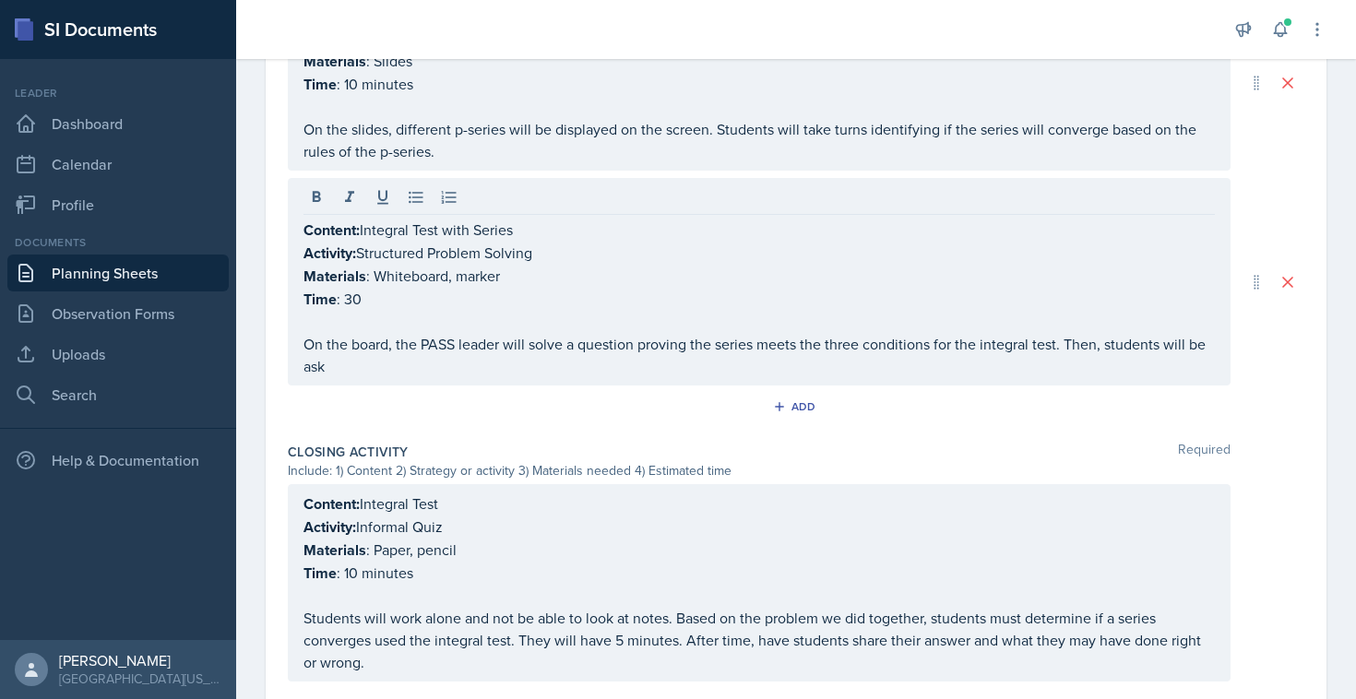
click at [884, 373] on div "Content: Integral Test with Series Activity: Structured Problem Solving Materia…" at bounding box center [759, 281] width 942 height 207
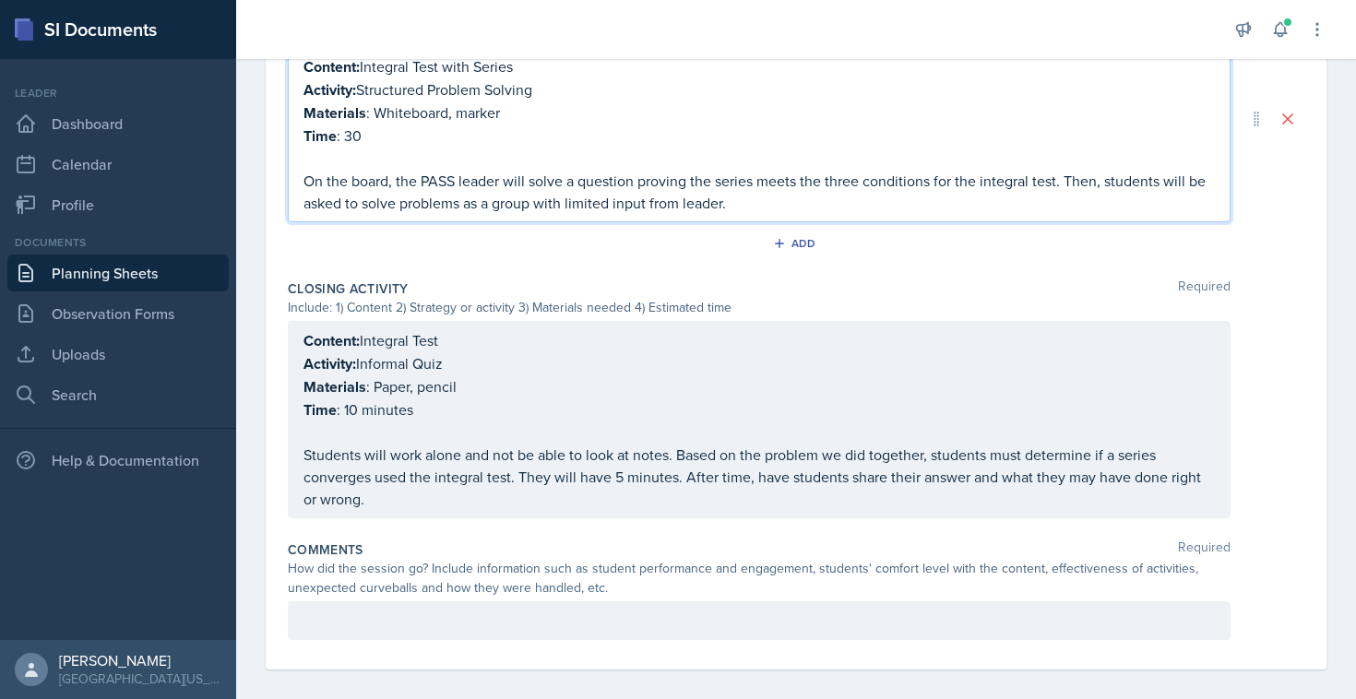
scroll to position [0, 0]
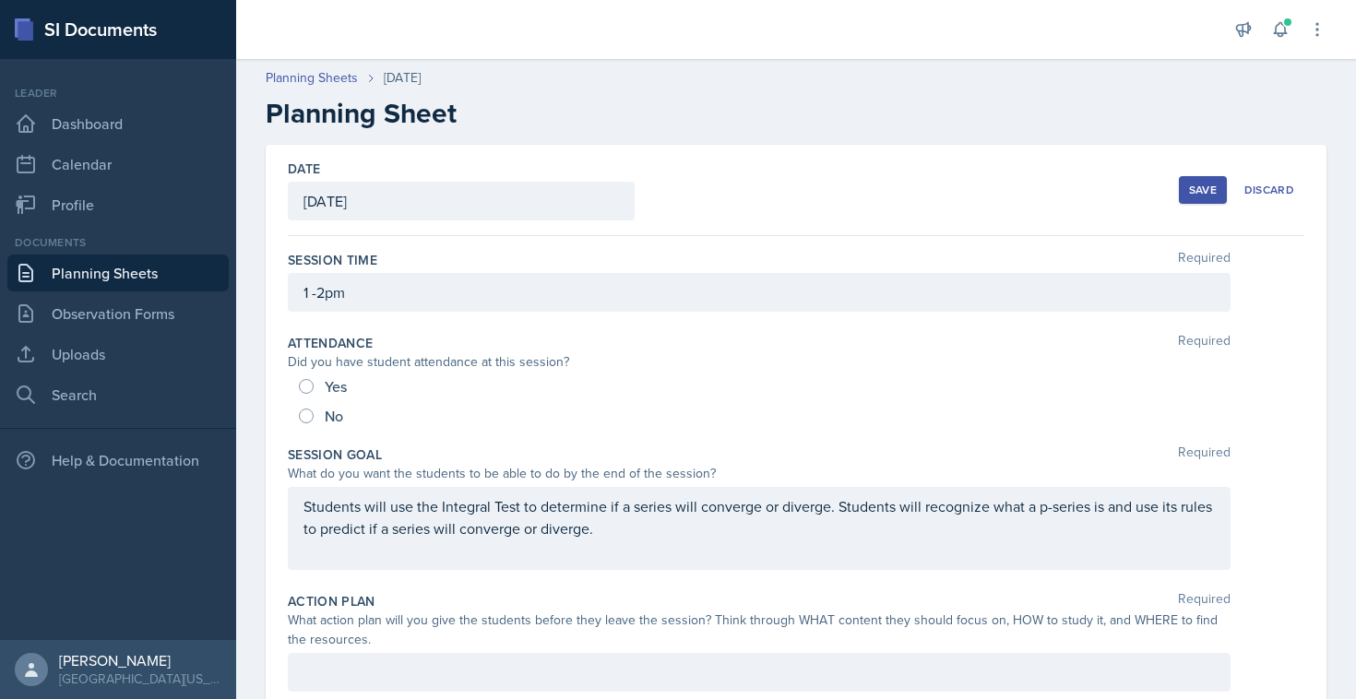
click at [1203, 193] on div "Save" at bounding box center [1203, 190] width 28 height 15
